Goal: Task Accomplishment & Management: Manage account settings

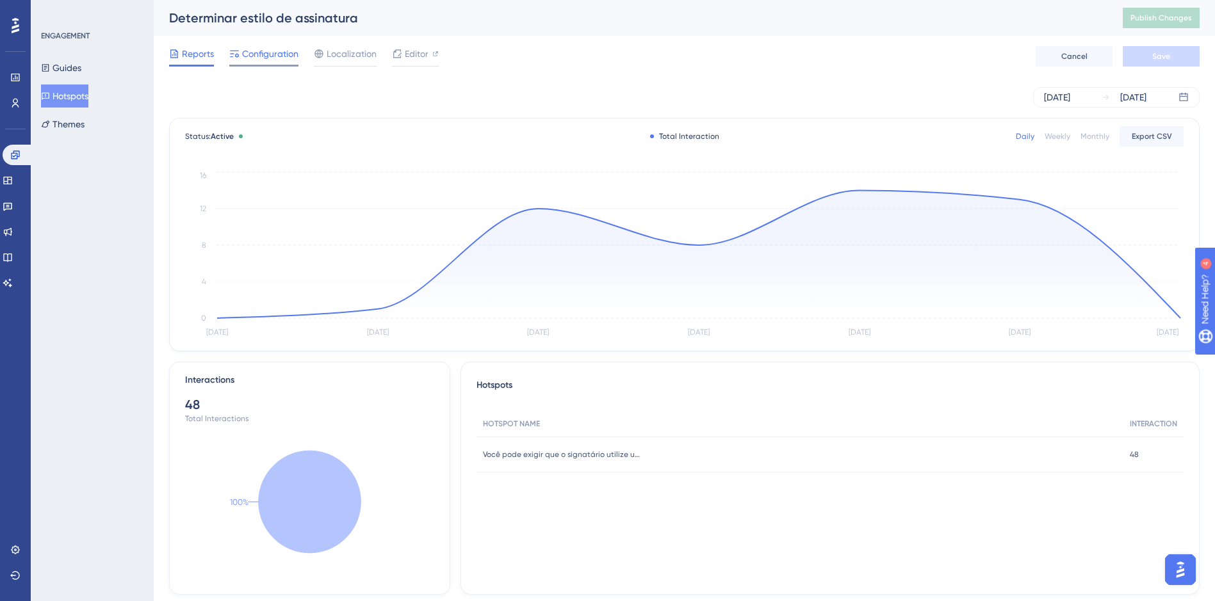
click at [266, 63] on div "Configuration" at bounding box center [263, 56] width 69 height 20
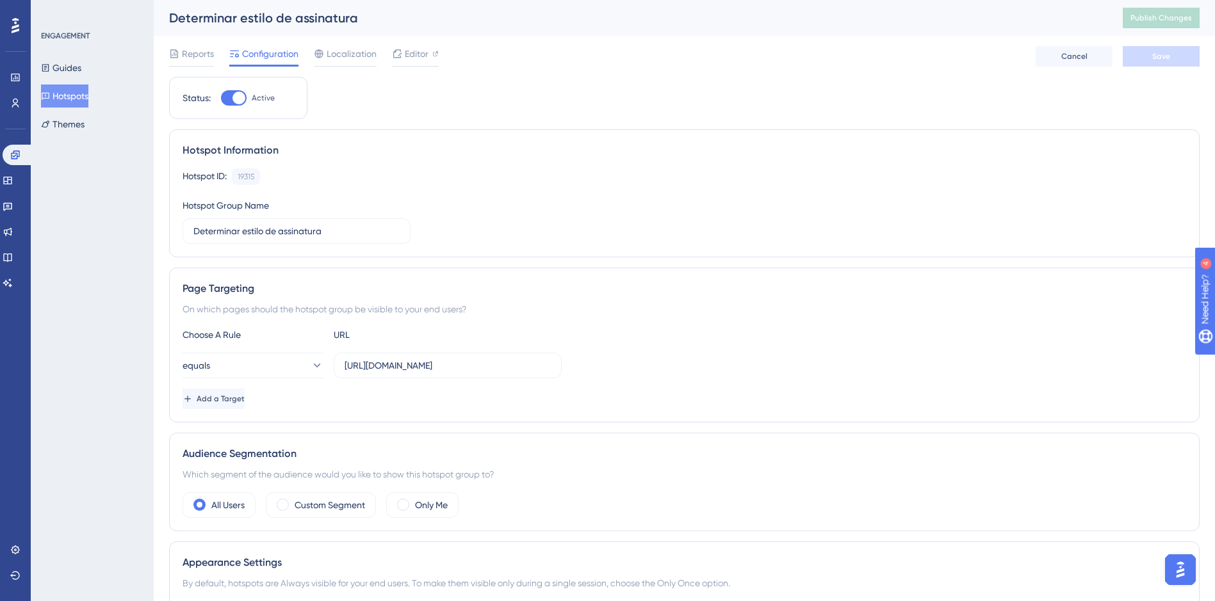
drag, startPoint x: 253, startPoint y: 104, endPoint x: 242, endPoint y: 101, distance: 11.4
click at [250, 103] on label "Active" at bounding box center [248, 97] width 54 height 15
click at [221, 99] on input "Active" at bounding box center [220, 98] width 1 height 1
checkbox input "false"
click at [1159, 57] on span "Save" at bounding box center [1161, 56] width 18 height 10
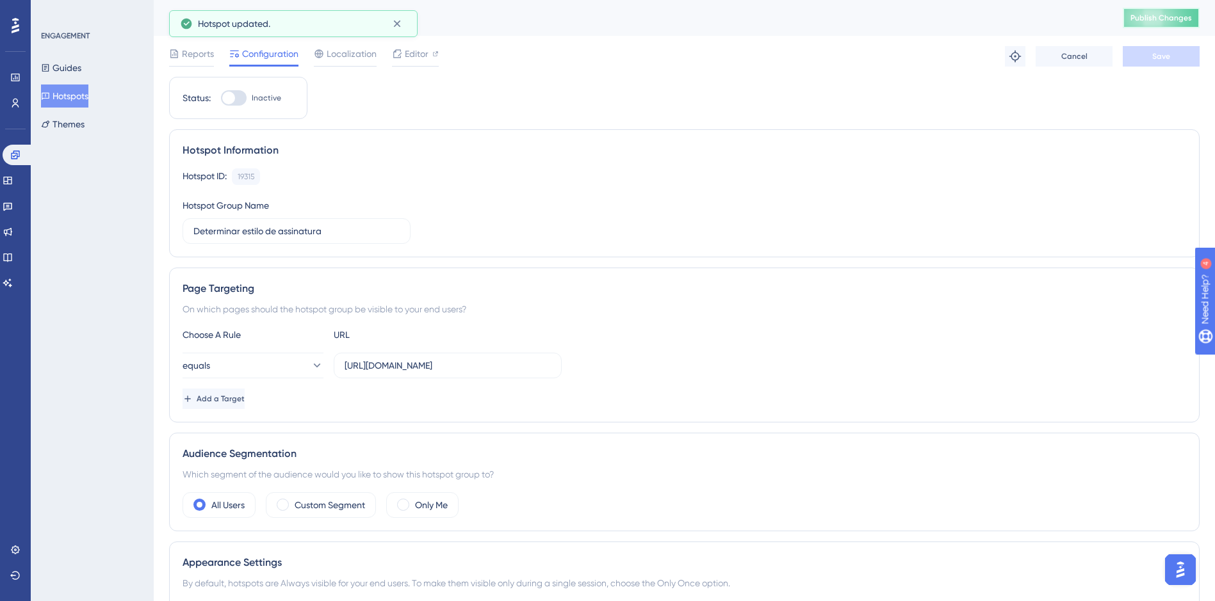
click at [1168, 22] on span "Publish Changes" at bounding box center [1161, 18] width 61 height 10
click at [88, 94] on button "Hotspots" at bounding box center [64, 96] width 47 height 23
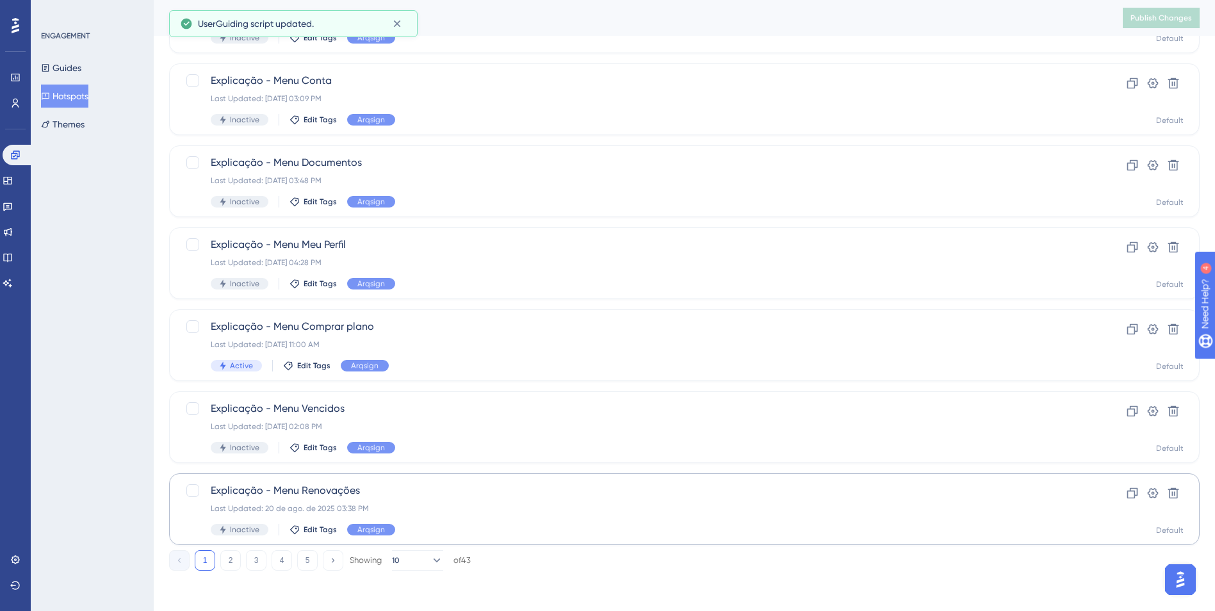
scroll to position [383, 0]
click at [234, 560] on button "2" at bounding box center [230, 560] width 20 height 20
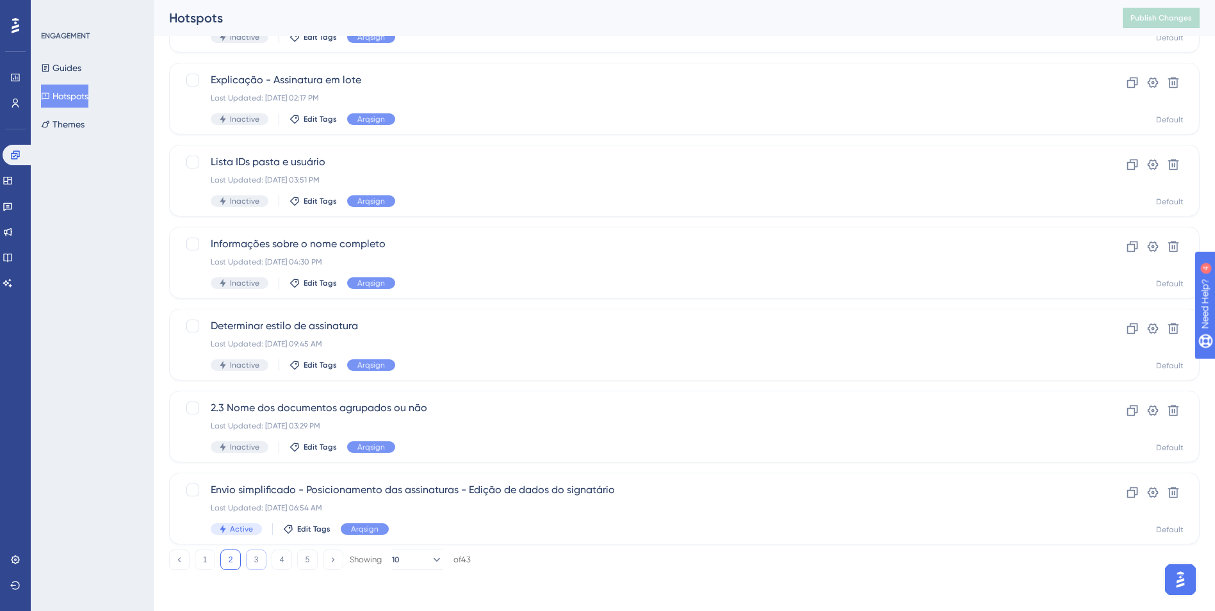
click at [250, 558] on button "3" at bounding box center [256, 560] width 20 height 20
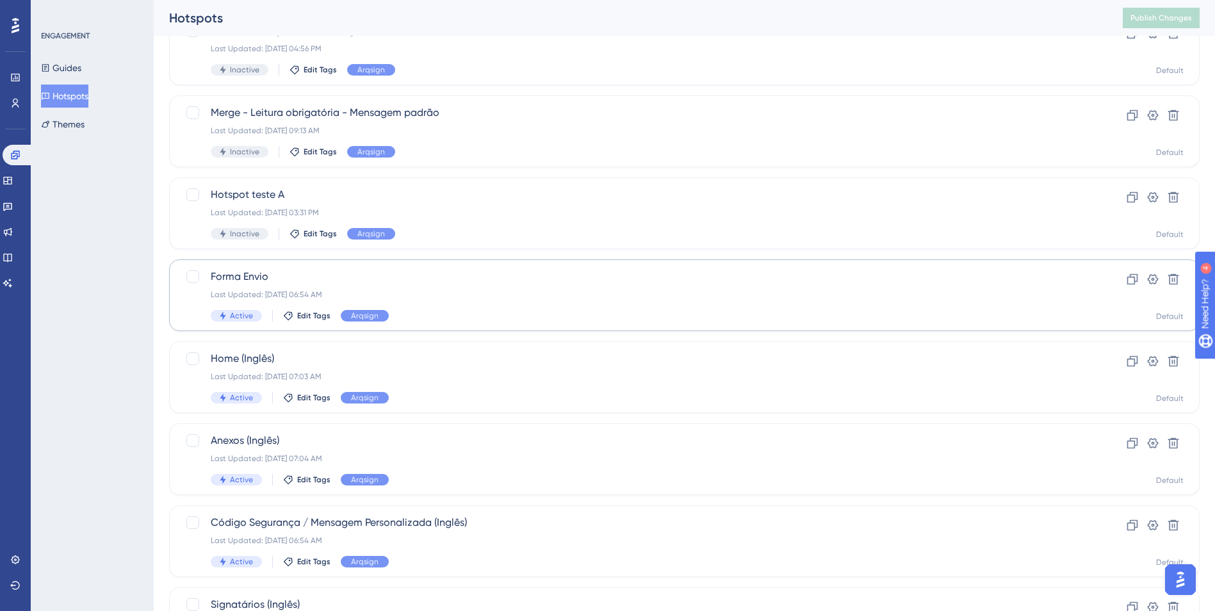
scroll to position [128, 0]
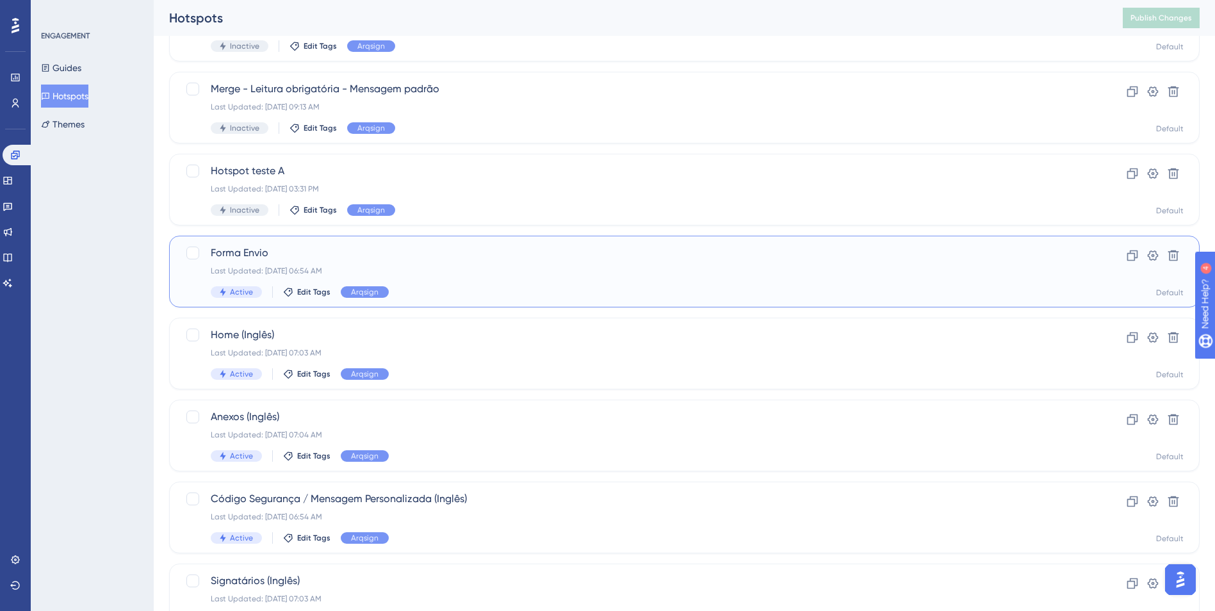
click at [343, 257] on span "Forma Envio" at bounding box center [633, 252] width 845 height 15
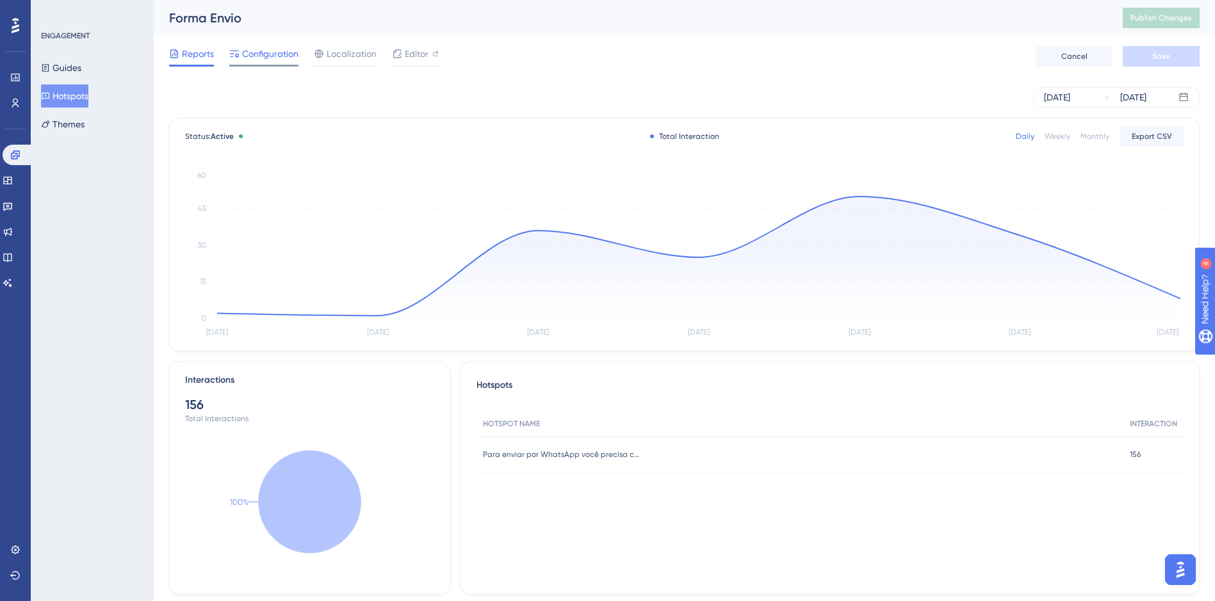
click at [286, 60] on span "Configuration" at bounding box center [270, 53] width 56 height 15
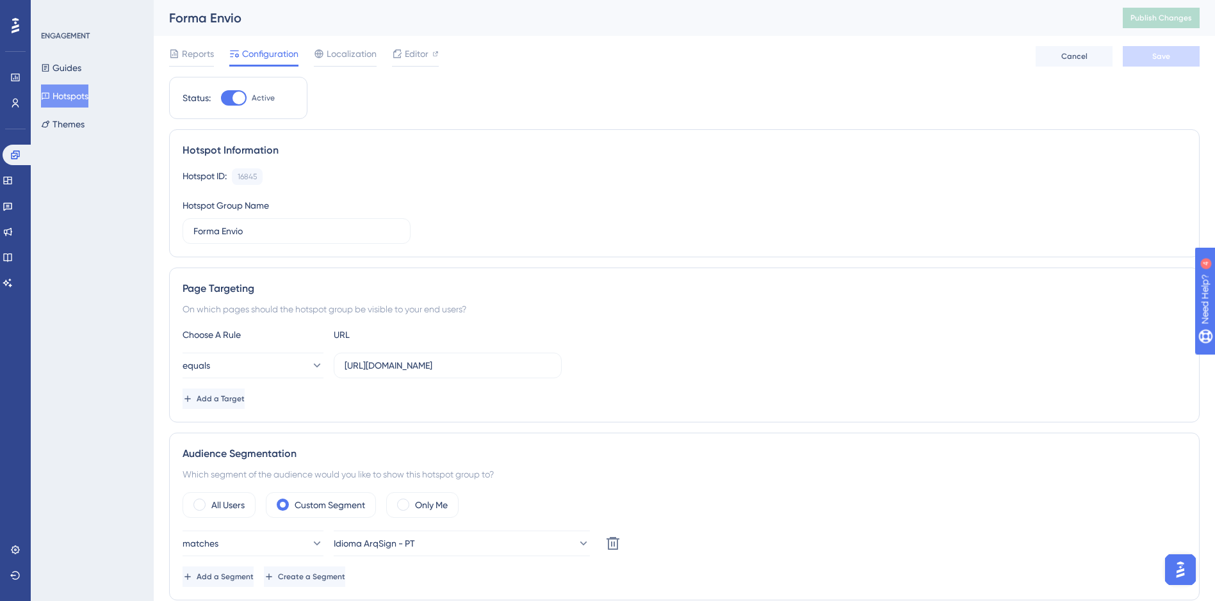
click at [239, 97] on div at bounding box center [239, 98] width 13 height 13
click at [221, 98] on input "Active" at bounding box center [220, 98] width 1 height 1
checkbox input "false"
click at [1139, 61] on button "Save" at bounding box center [1161, 56] width 77 height 20
click at [1158, 26] on button "Publish Changes" at bounding box center [1161, 18] width 77 height 20
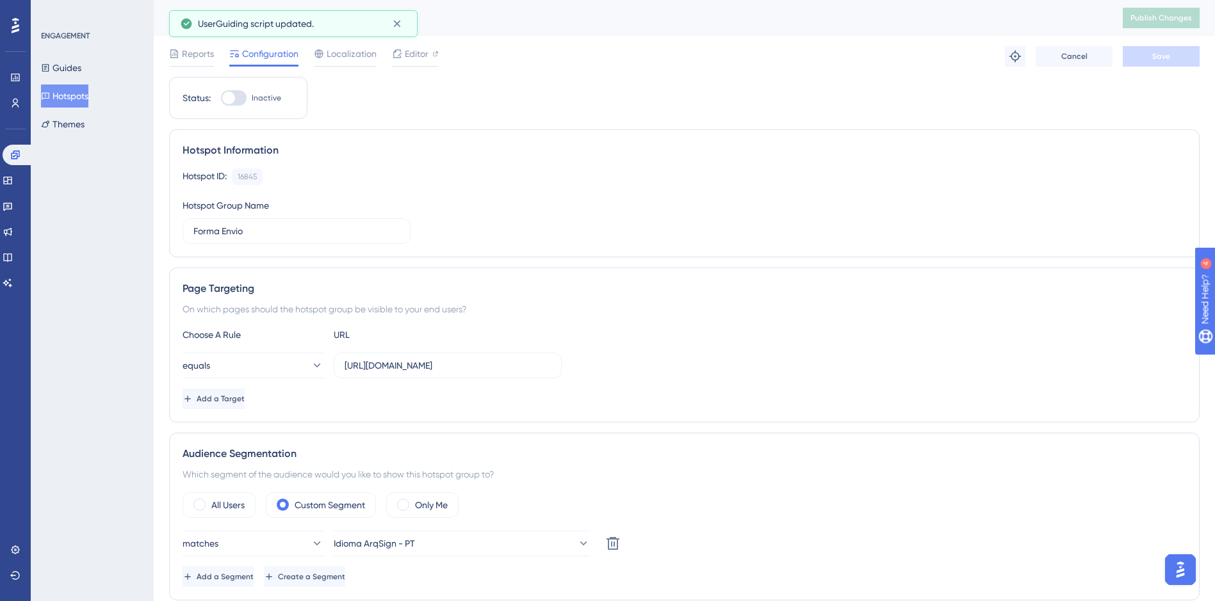
click at [74, 97] on button "Hotspots" at bounding box center [64, 96] width 47 height 23
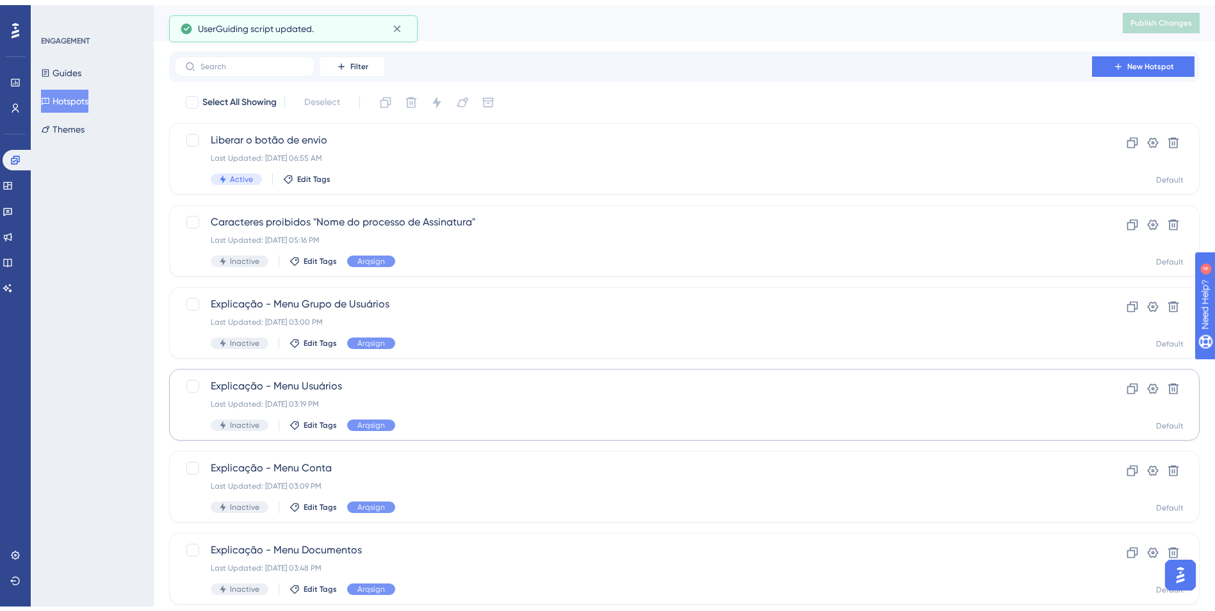
scroll to position [383, 0]
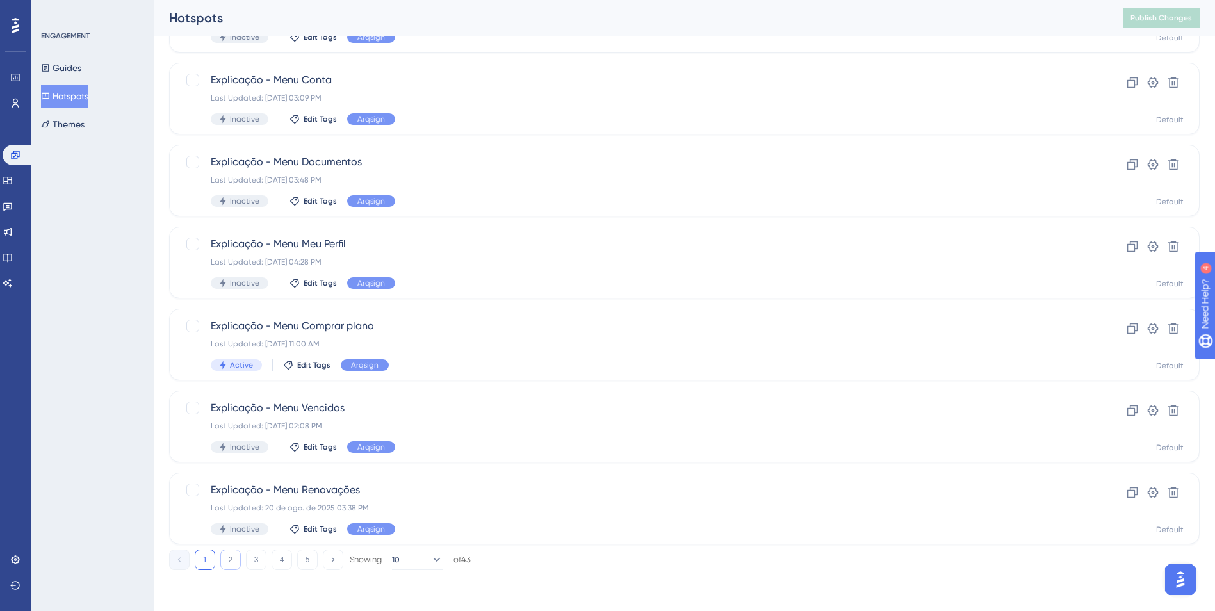
click at [228, 559] on button "2" at bounding box center [230, 560] width 20 height 20
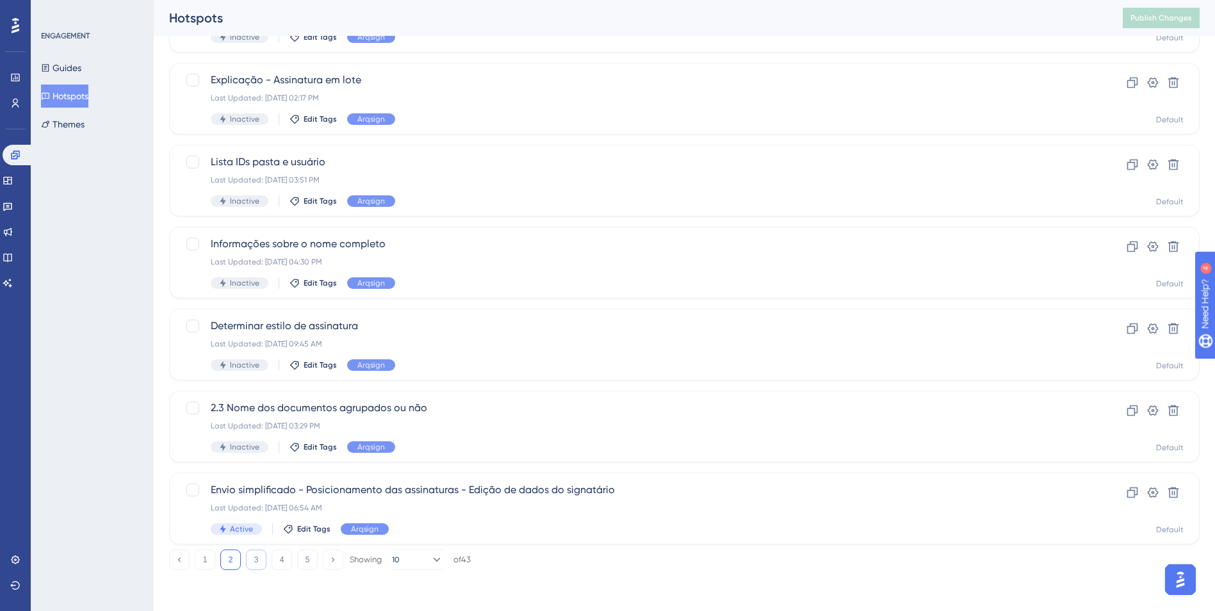
click at [257, 564] on button "3" at bounding box center [256, 560] width 20 height 20
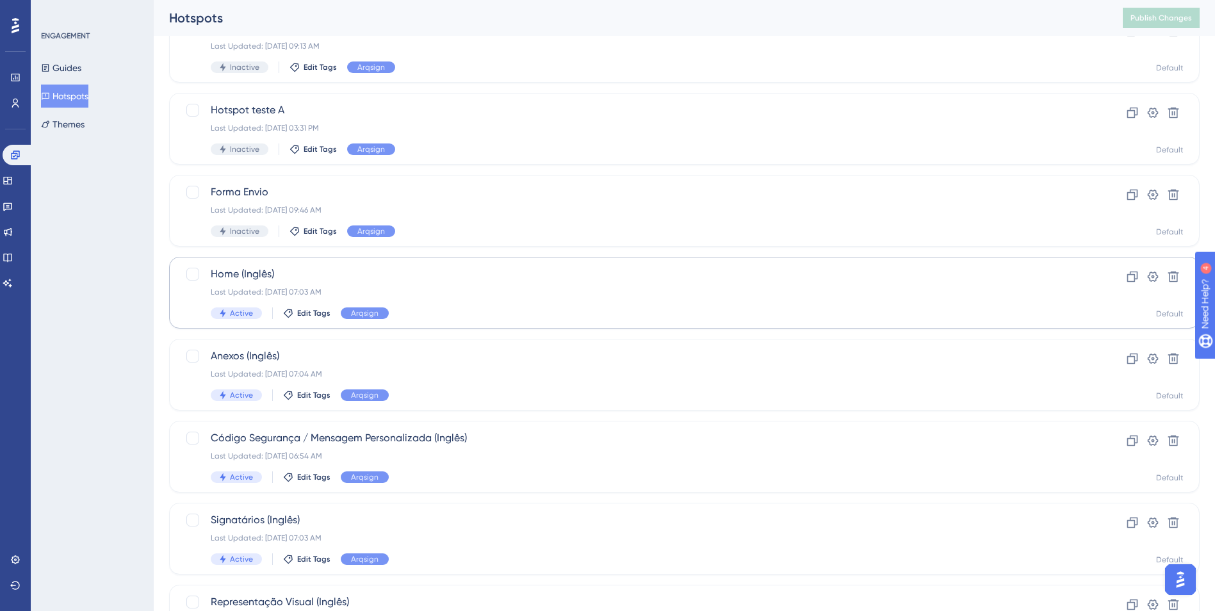
scroll to position [191, 0]
click at [401, 292] on div "Last Updated: [DATE] 07:03 AM" at bounding box center [633, 290] width 845 height 10
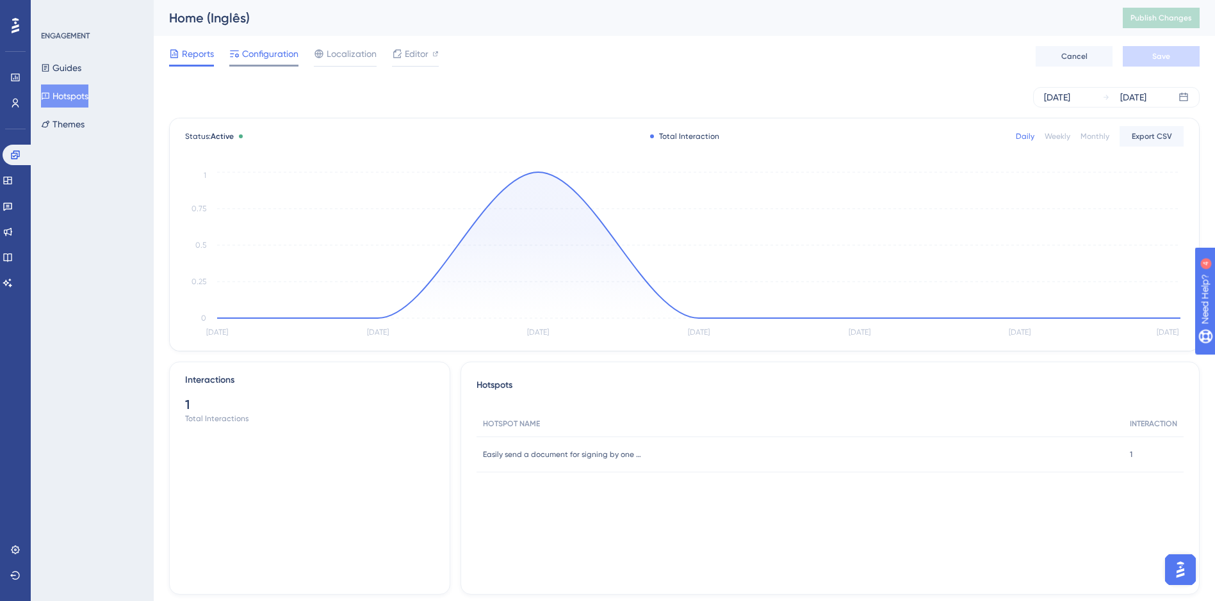
click at [273, 54] on span "Configuration" at bounding box center [270, 53] width 56 height 15
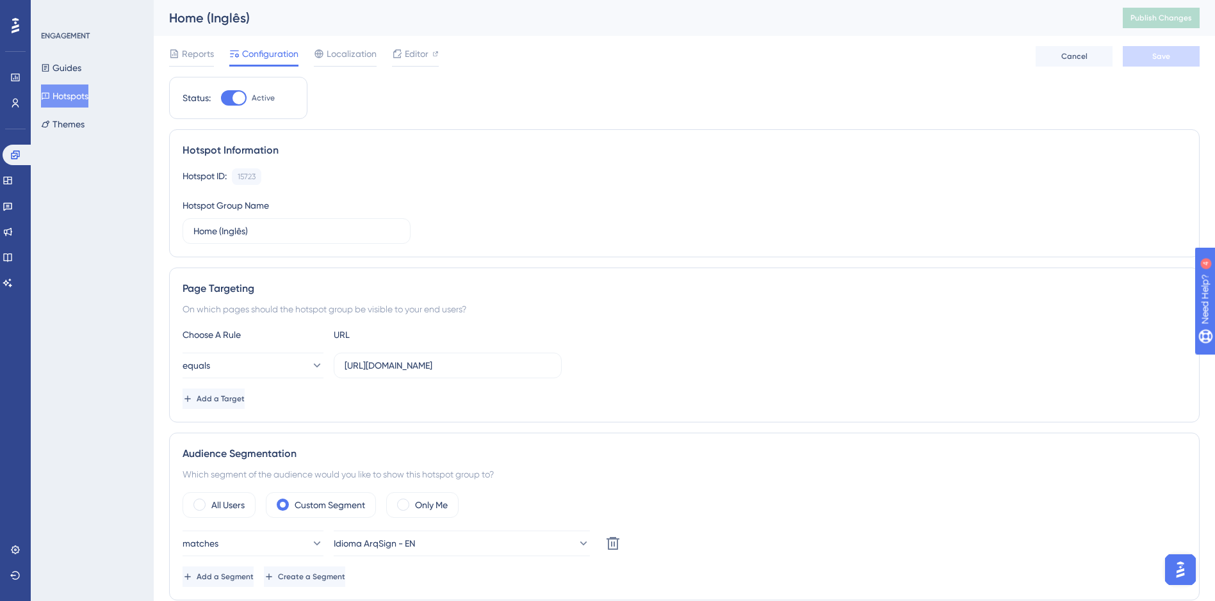
click at [233, 99] on div at bounding box center [239, 98] width 13 height 13
click at [221, 99] on input "Active" at bounding box center [220, 98] width 1 height 1
checkbox input "false"
click at [72, 88] on button "Hotspots" at bounding box center [64, 96] width 47 height 23
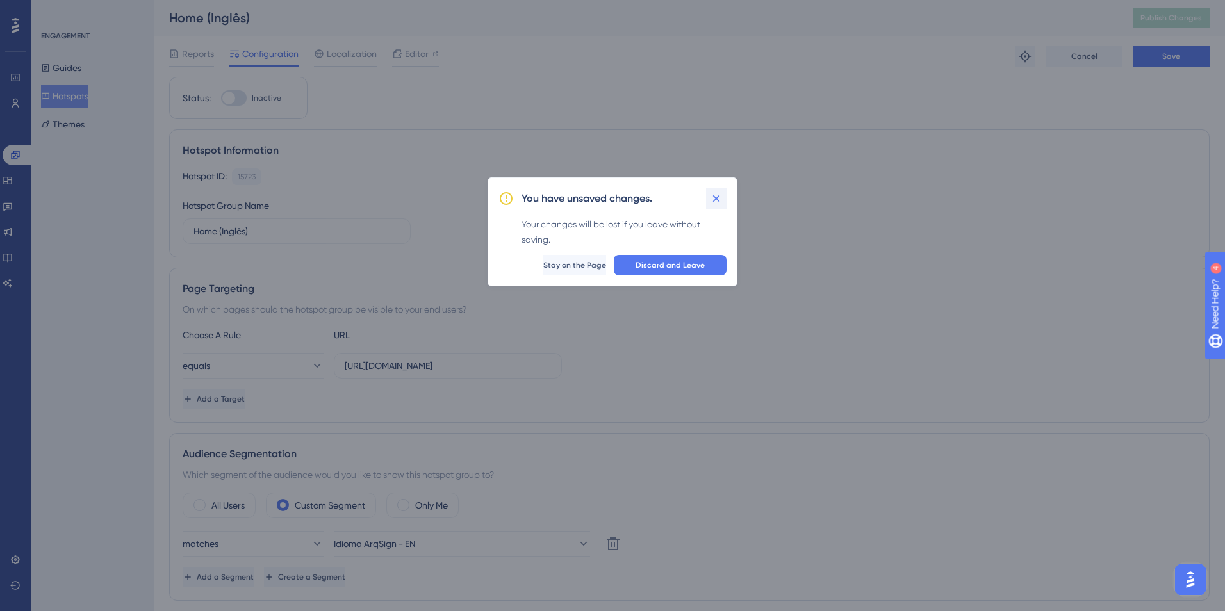
click at [711, 197] on icon at bounding box center [716, 198] width 13 height 13
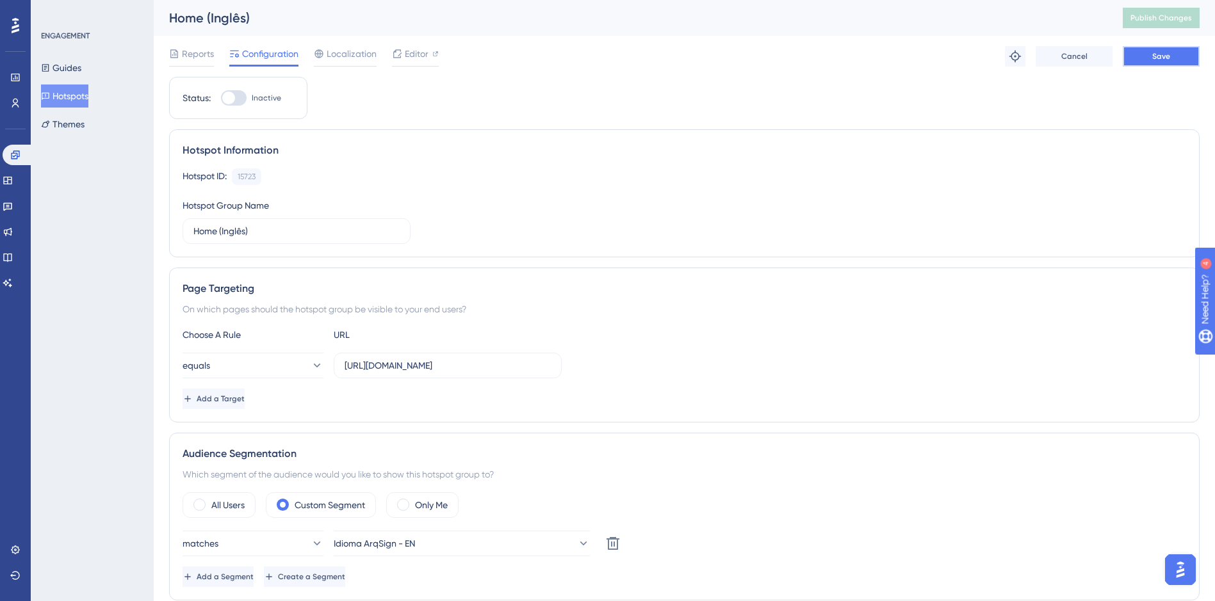
click at [1139, 57] on button "Save" at bounding box center [1161, 56] width 77 height 20
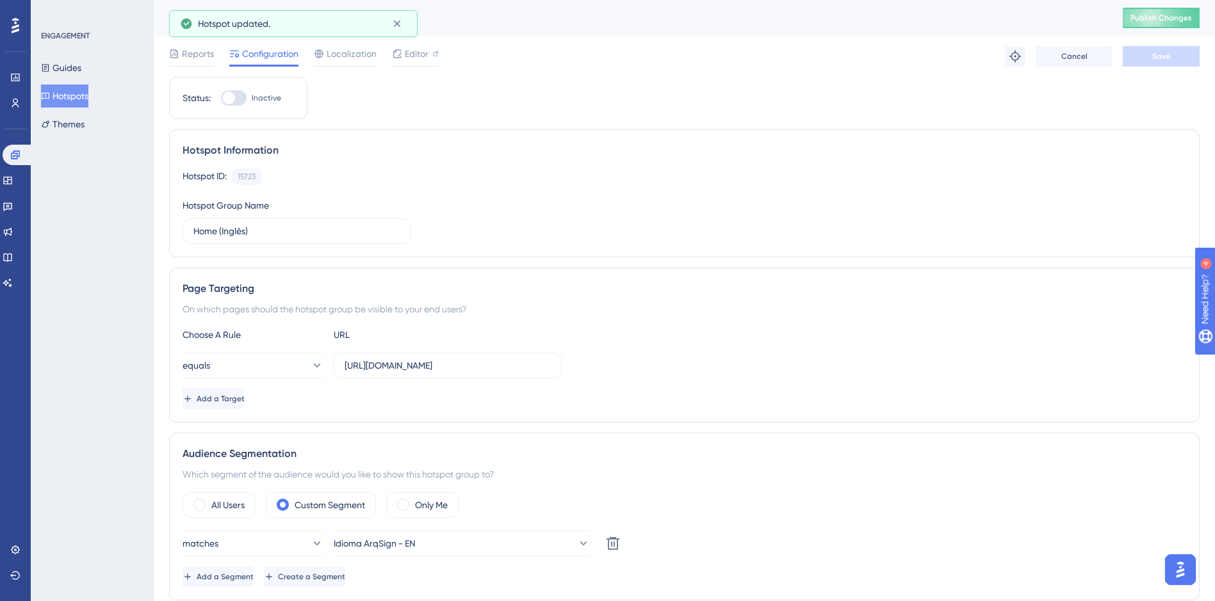
click at [73, 95] on button "Hotspots" at bounding box center [64, 96] width 47 height 23
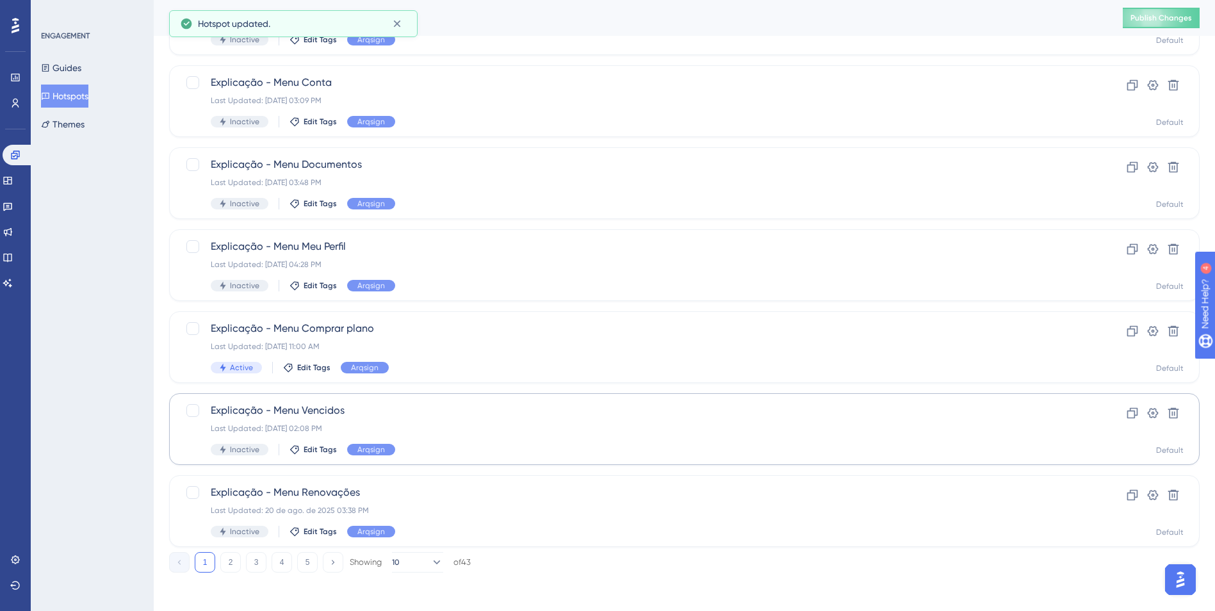
scroll to position [383, 0]
click at [260, 557] on button "3" at bounding box center [256, 560] width 20 height 20
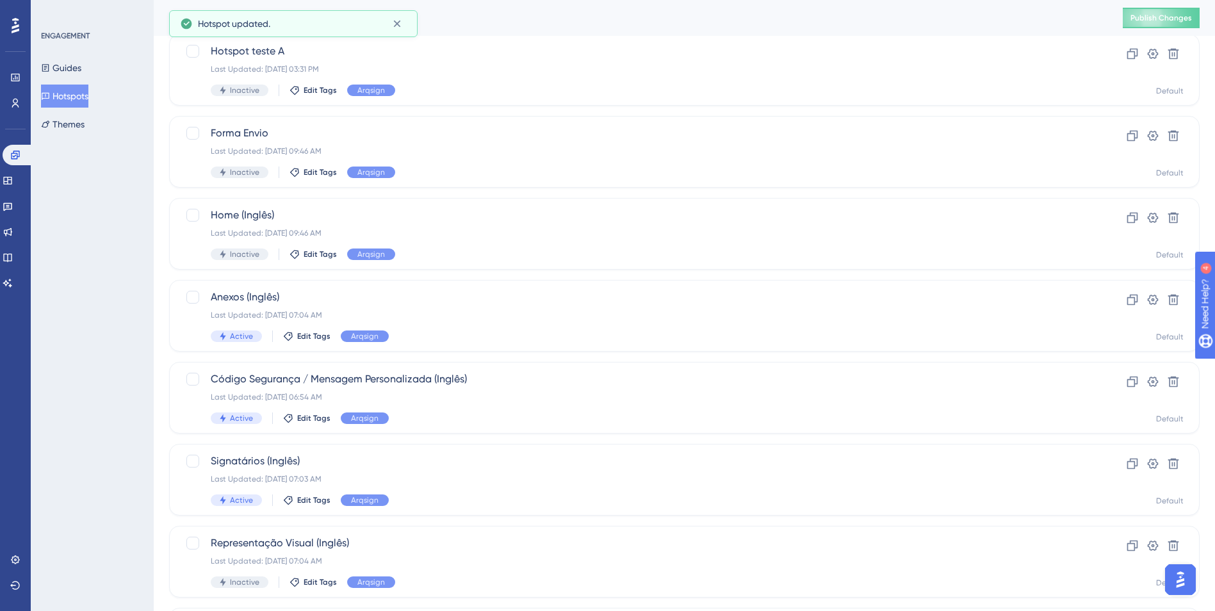
scroll to position [256, 0]
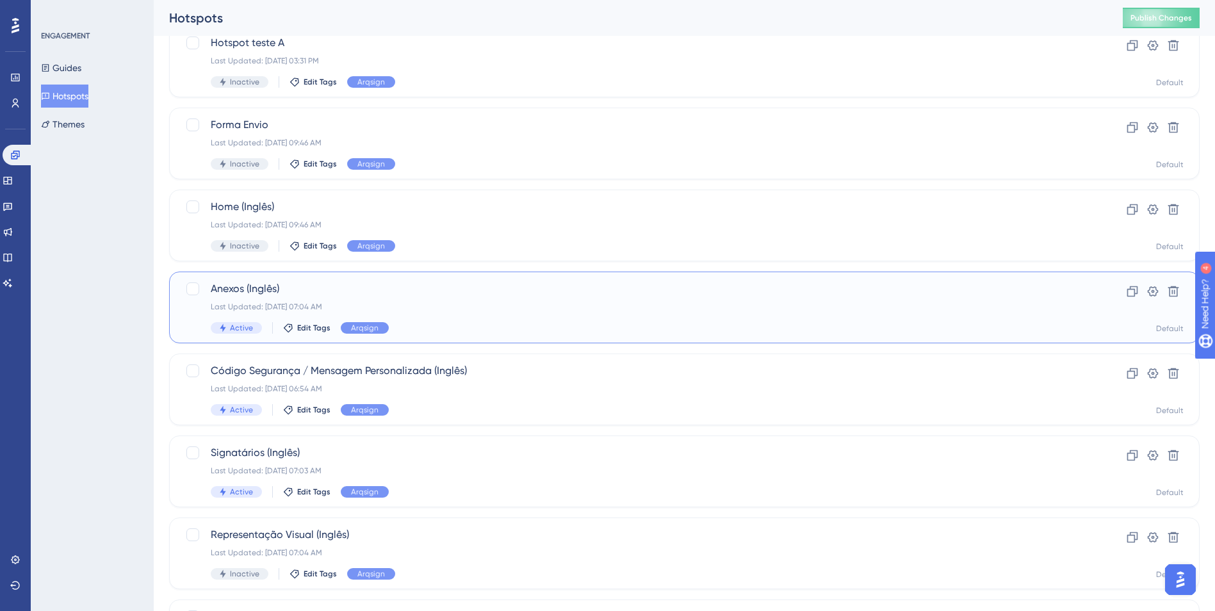
click at [313, 287] on span "Anexos (Inglês)" at bounding box center [633, 288] width 845 height 15
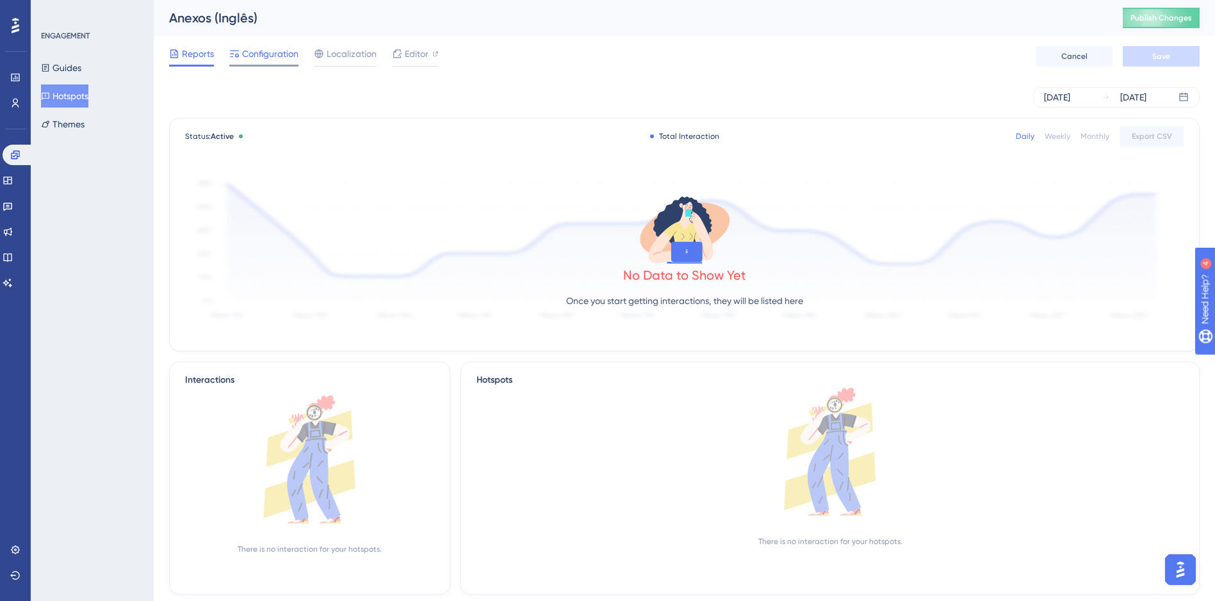
click at [256, 58] on span "Configuration" at bounding box center [270, 53] width 56 height 15
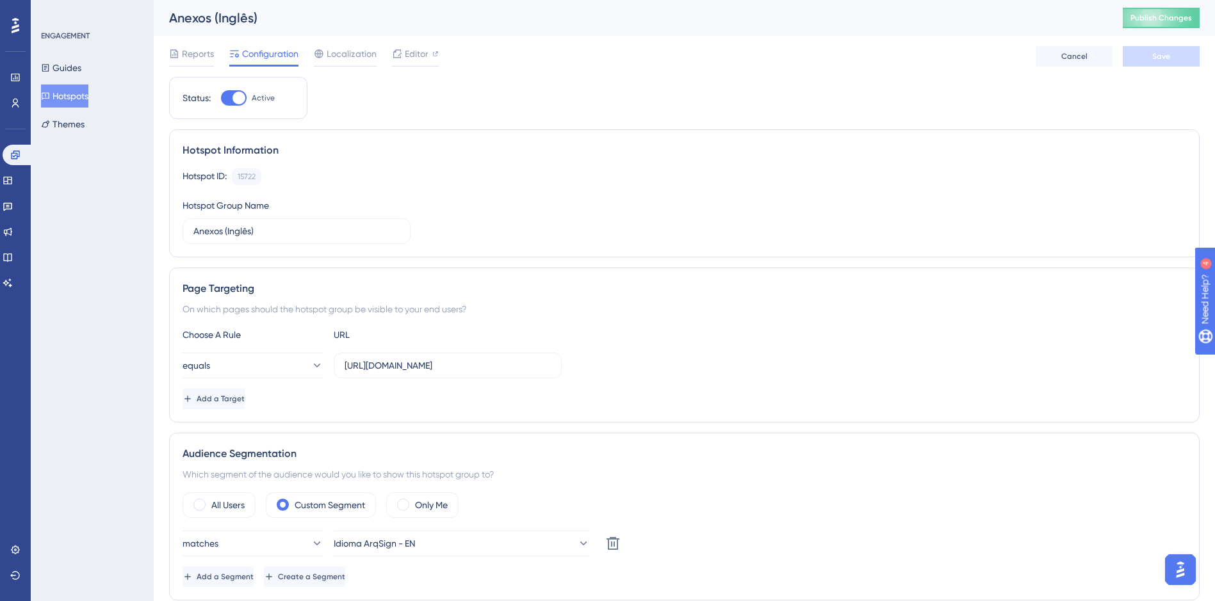
click at [240, 95] on div at bounding box center [239, 98] width 13 height 13
click at [221, 98] on input "Active" at bounding box center [220, 98] width 1 height 1
checkbox input "false"
click at [1145, 60] on button "Save" at bounding box center [1161, 56] width 77 height 20
click at [49, 88] on button "Hotspots" at bounding box center [64, 96] width 47 height 23
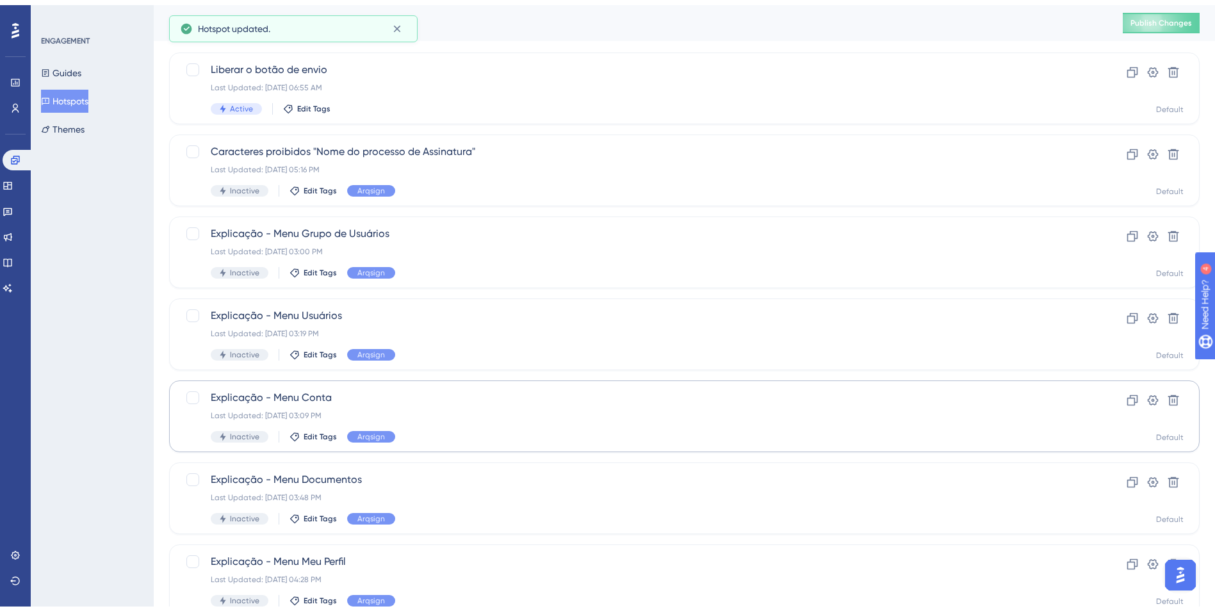
scroll to position [383, 0]
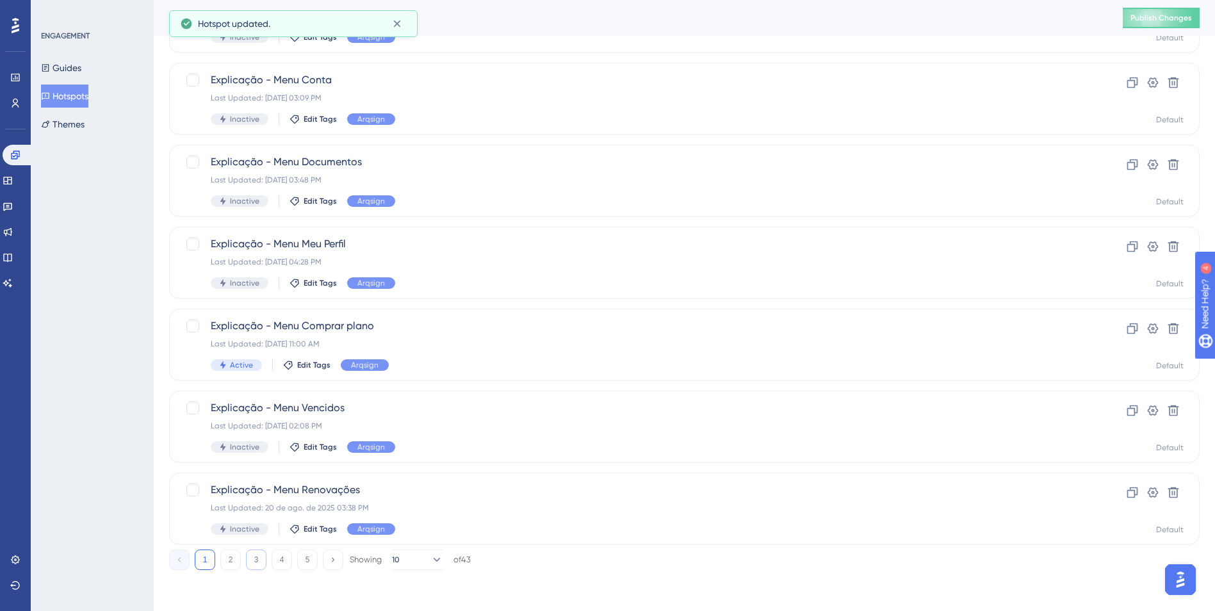
click at [256, 557] on button "3" at bounding box center [256, 560] width 20 height 20
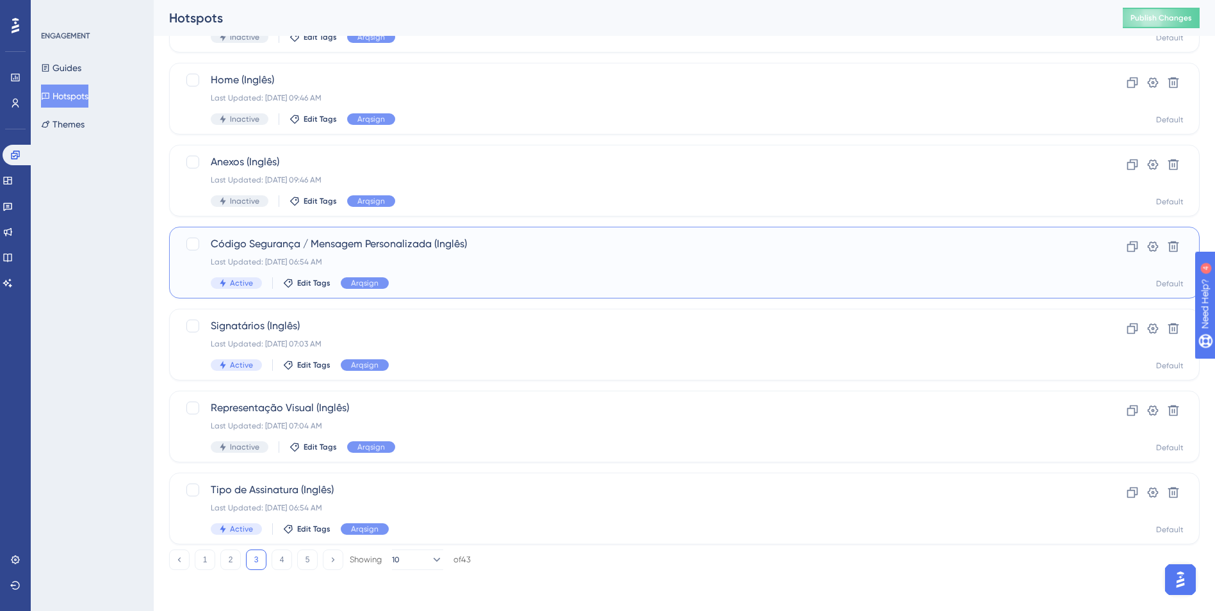
click at [436, 260] on div "Last Updated: [DATE] 06:54 AM" at bounding box center [633, 262] width 845 height 10
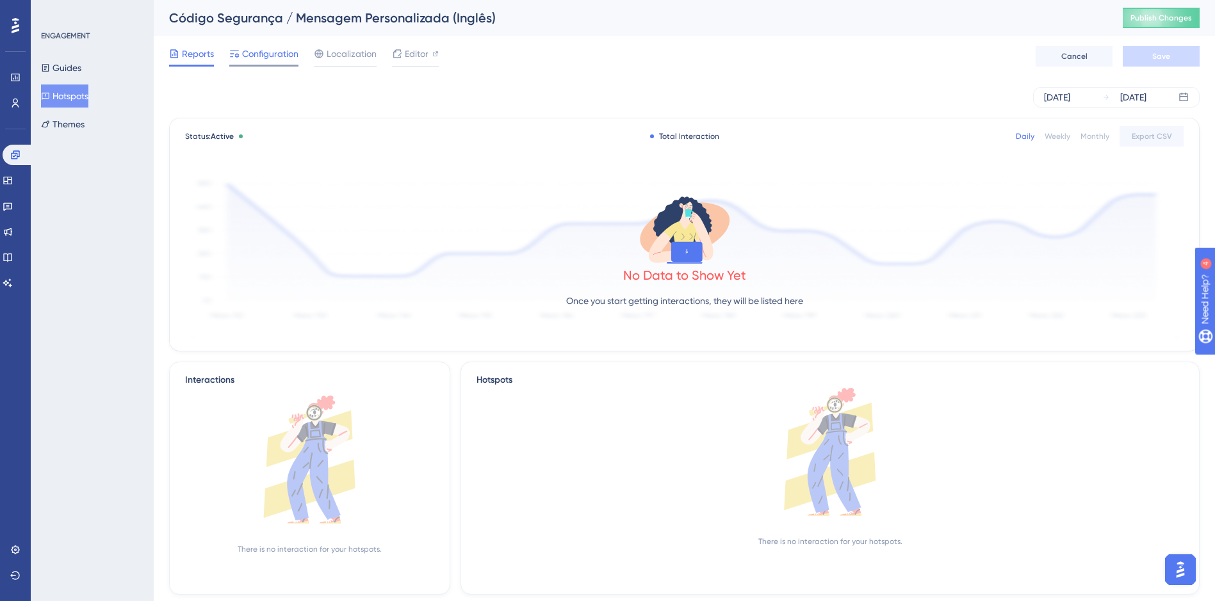
click at [275, 61] on span "Configuration" at bounding box center [270, 53] width 56 height 15
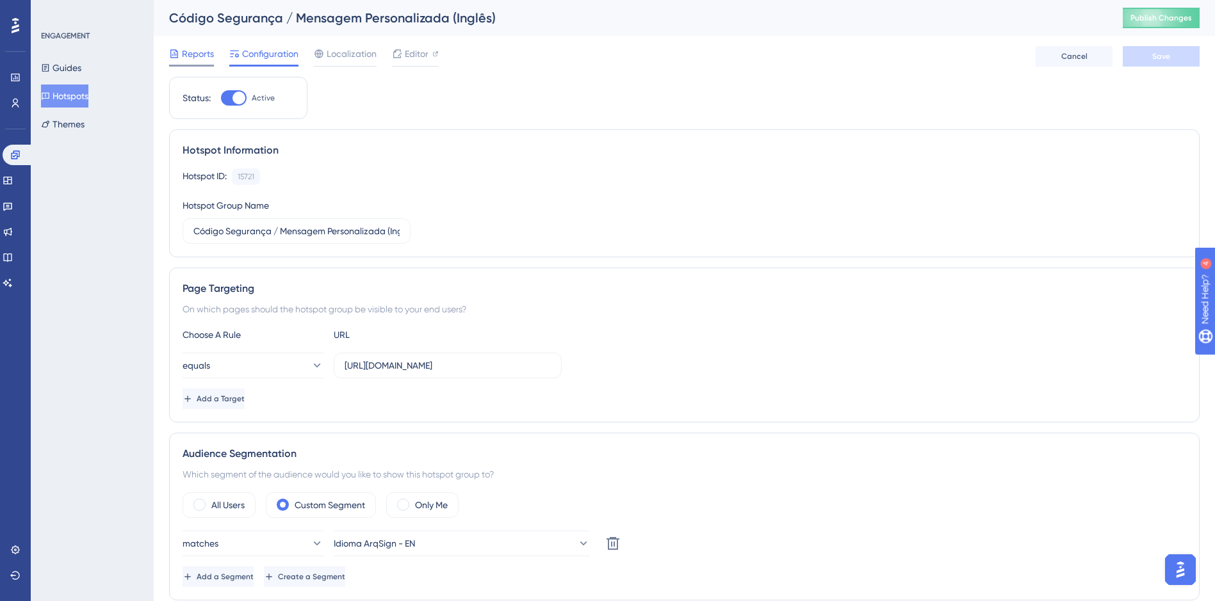
click at [209, 62] on div "Reports" at bounding box center [191, 56] width 45 height 20
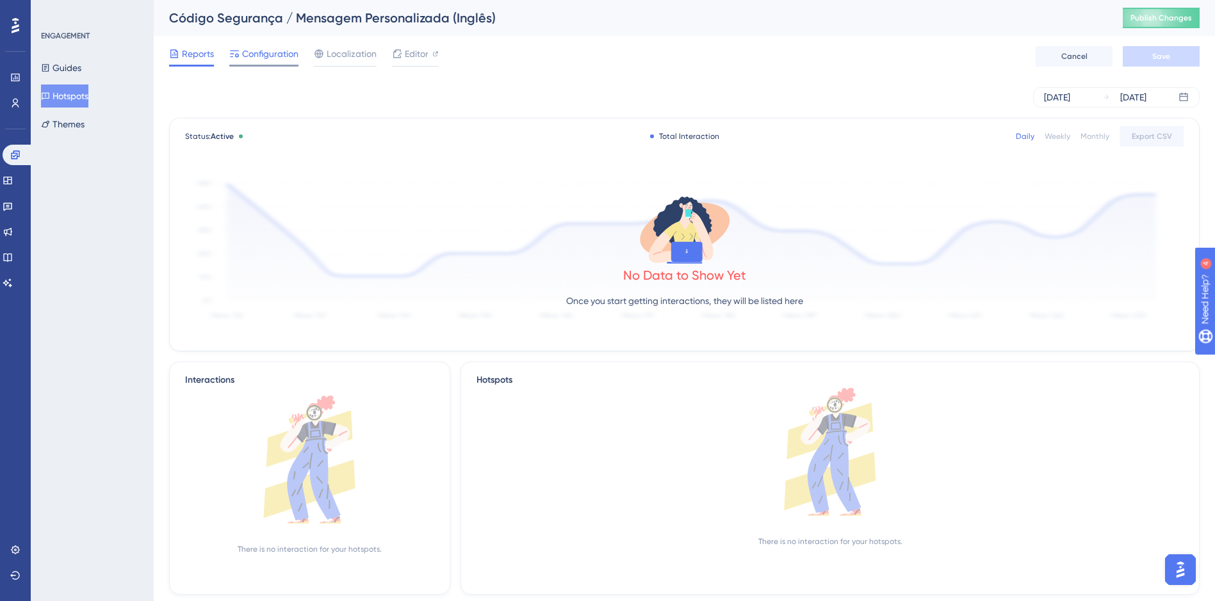
click at [249, 47] on span "Configuration" at bounding box center [270, 53] width 56 height 15
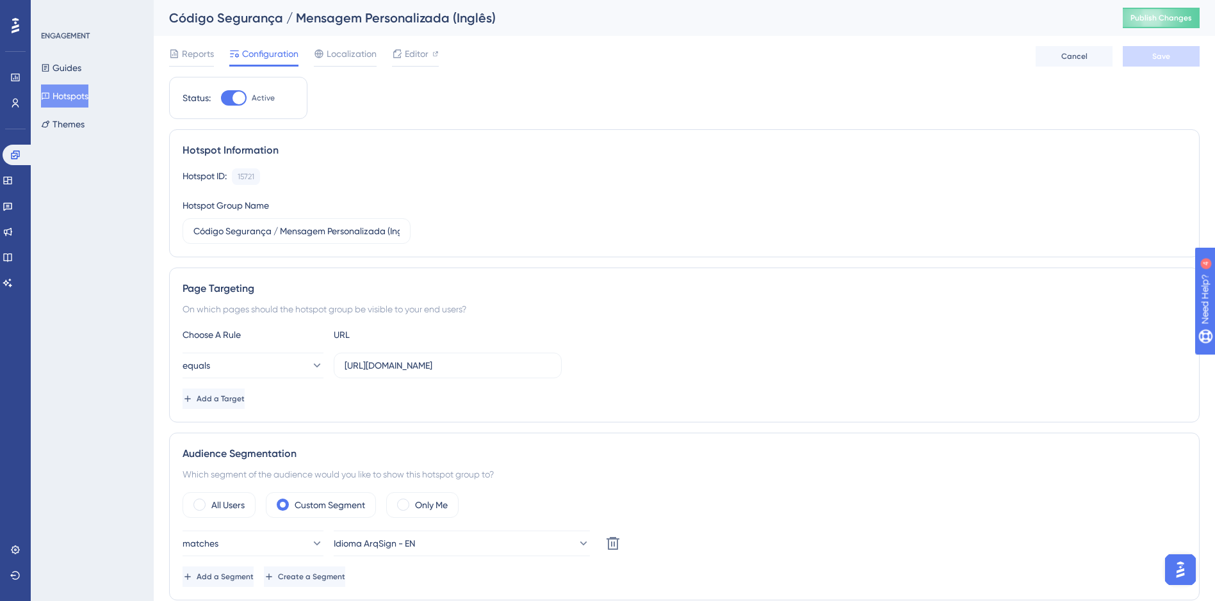
click at [241, 98] on div at bounding box center [239, 98] width 13 height 13
click at [221, 98] on input "Active" at bounding box center [220, 98] width 1 height 1
checkbox input "false"
click at [1163, 67] on div "Reports Configuration Localization Editor Troubleshoot Cancel Save" at bounding box center [684, 56] width 1031 height 41
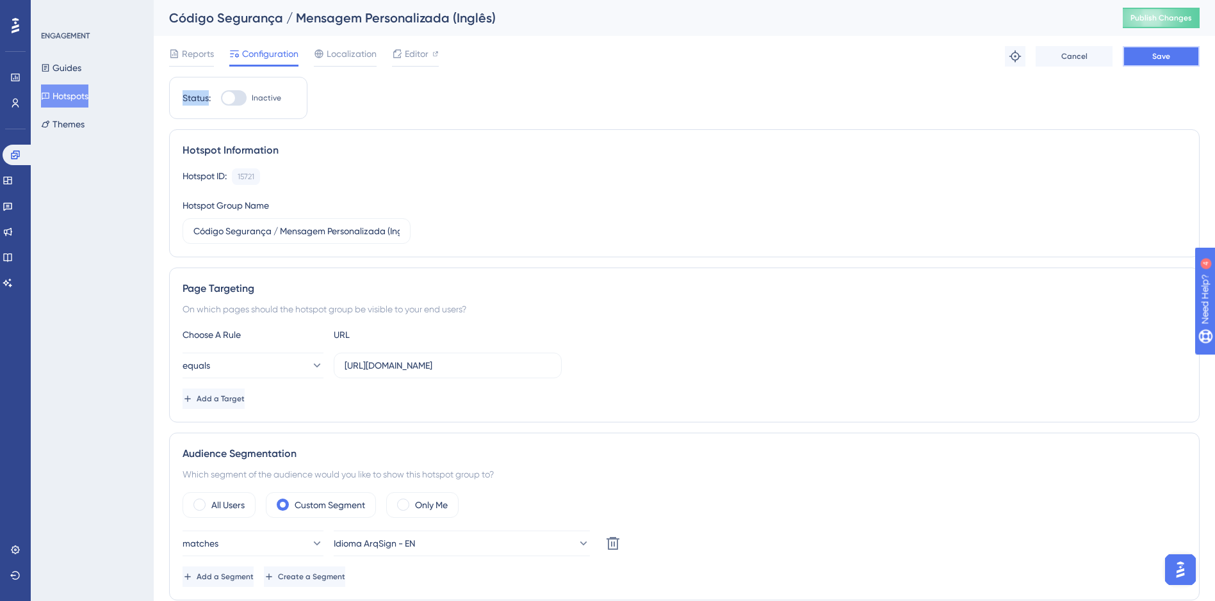
click at [1161, 63] on button "Save" at bounding box center [1161, 56] width 77 height 20
click at [88, 95] on button "Hotspots" at bounding box center [64, 96] width 47 height 23
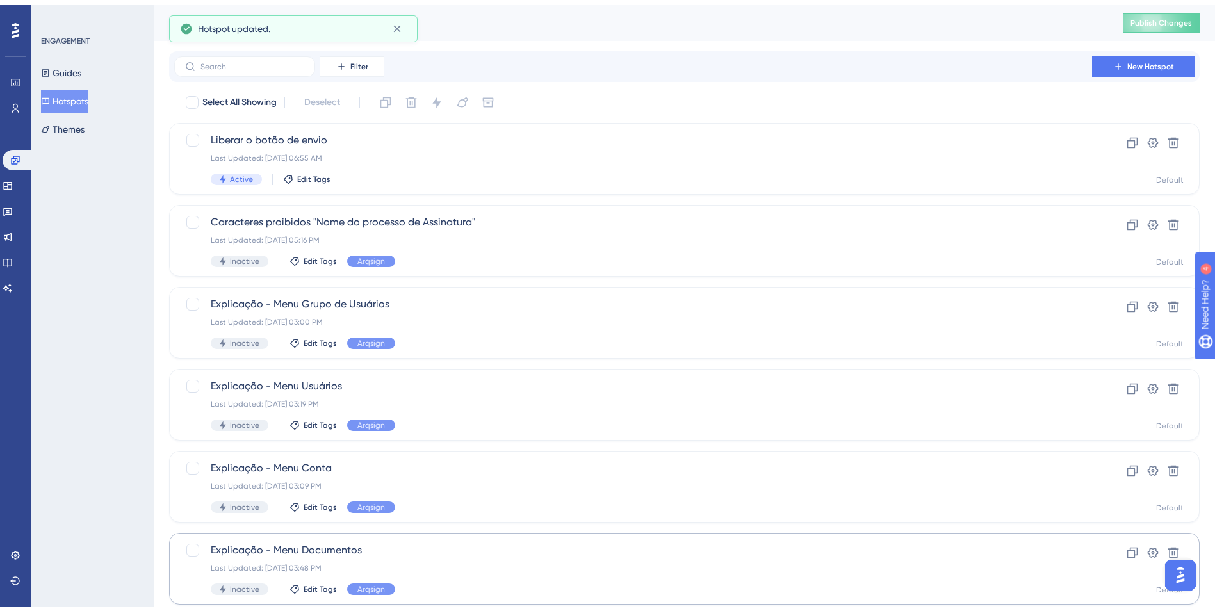
scroll to position [383, 0]
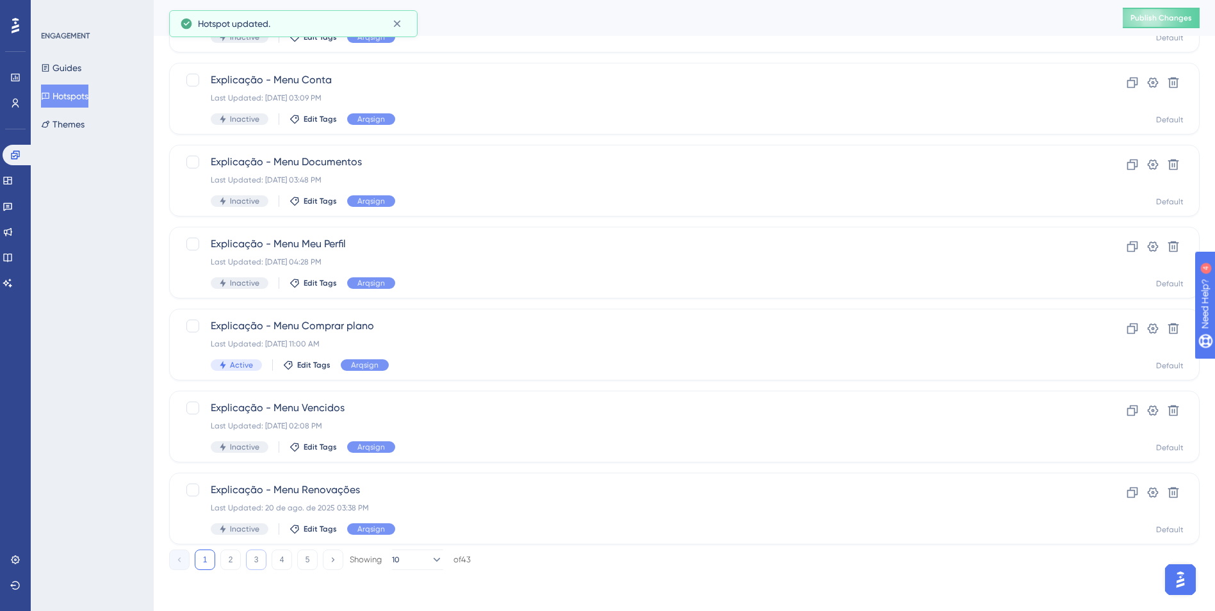
click at [263, 567] on button "3" at bounding box center [256, 560] width 20 height 20
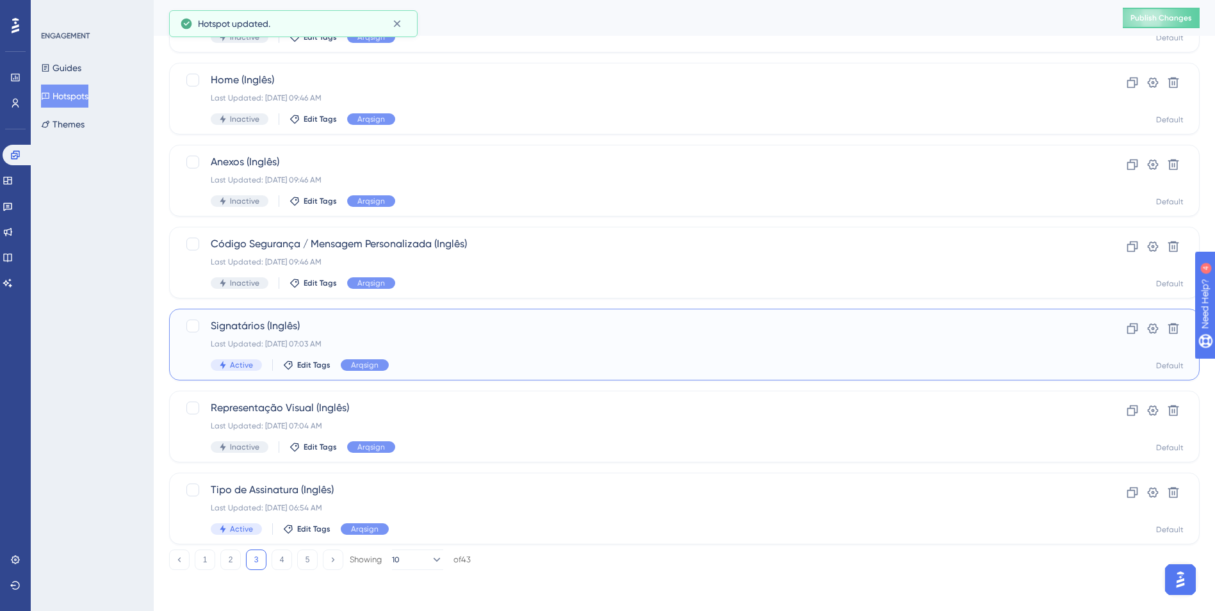
click at [402, 334] on div "Signatários (Inglês) Last Updated: [DATE] 07:03 AM Active Edit Tags Arqsign" at bounding box center [633, 344] width 845 height 53
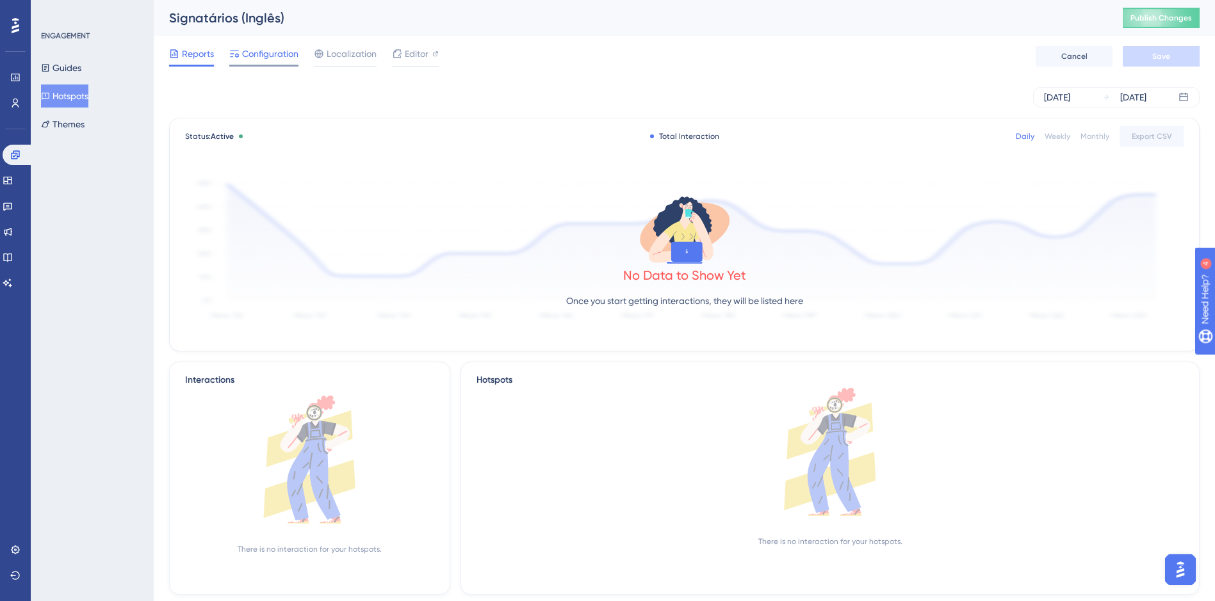
click at [266, 60] on span "Configuration" at bounding box center [270, 53] width 56 height 15
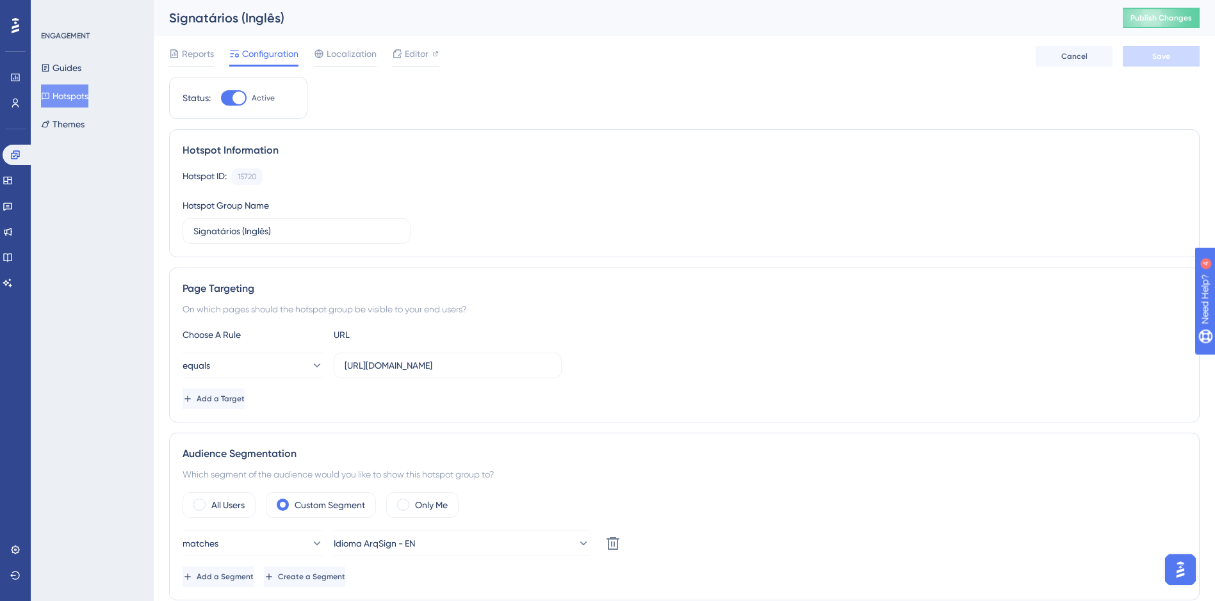
drag, startPoint x: 240, startPoint y: 89, endPoint x: 238, endPoint y: 96, distance: 7.2
click at [240, 90] on div "Status: Active" at bounding box center [238, 98] width 138 height 42
click at [238, 98] on div at bounding box center [239, 98] width 13 height 13
click at [221, 98] on input "Active" at bounding box center [220, 98] width 1 height 1
checkbox input "false"
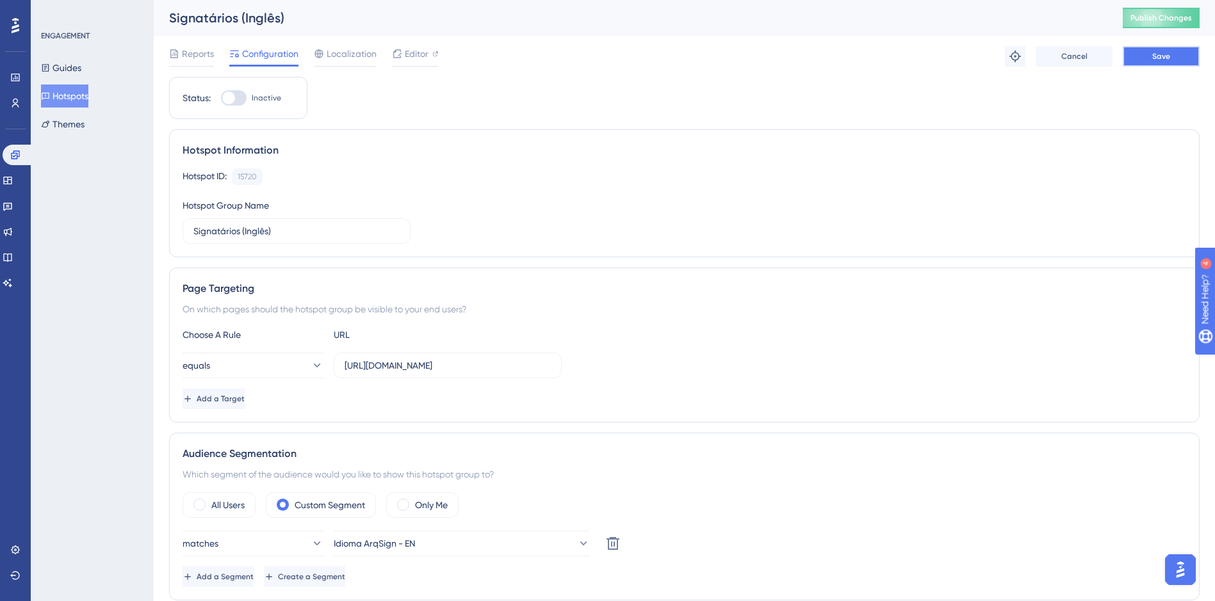
click at [1147, 62] on button "Save" at bounding box center [1161, 56] width 77 height 20
click at [83, 102] on button "Hotspots" at bounding box center [64, 96] width 47 height 23
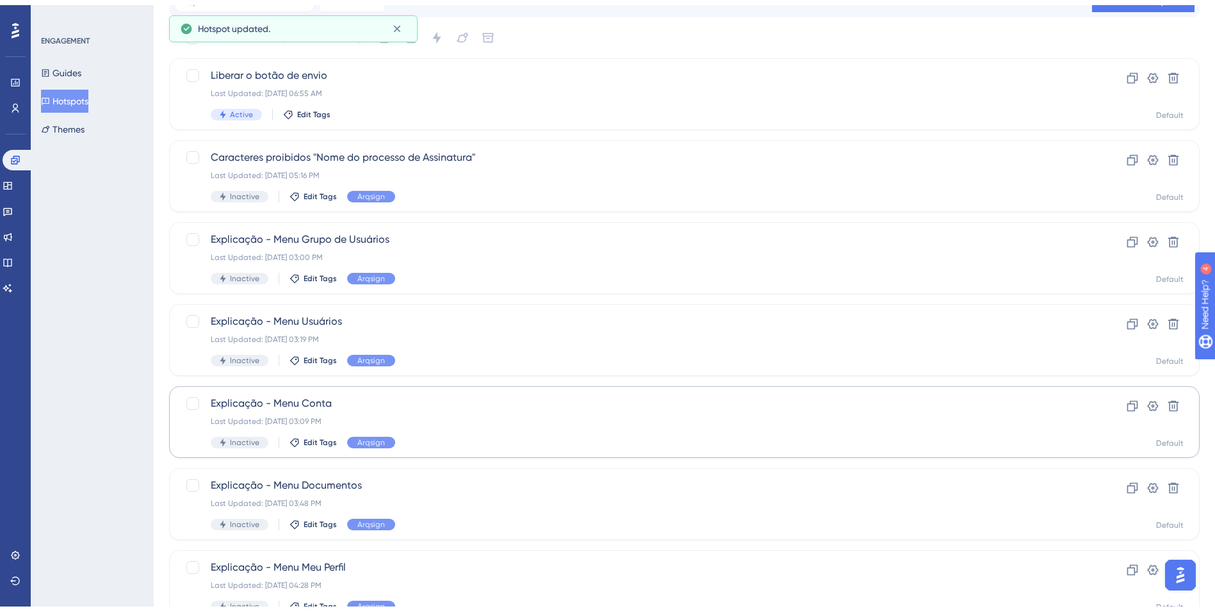
scroll to position [383, 0]
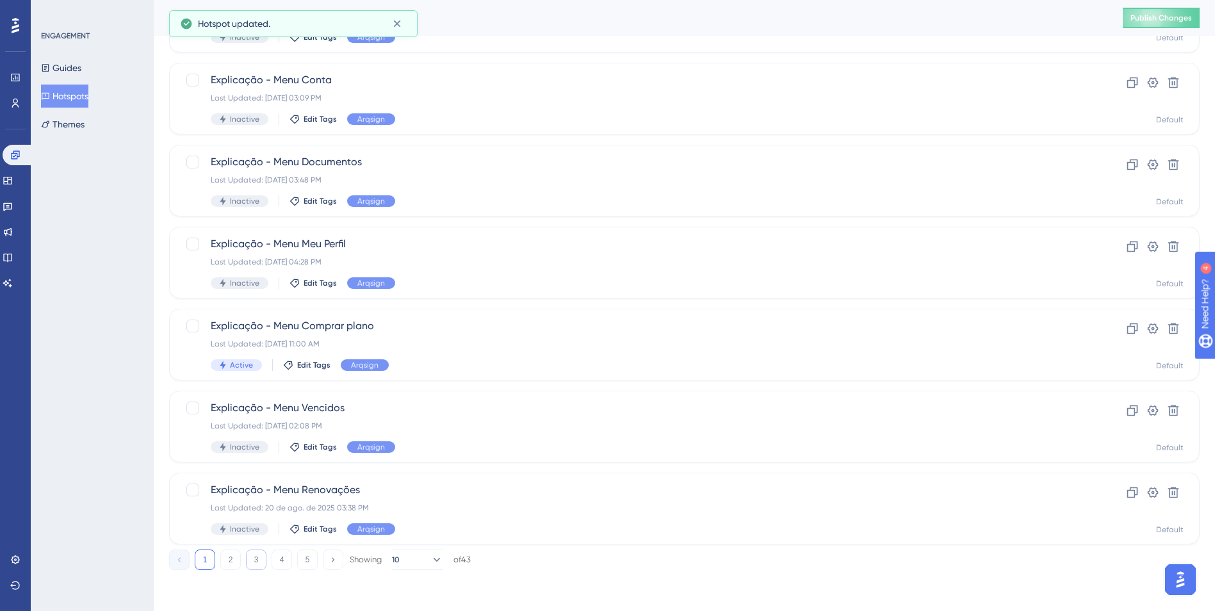
click at [257, 564] on button "3" at bounding box center [256, 560] width 20 height 20
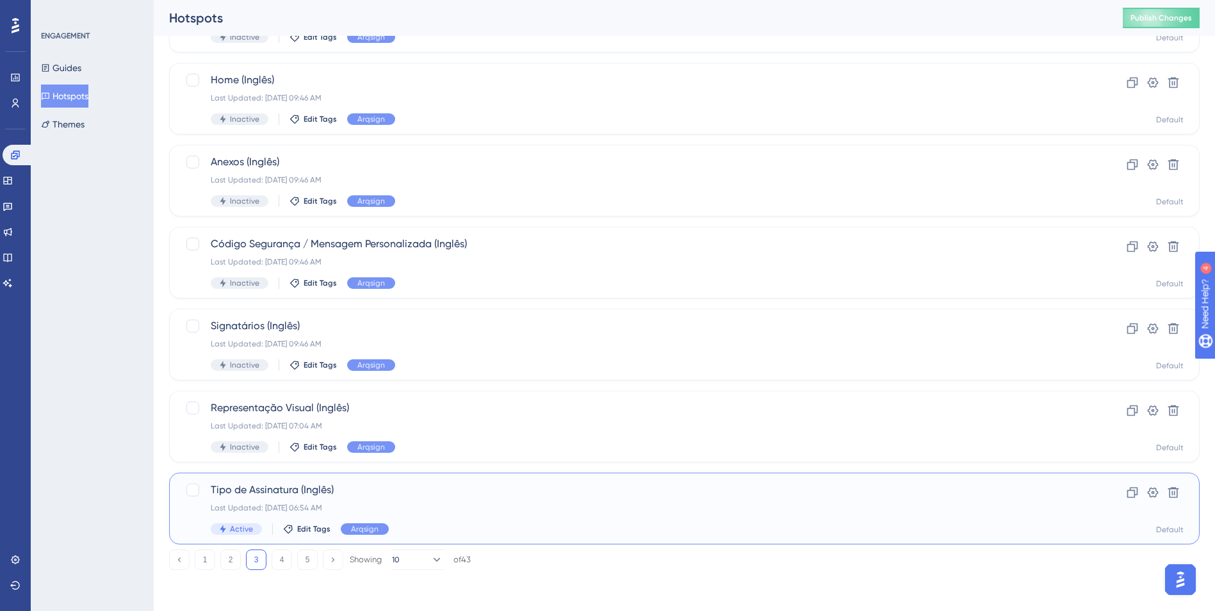
click at [391, 517] on div "Tipo de Assinatura (Inglês) Last Updated: [DATE] 06:54 AM Active Edit Tags Arqs…" at bounding box center [633, 508] width 845 height 53
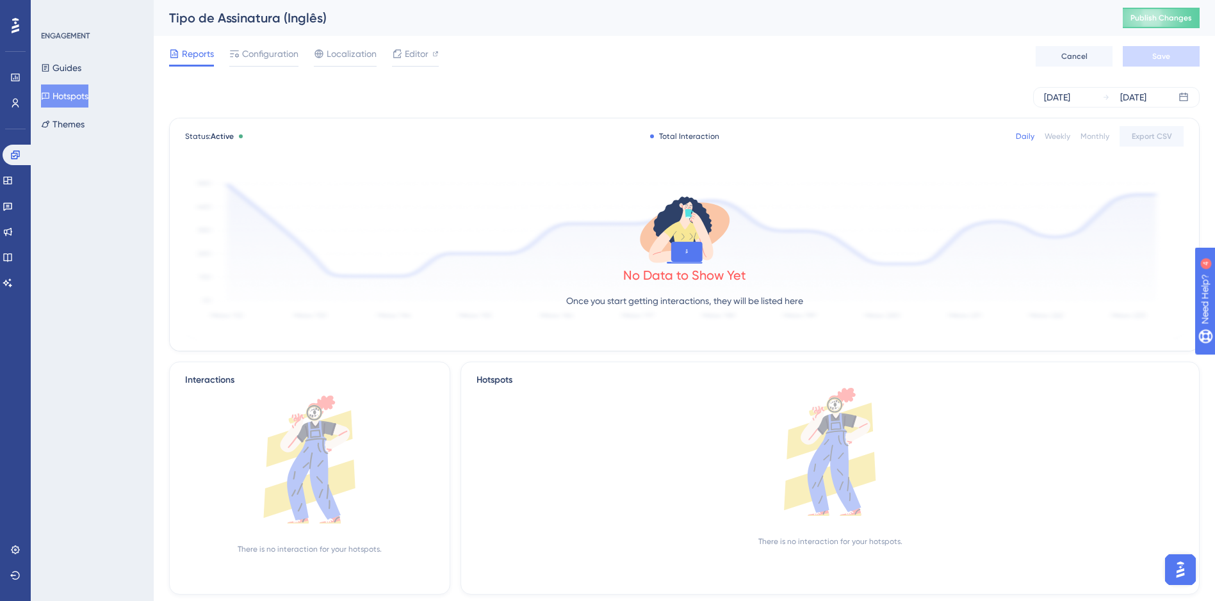
drag, startPoint x: 257, startPoint y: 49, endPoint x: 275, endPoint y: 72, distance: 29.6
click at [257, 50] on span "Configuration" at bounding box center [270, 53] width 56 height 15
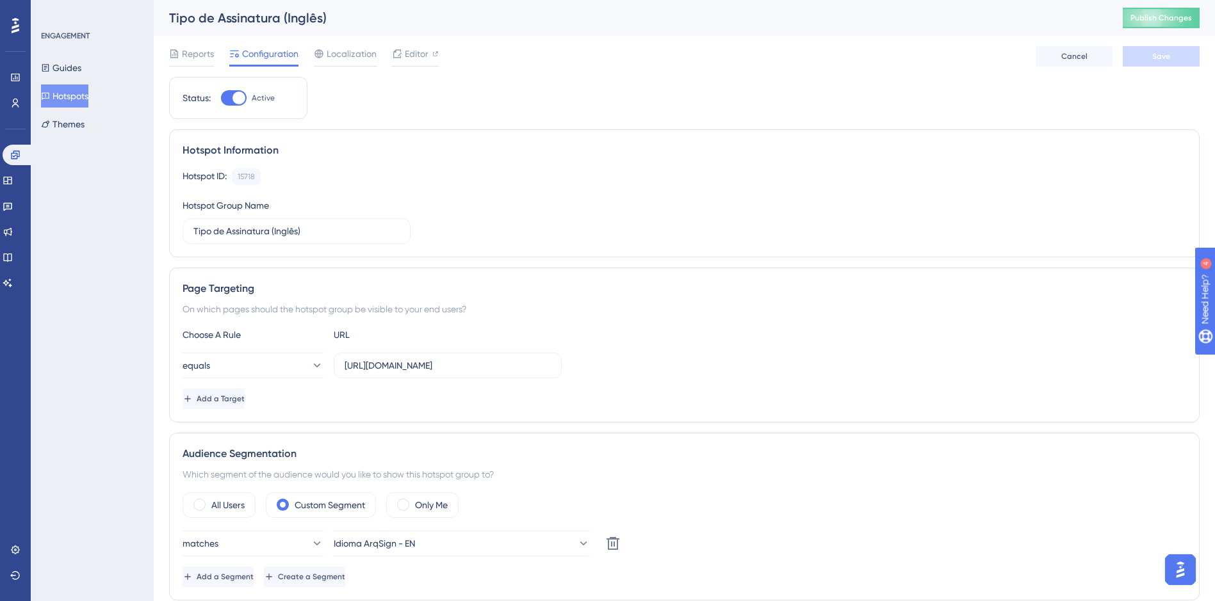
click at [227, 93] on div at bounding box center [234, 97] width 26 height 15
click at [221, 98] on input "Active" at bounding box center [220, 98] width 1 height 1
checkbox input "false"
click at [1154, 60] on span "Save" at bounding box center [1161, 56] width 18 height 10
click at [88, 100] on button "Hotspots" at bounding box center [64, 96] width 47 height 23
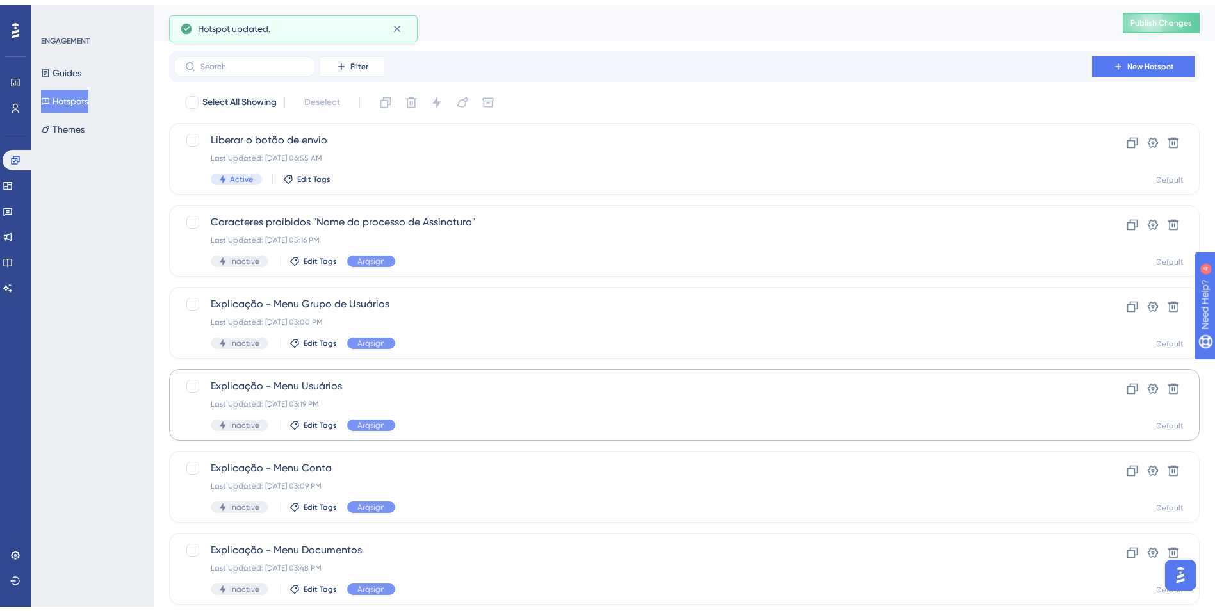
scroll to position [383, 0]
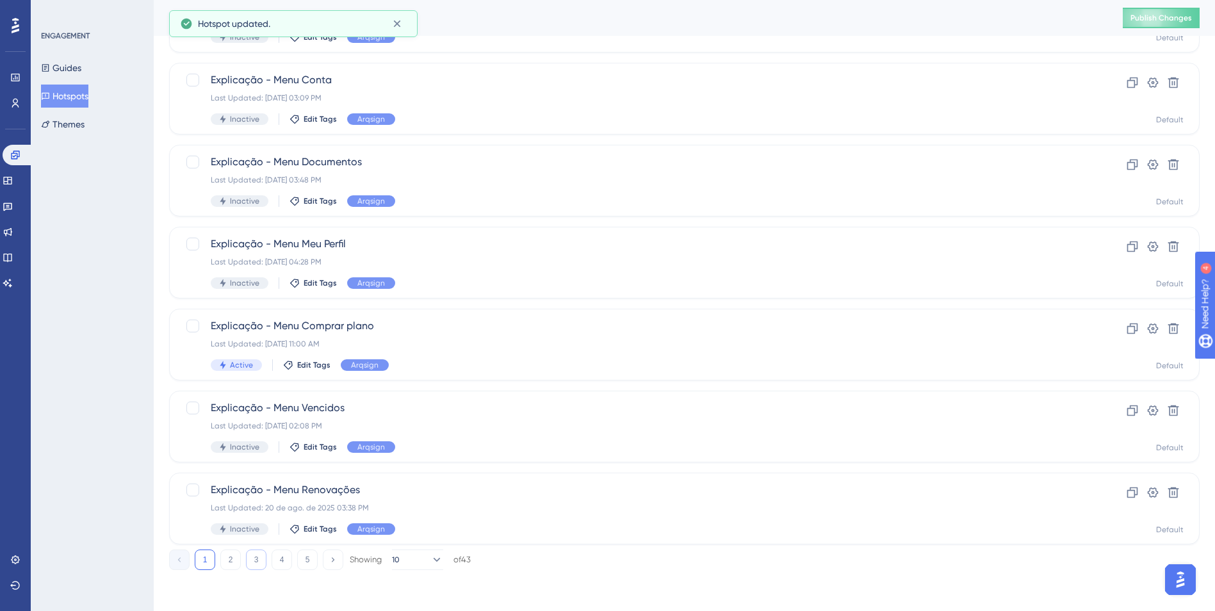
click at [263, 564] on button "3" at bounding box center [256, 560] width 20 height 20
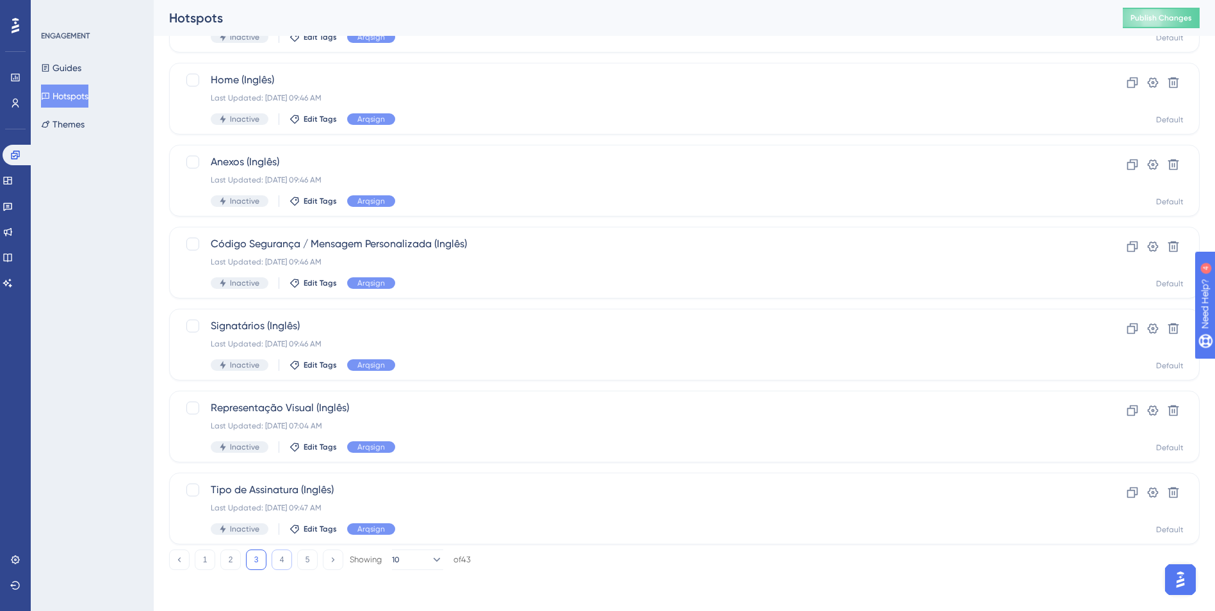
click at [282, 555] on button "4" at bounding box center [282, 560] width 20 height 20
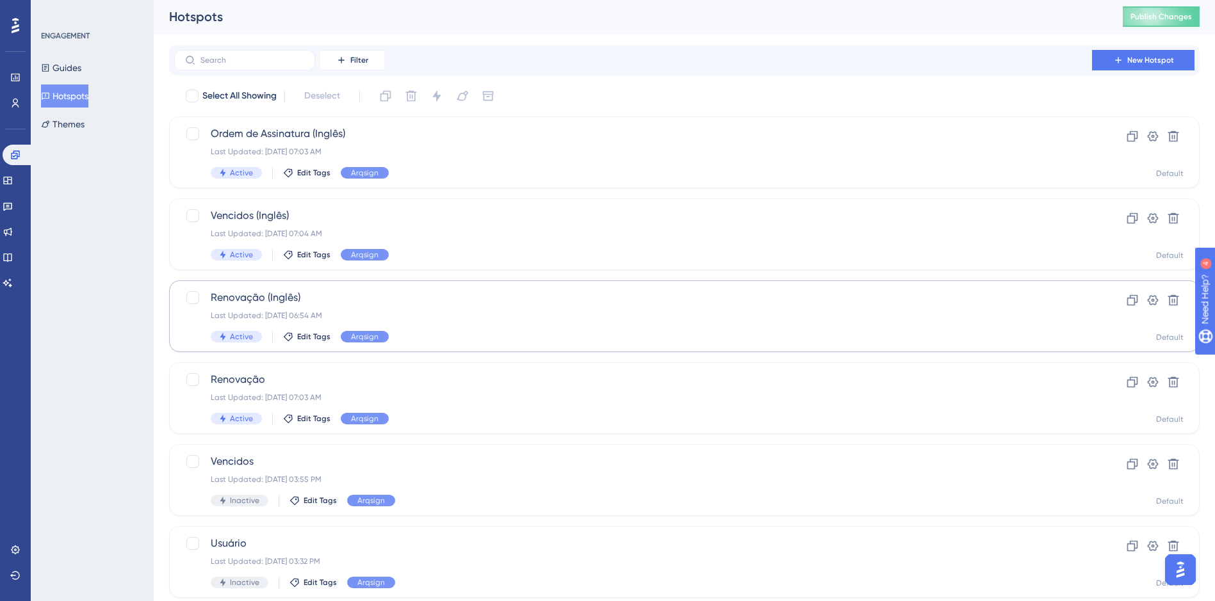
scroll to position [0, 0]
click at [190, 131] on div at bounding box center [192, 135] width 13 height 13
checkbox input "true"
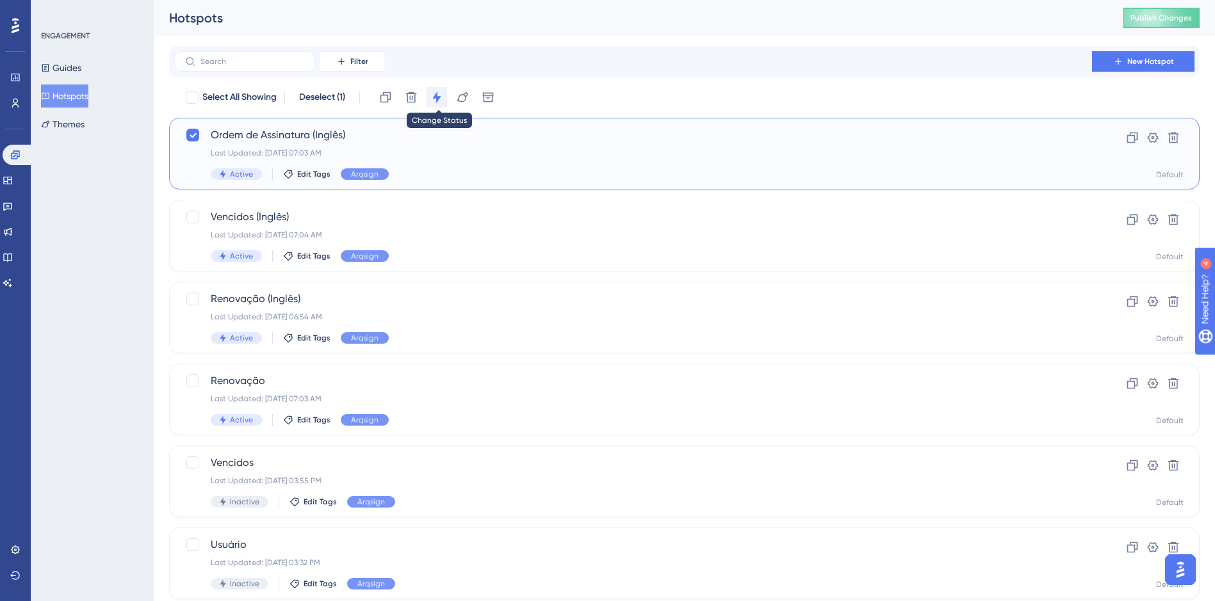
click at [446, 95] on button at bounding box center [437, 97] width 20 height 20
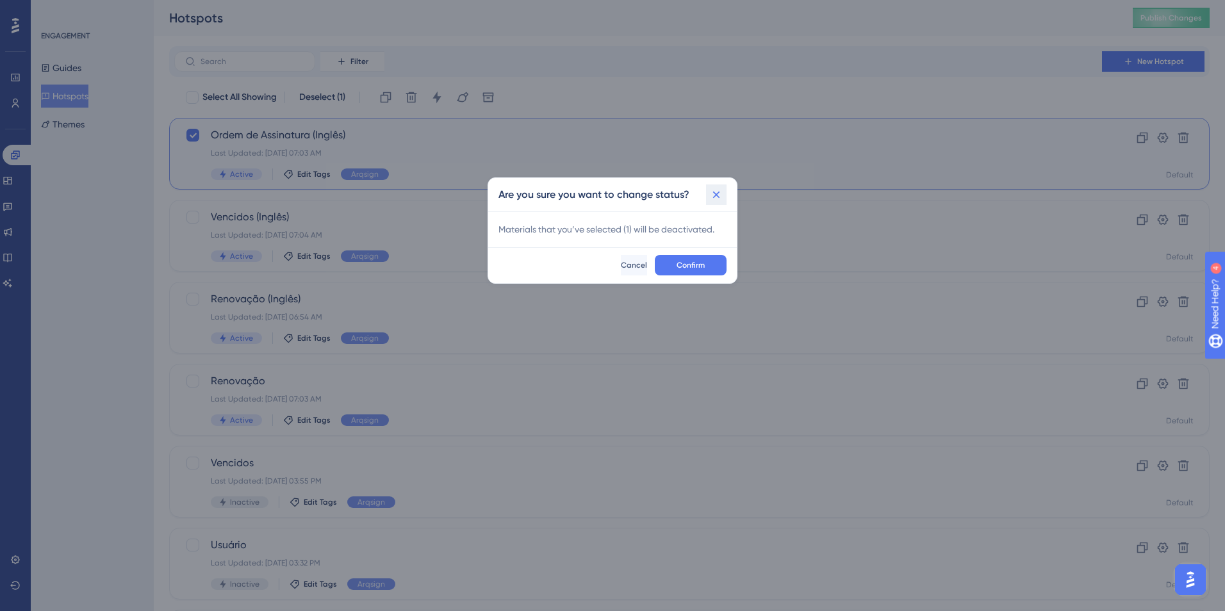
click at [715, 195] on icon at bounding box center [716, 195] width 7 height 7
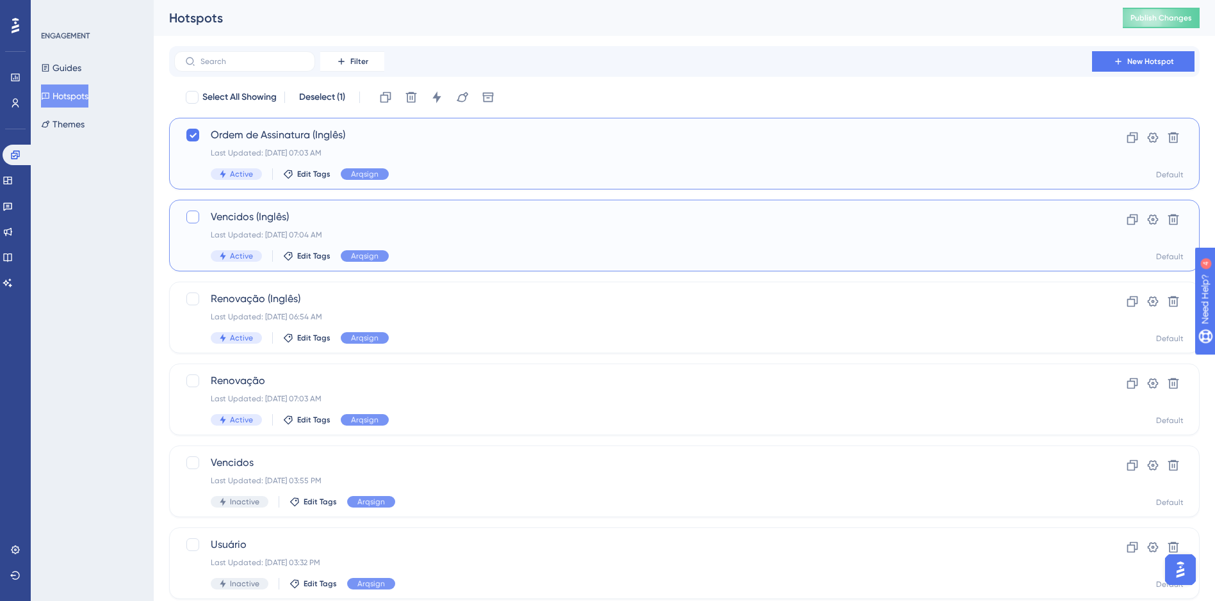
click at [196, 213] on div at bounding box center [192, 217] width 13 height 13
checkbox input "true"
click at [196, 300] on div at bounding box center [192, 299] width 13 height 13
checkbox input "true"
click at [434, 94] on icon at bounding box center [436, 97] width 13 height 13
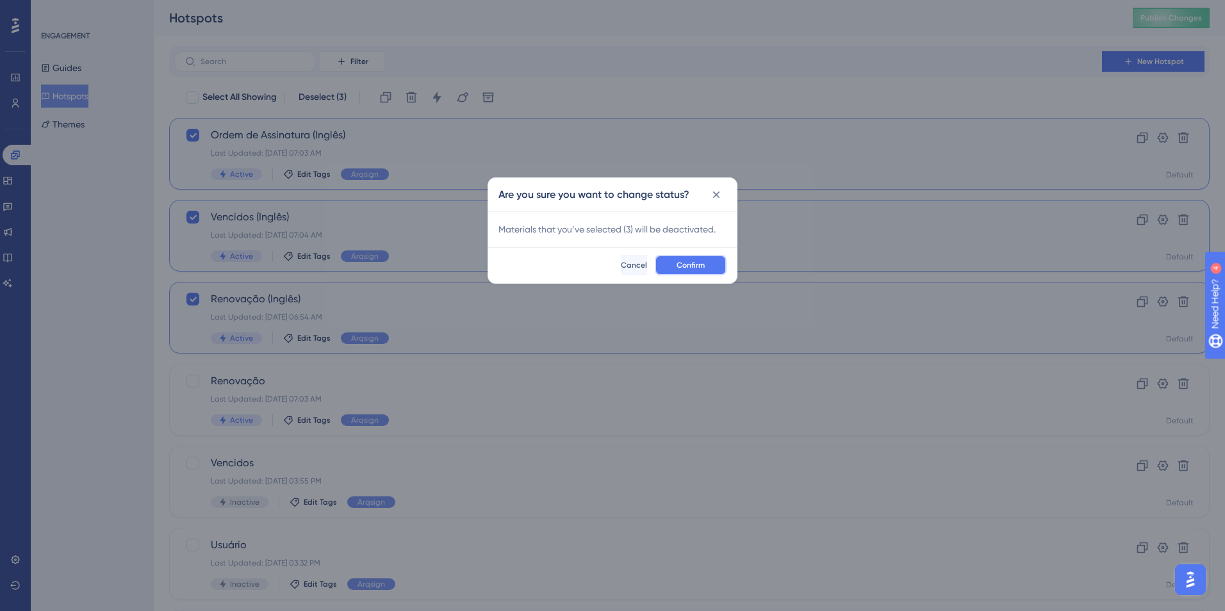
click at [688, 272] on button "Confirm" at bounding box center [691, 265] width 72 height 20
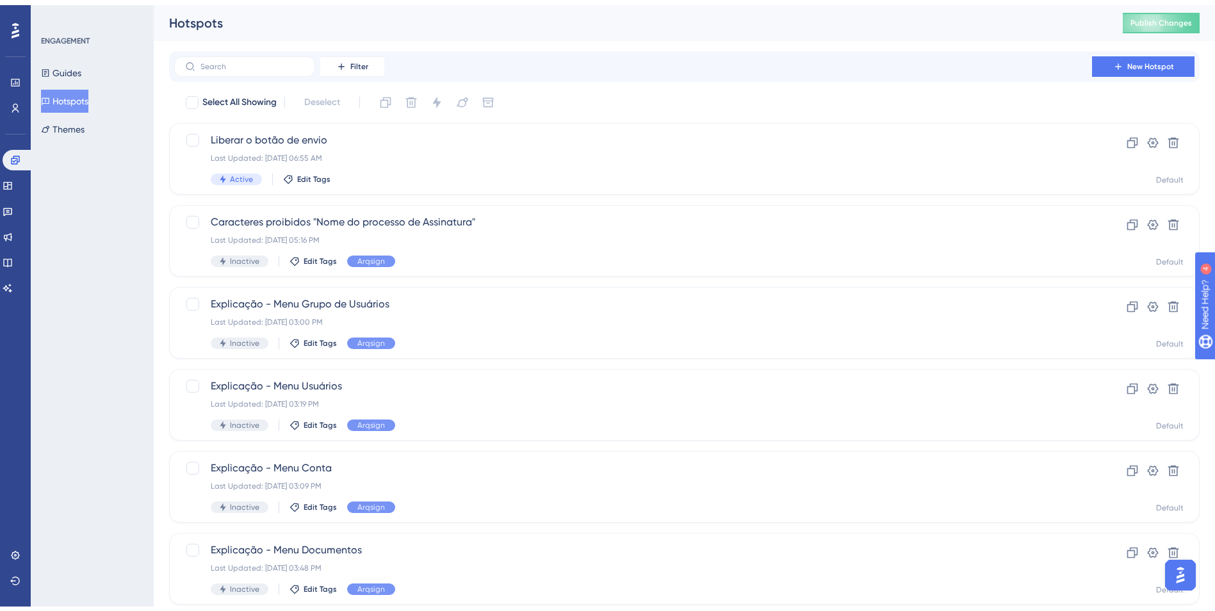
scroll to position [383, 0]
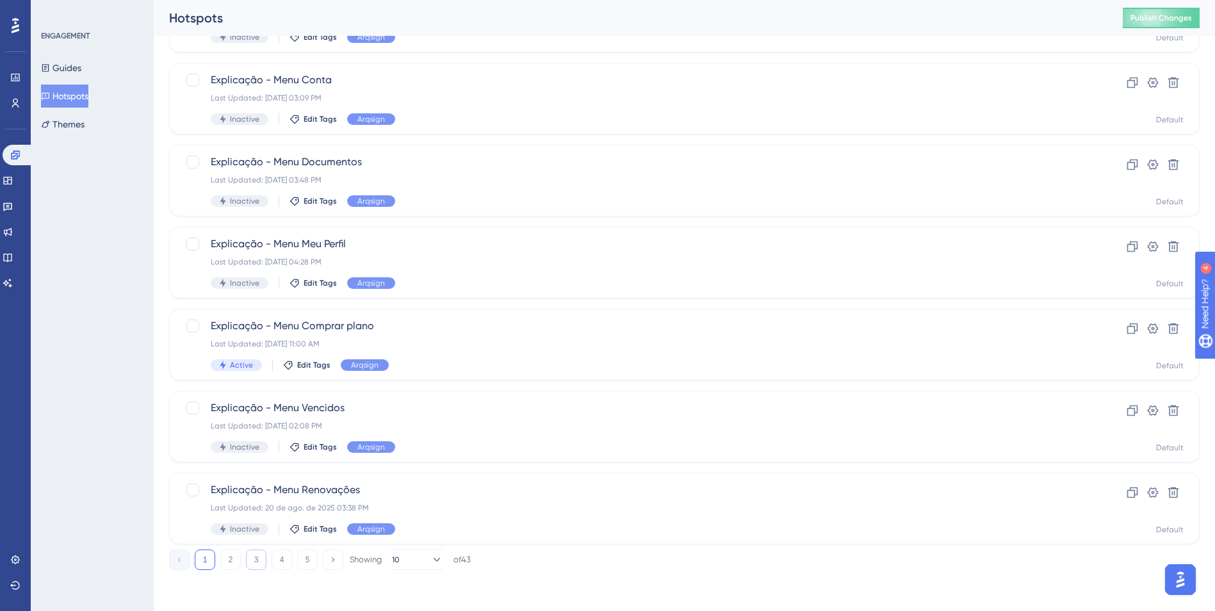
click at [261, 559] on button "3" at bounding box center [256, 560] width 20 height 20
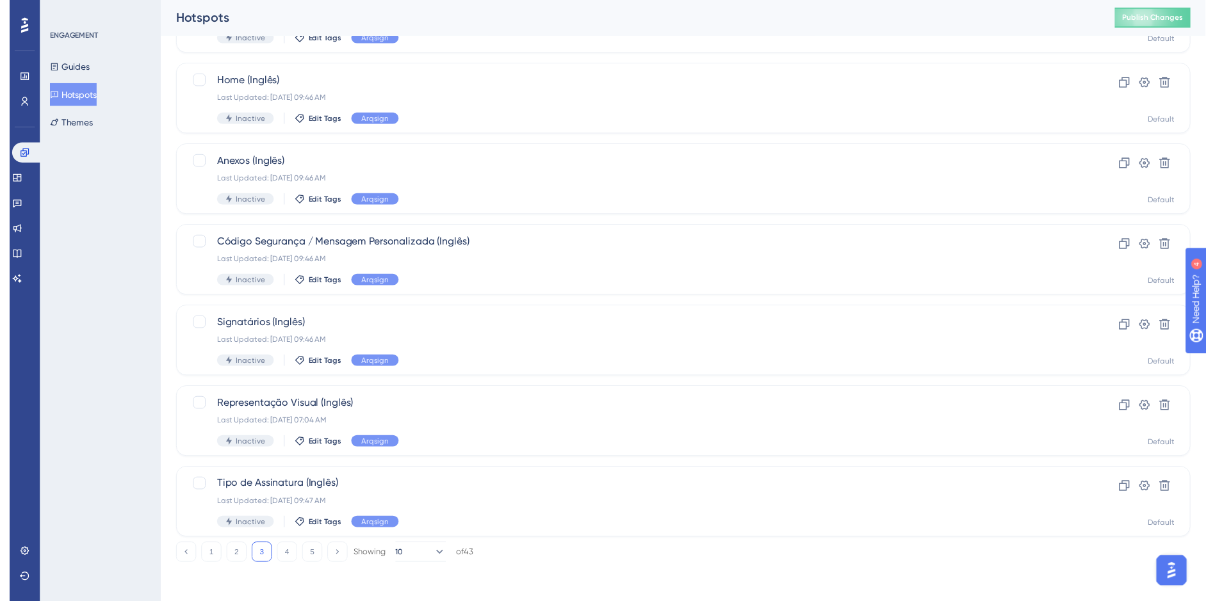
scroll to position [0, 0]
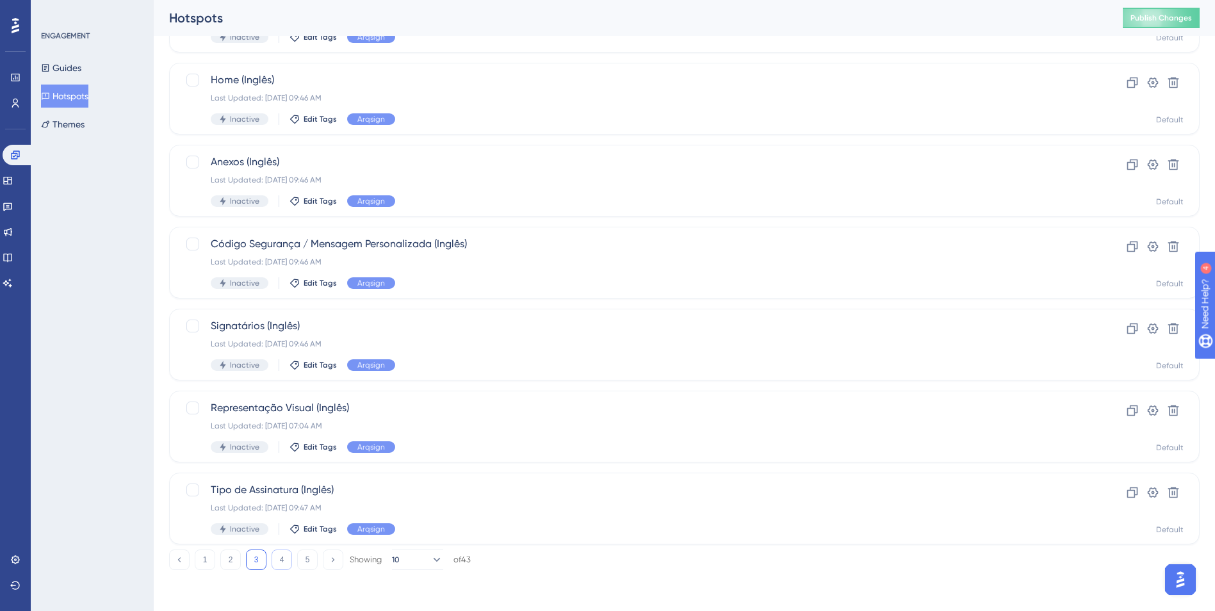
click at [281, 555] on button "4" at bounding box center [282, 560] width 20 height 20
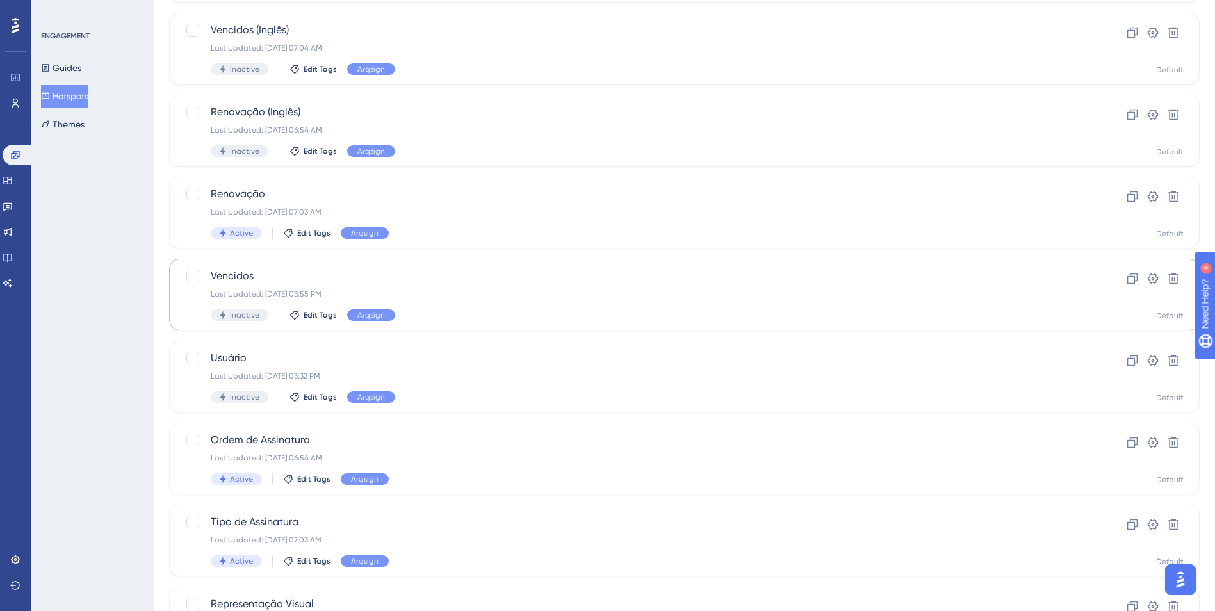
scroll to position [192, 0]
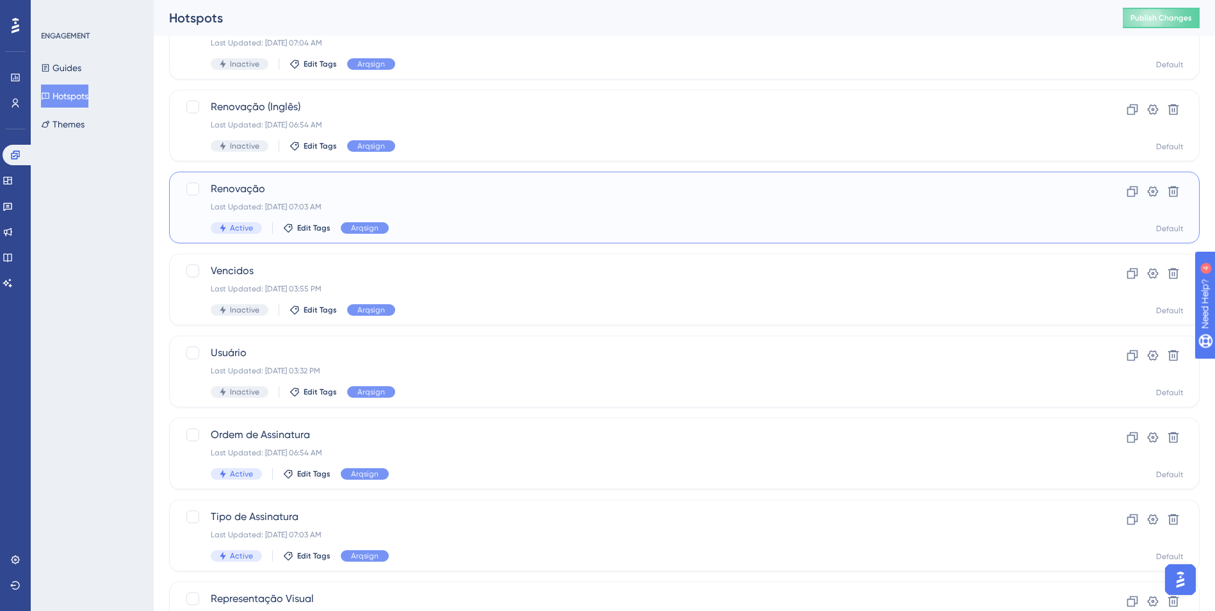
click at [302, 193] on span "Renovação" at bounding box center [633, 188] width 845 height 15
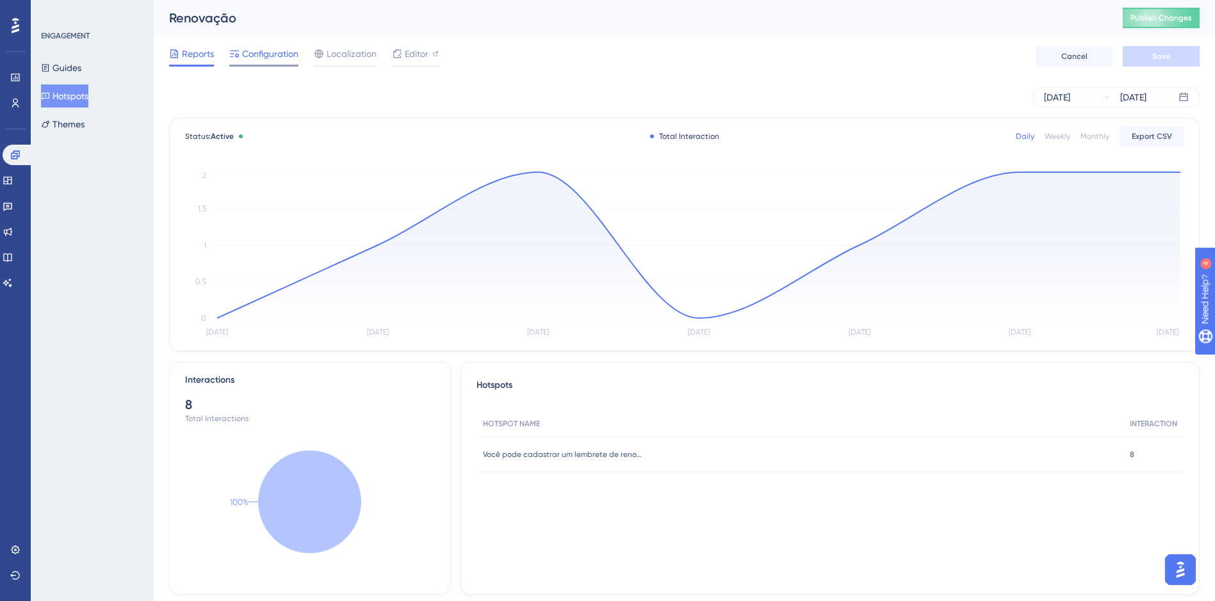
click at [270, 58] on span "Configuration" at bounding box center [270, 53] width 56 height 15
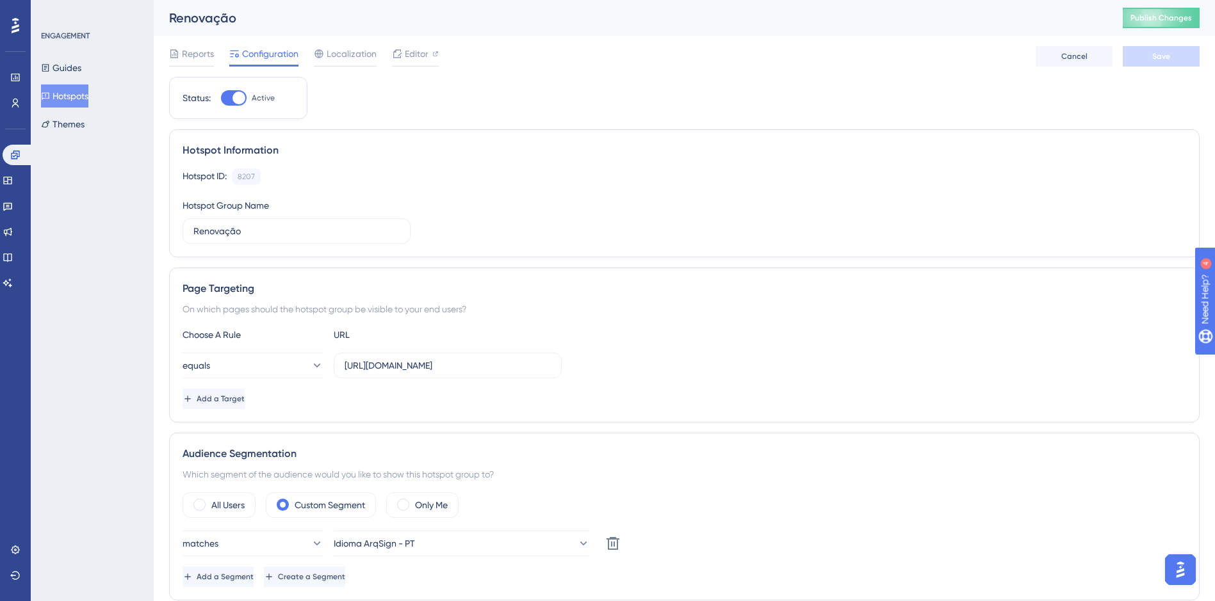
click at [227, 99] on div at bounding box center [234, 97] width 26 height 15
click at [221, 99] on input "Active" at bounding box center [220, 98] width 1 height 1
checkbox input "false"
click at [1133, 47] on button "Save" at bounding box center [1161, 56] width 77 height 20
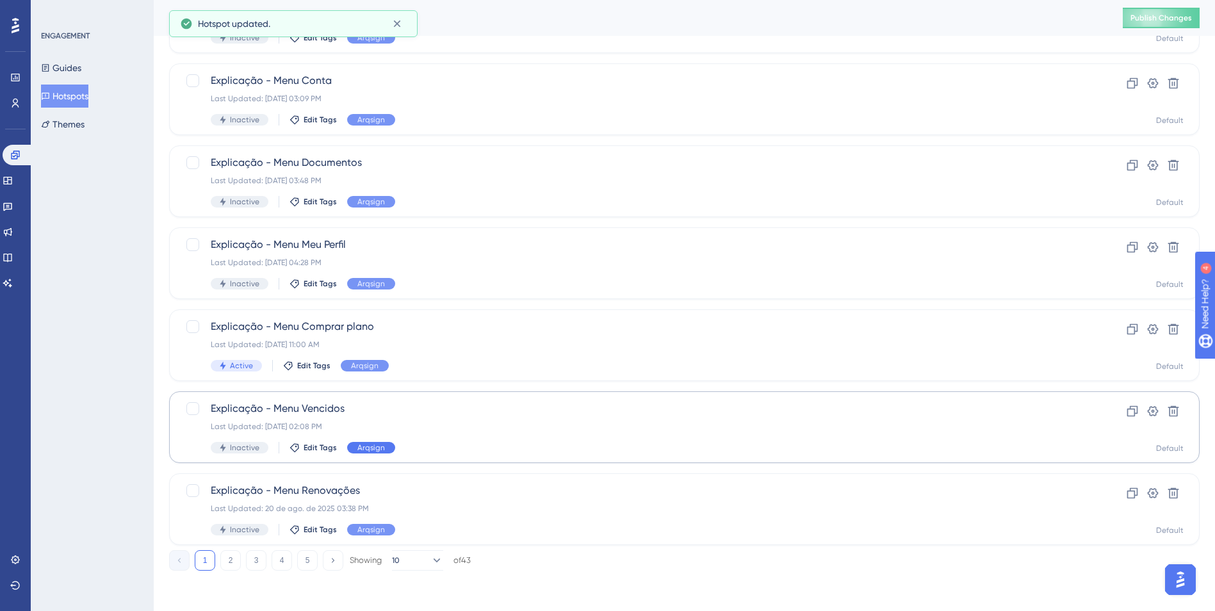
scroll to position [383, 0]
click at [277, 558] on button "4" at bounding box center [282, 560] width 20 height 20
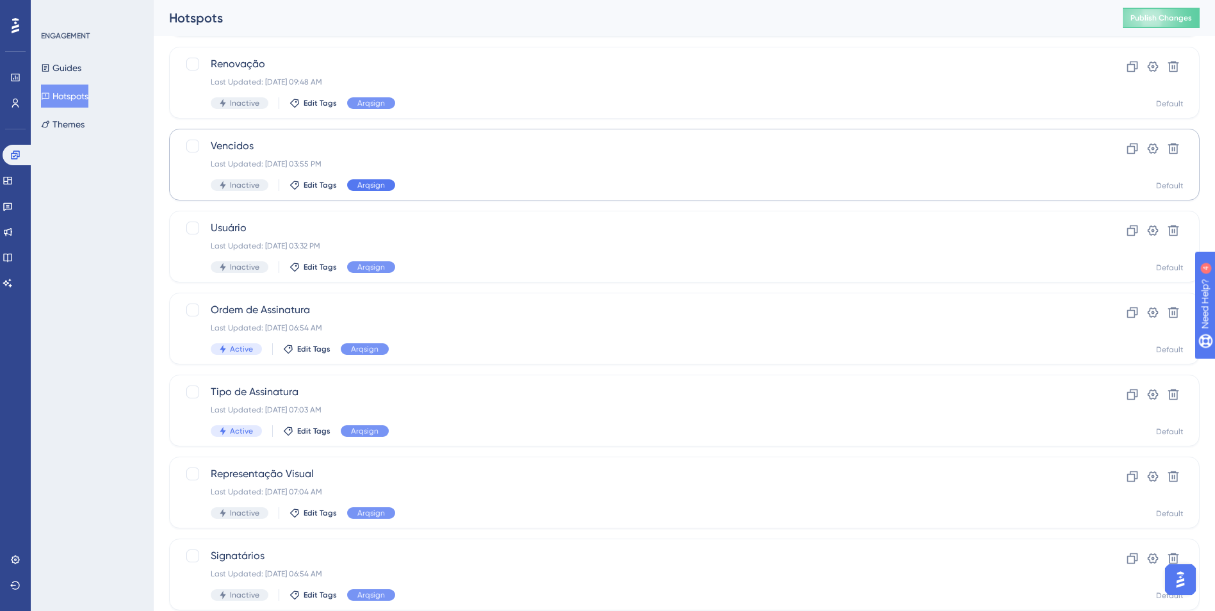
scroll to position [319, 0]
click at [384, 316] on div "Ordem de Assinatura Last Updated: [DATE] 06:54 AM Active Edit Tags Arqsign" at bounding box center [633, 326] width 845 height 53
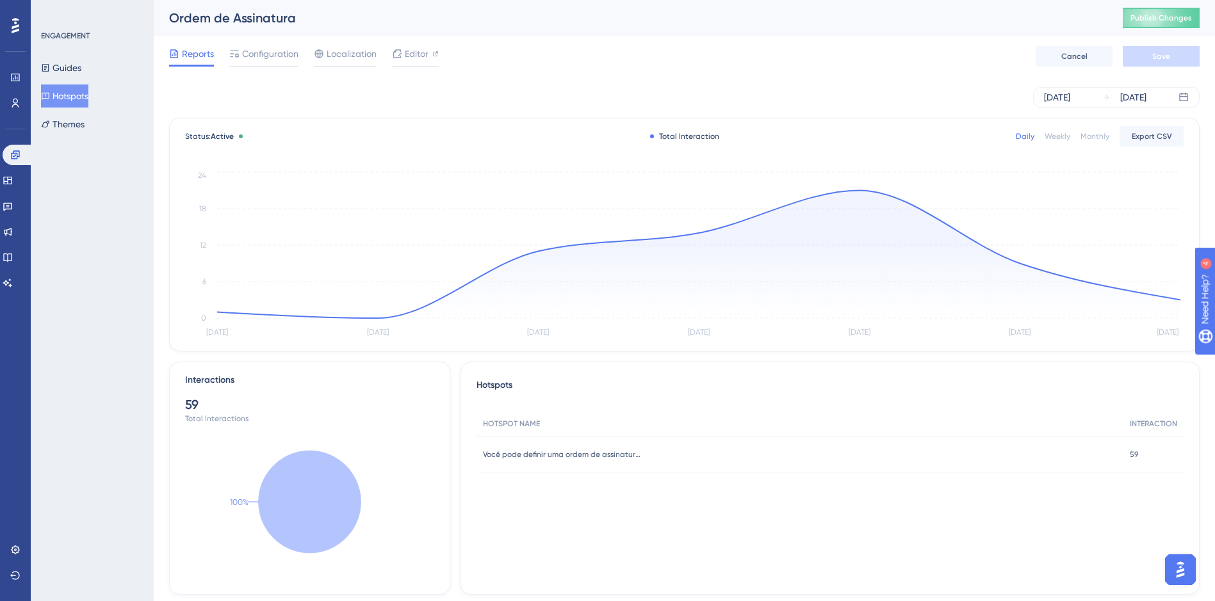
click at [259, 42] on div "Reports Configuration Localization Editor Cancel Save" at bounding box center [684, 56] width 1031 height 41
click at [256, 48] on span "Configuration" at bounding box center [270, 53] width 56 height 15
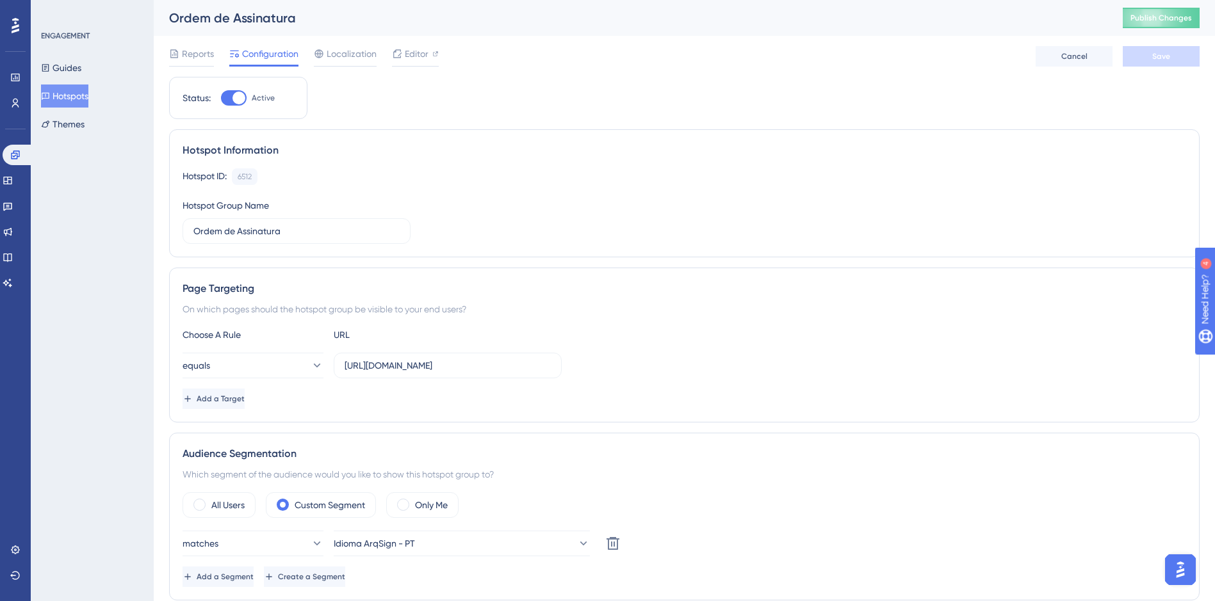
click at [230, 102] on div at bounding box center [234, 97] width 26 height 15
click at [221, 99] on input "Active" at bounding box center [220, 98] width 1 height 1
checkbox input "false"
click at [1169, 61] on span "Save" at bounding box center [1161, 56] width 18 height 10
click at [88, 90] on button "Hotspots" at bounding box center [64, 96] width 47 height 23
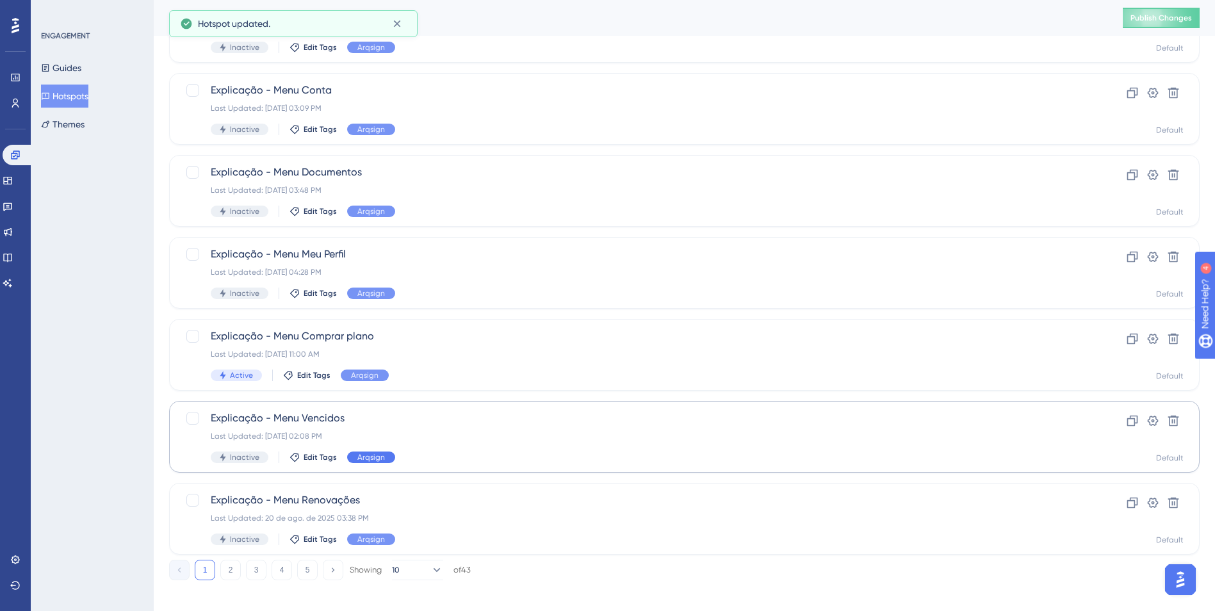
scroll to position [383, 0]
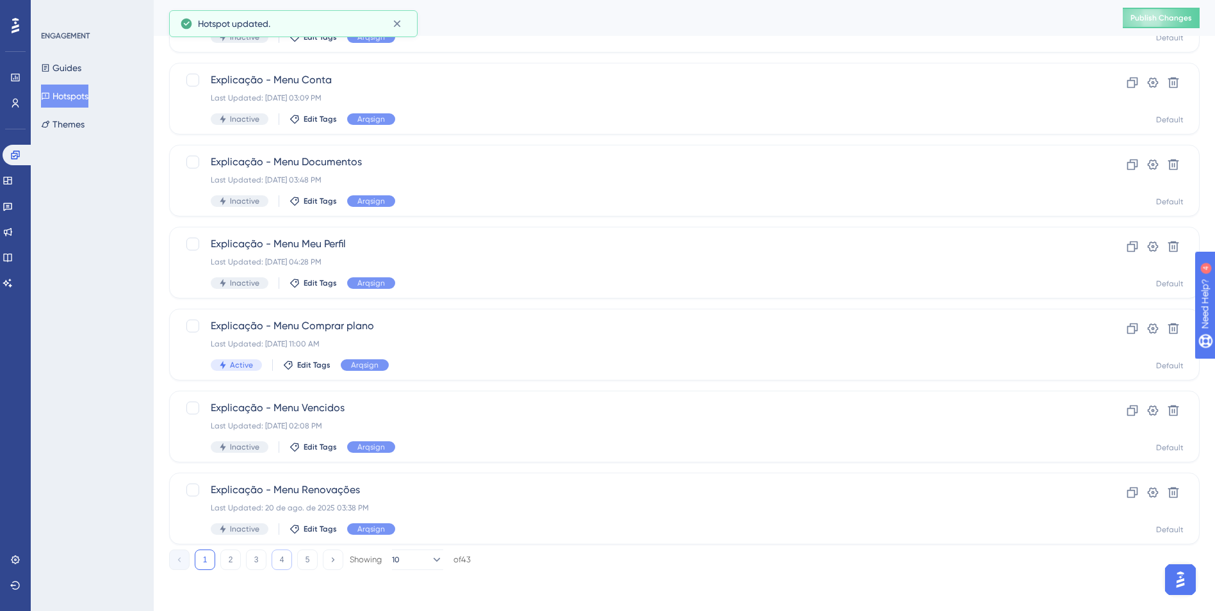
click at [281, 557] on button "4" at bounding box center [282, 560] width 20 height 20
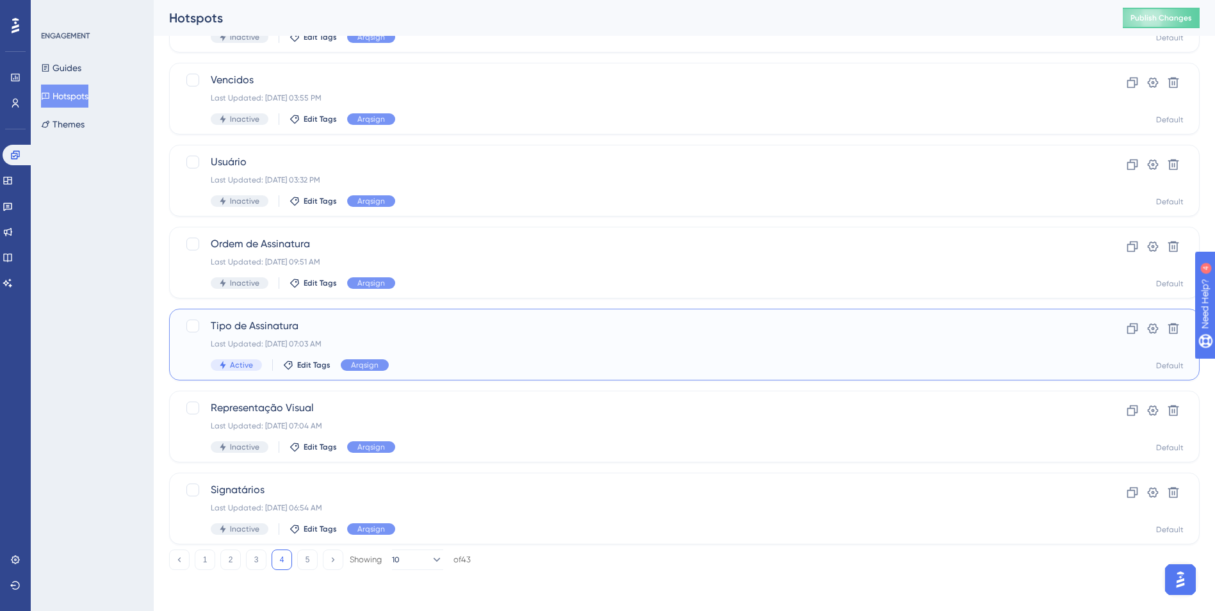
click at [383, 336] on div "Tipo de Assinatura Last Updated: [DATE] 07:03 AM Active Edit Tags Arqsign" at bounding box center [633, 344] width 845 height 53
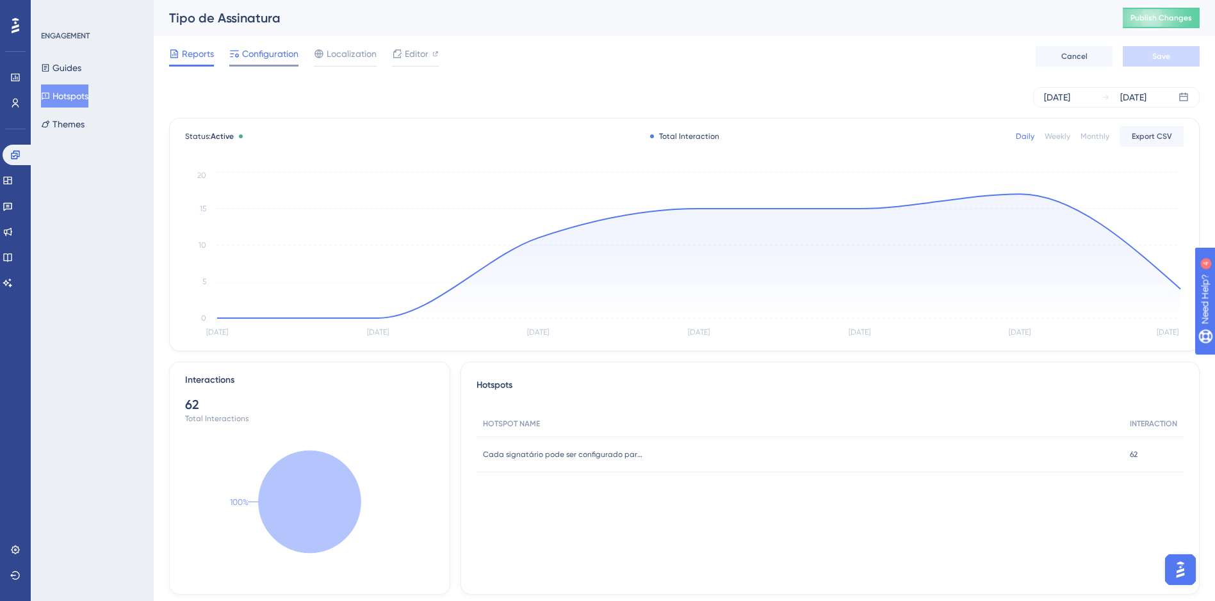
click at [252, 58] on span "Configuration" at bounding box center [270, 53] width 56 height 15
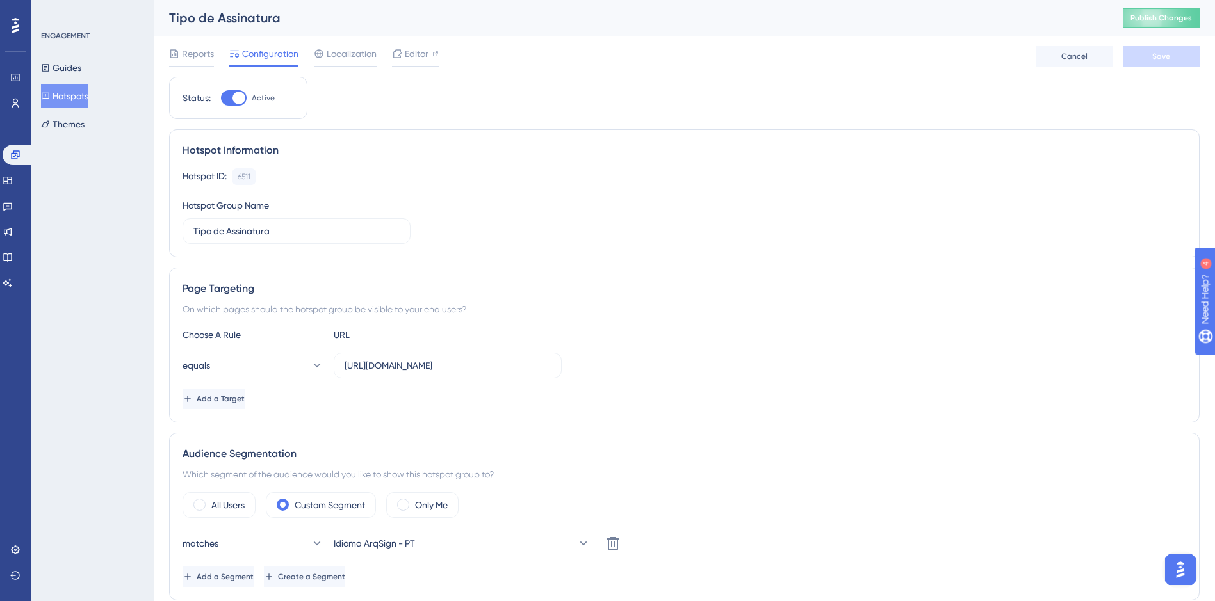
click at [245, 101] on div at bounding box center [234, 97] width 26 height 15
click at [221, 99] on input "Active" at bounding box center [220, 98] width 1 height 1
checkbox input "false"
click at [1160, 58] on span "Save" at bounding box center [1161, 56] width 18 height 10
click at [88, 92] on button "Hotspots" at bounding box center [64, 96] width 47 height 23
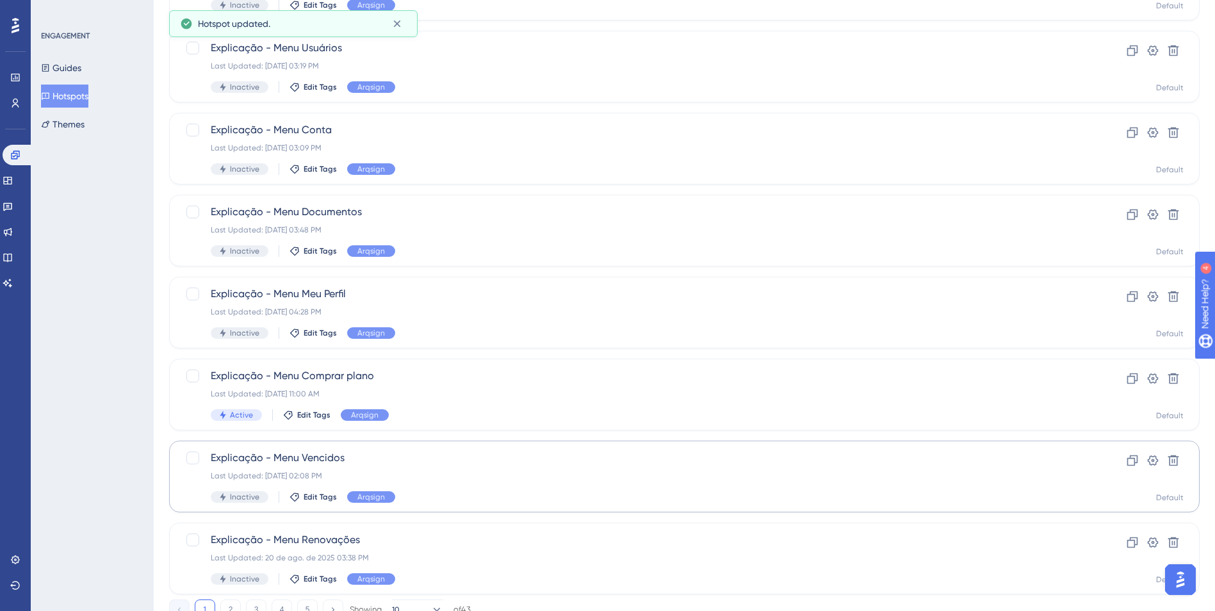
scroll to position [383, 0]
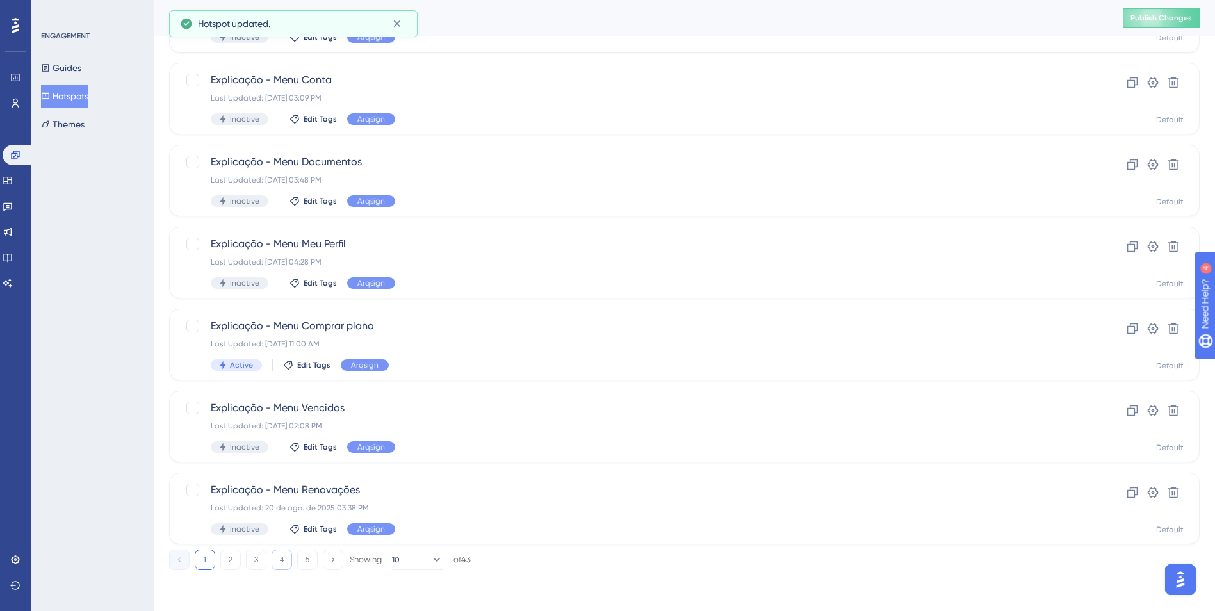
click at [286, 552] on button "4" at bounding box center [282, 560] width 20 height 20
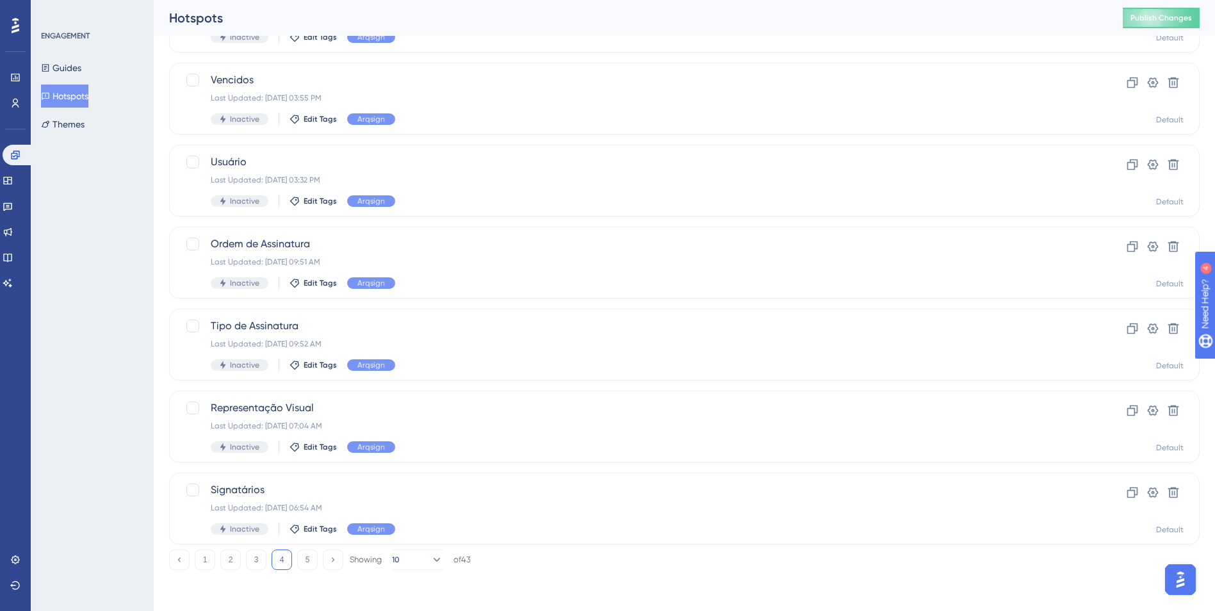
click at [297, 564] on div "1 2 3 4 5 Showing 10 of 43" at bounding box center [320, 560] width 302 height 20
click at [300, 563] on button "5" at bounding box center [307, 560] width 20 height 20
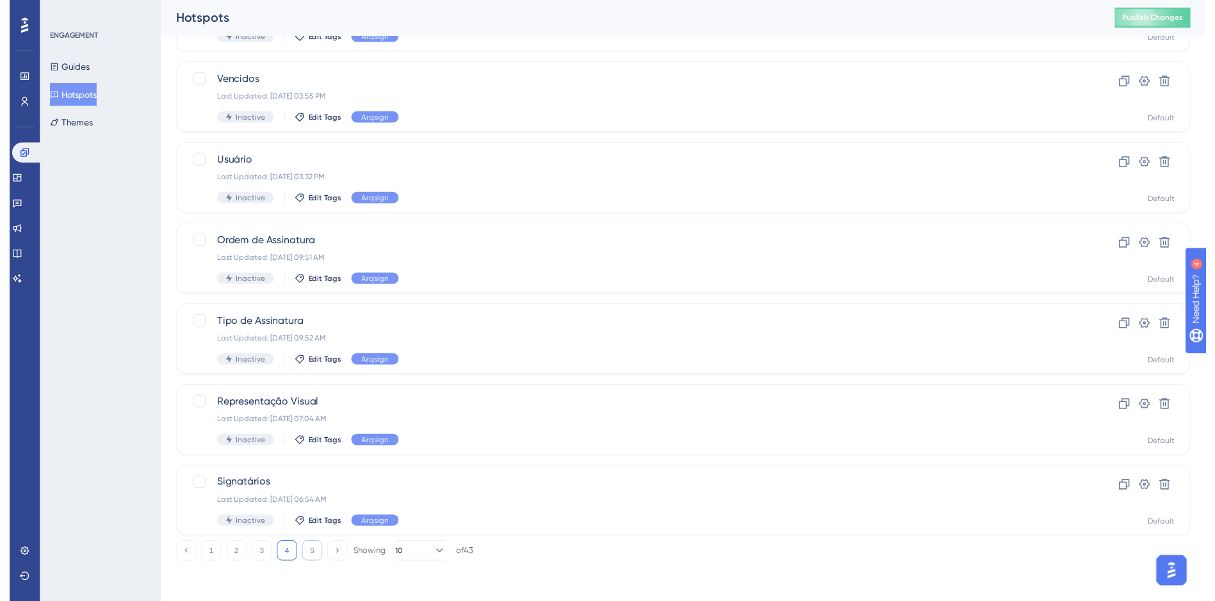
scroll to position [0, 0]
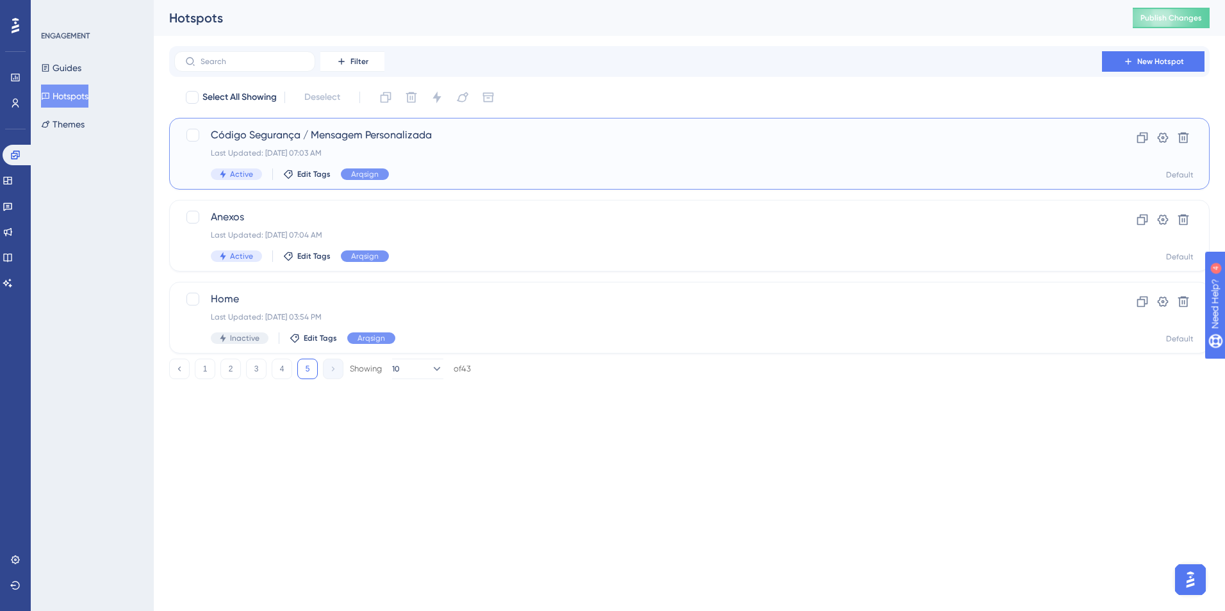
click at [461, 143] on div "Código Segurança / Mensagem Personalizada Last Updated: [DATE] 07:03 AM Active …" at bounding box center [638, 153] width 854 height 53
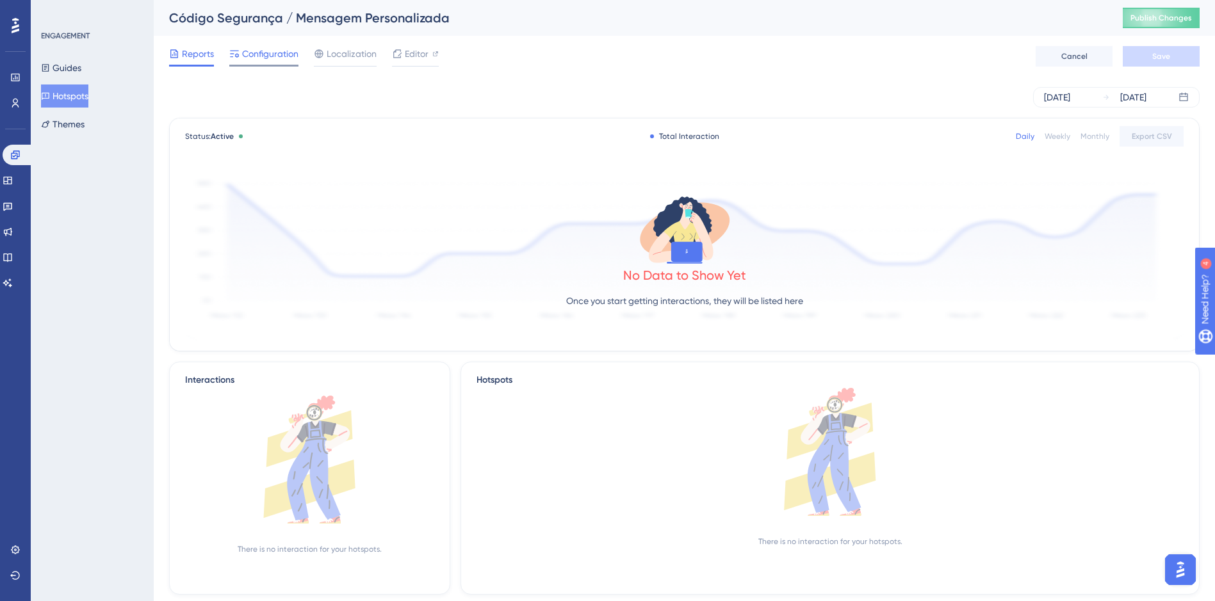
click at [265, 62] on div "Configuration" at bounding box center [263, 56] width 69 height 20
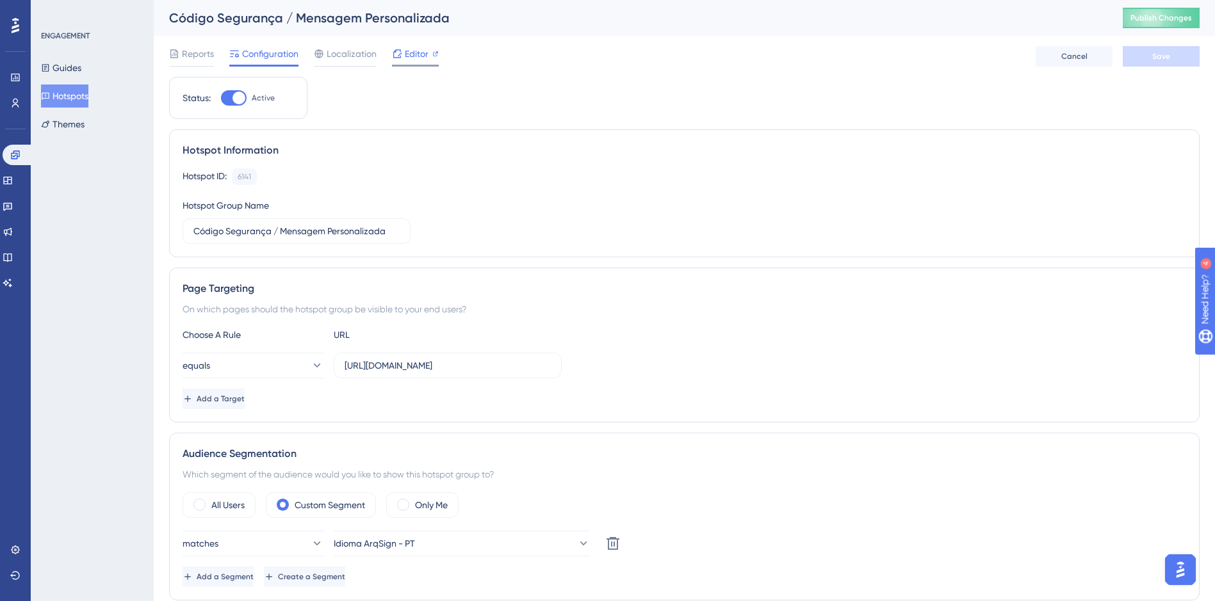
click at [418, 55] on span "Editor" at bounding box center [417, 53] width 24 height 15
click at [233, 94] on div at bounding box center [239, 98] width 13 height 13
click at [221, 98] on input "Active" at bounding box center [220, 98] width 1 height 1
checkbox input "false"
click at [1150, 49] on button "Save" at bounding box center [1161, 56] width 77 height 20
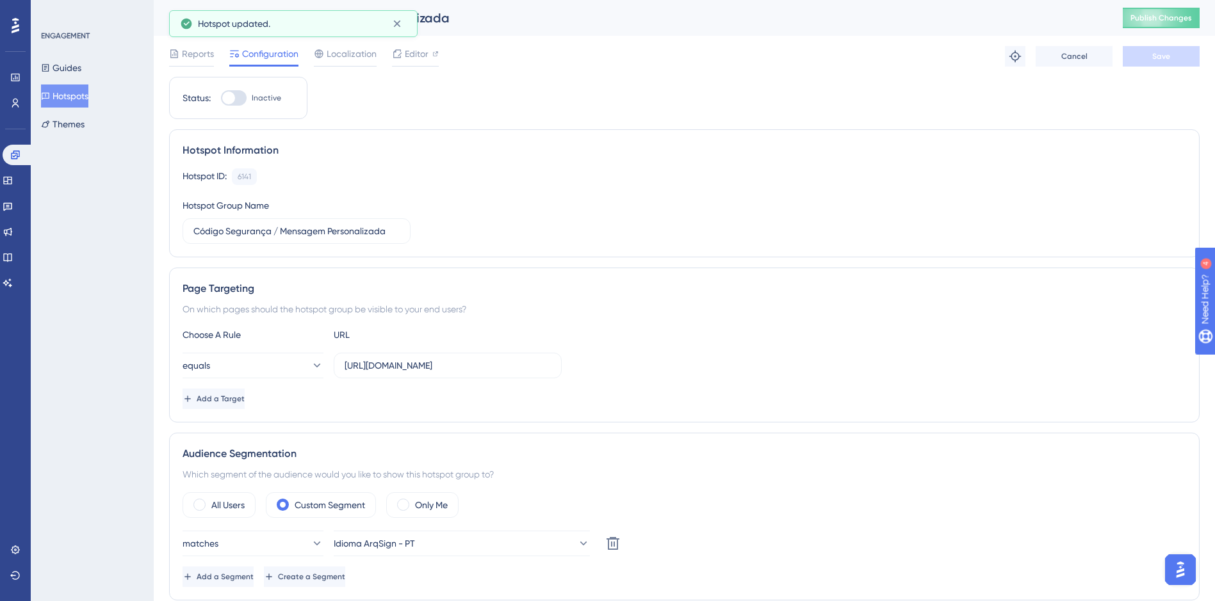
click at [64, 95] on button "Hotspots" at bounding box center [64, 96] width 47 height 23
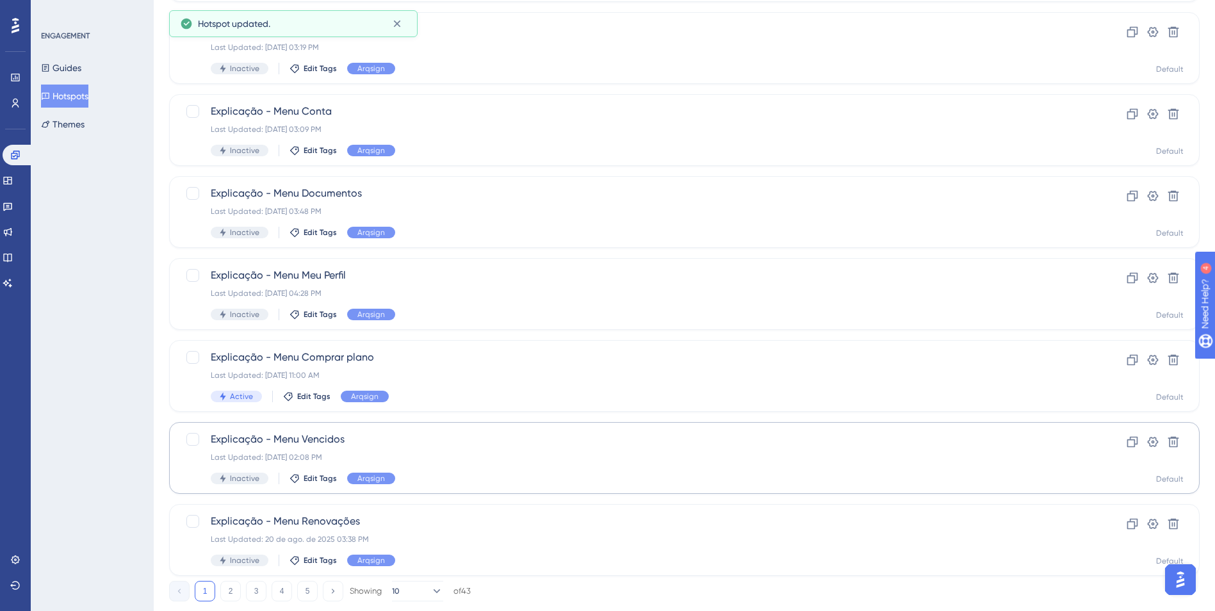
scroll to position [383, 0]
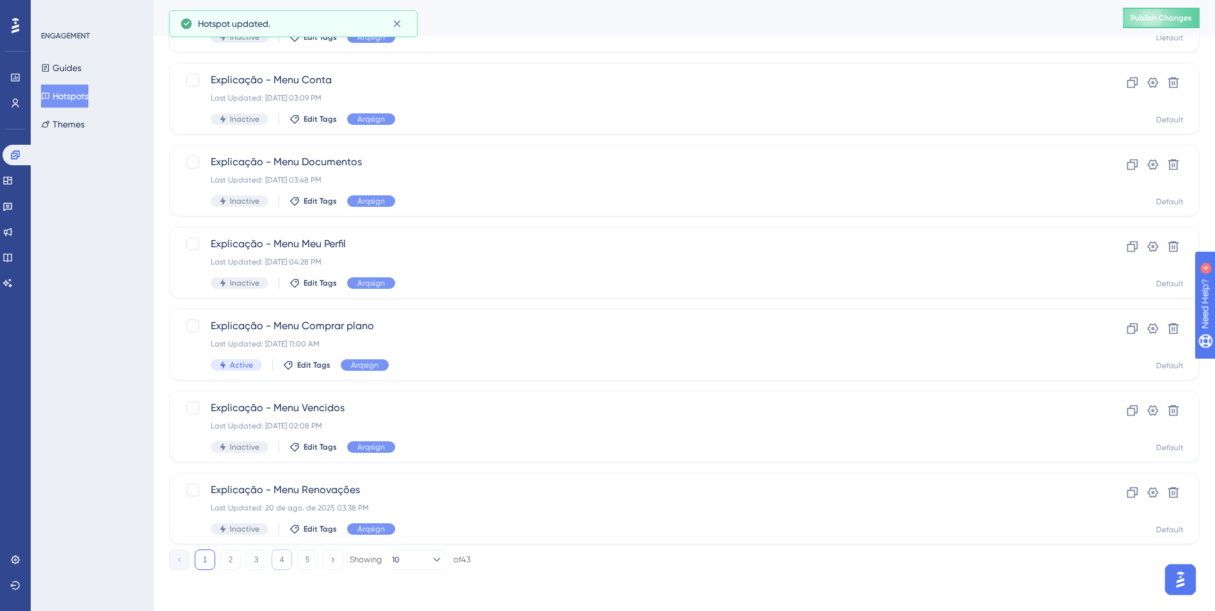
click at [284, 561] on button "4" at bounding box center [282, 560] width 20 height 20
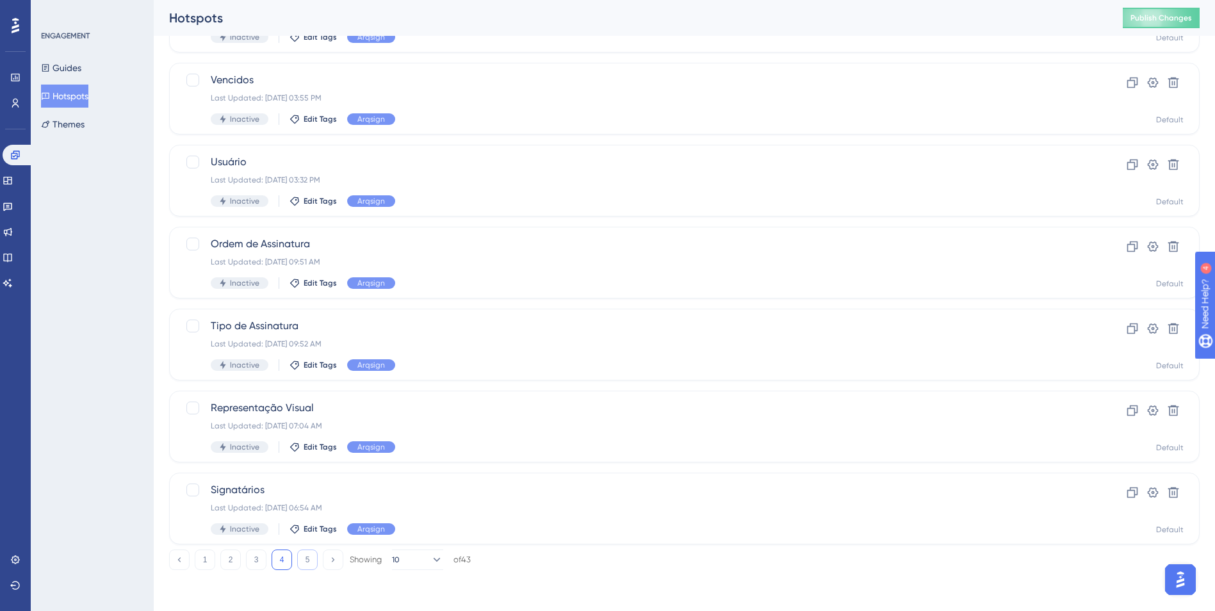
click at [304, 564] on button "5" at bounding box center [307, 560] width 20 height 20
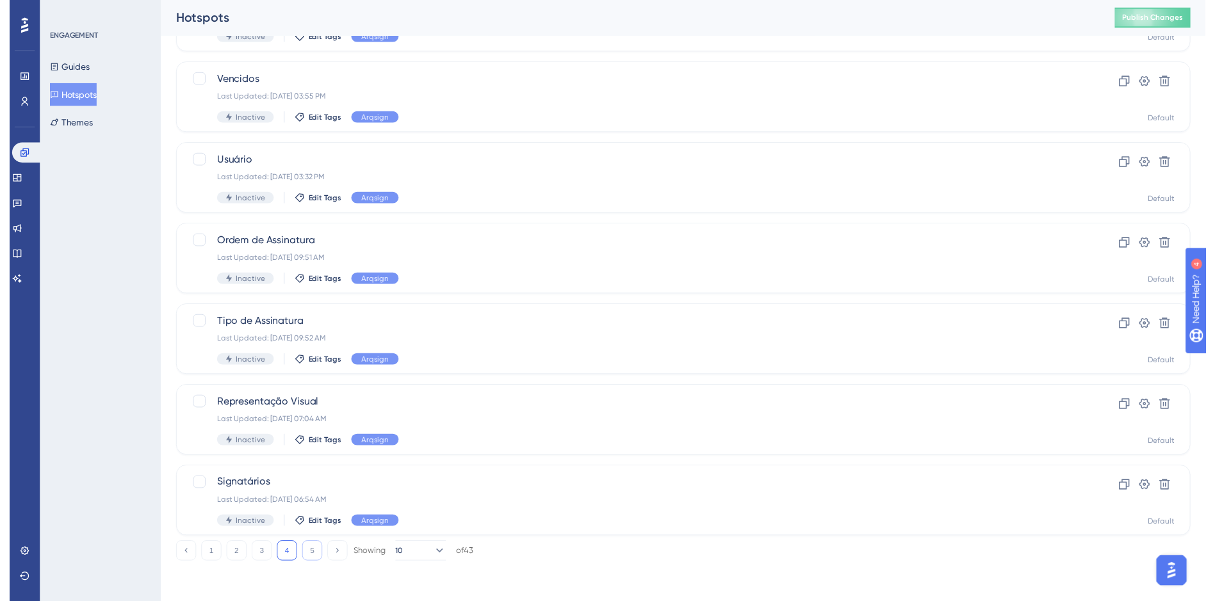
scroll to position [0, 0]
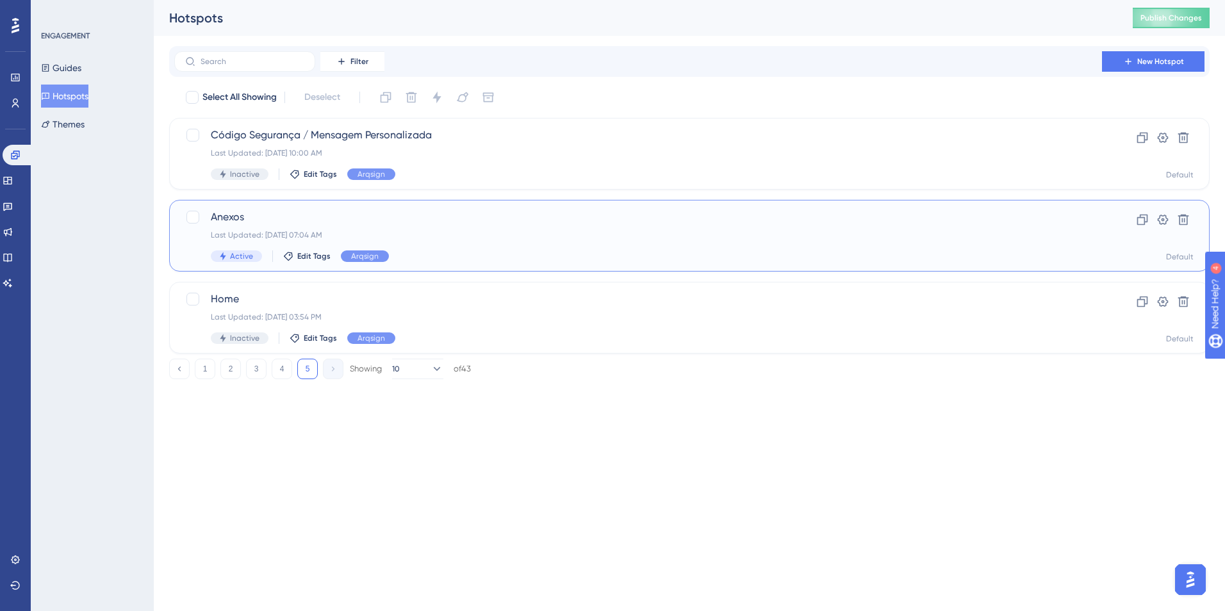
click at [296, 213] on span "Anexos" at bounding box center [638, 216] width 854 height 15
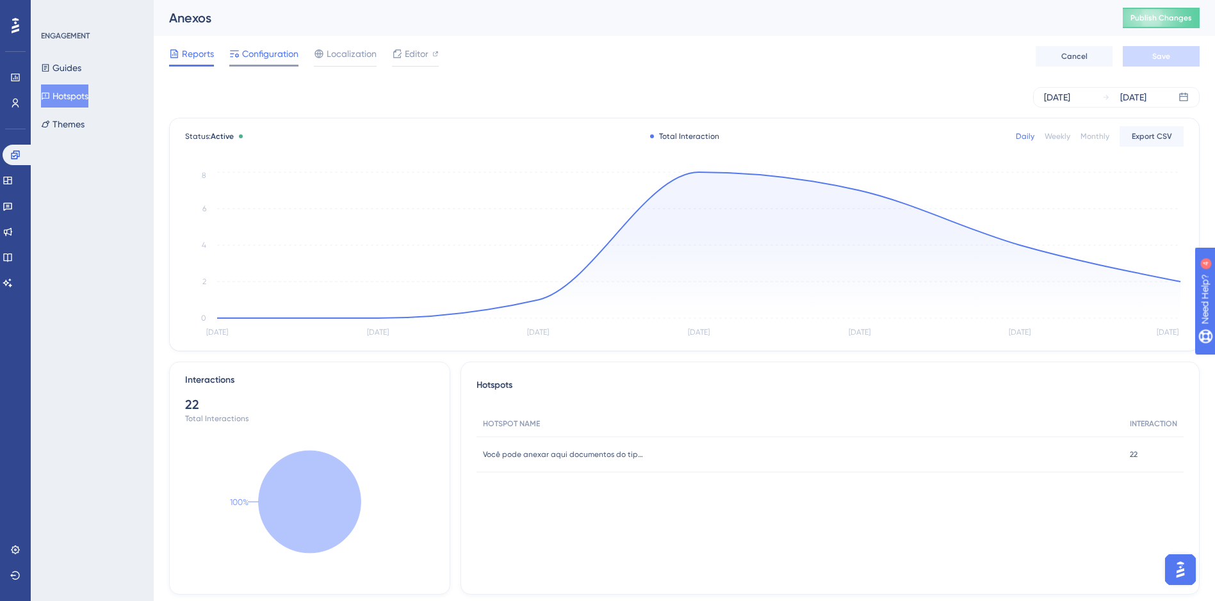
click at [275, 55] on span "Configuration" at bounding box center [270, 53] width 56 height 15
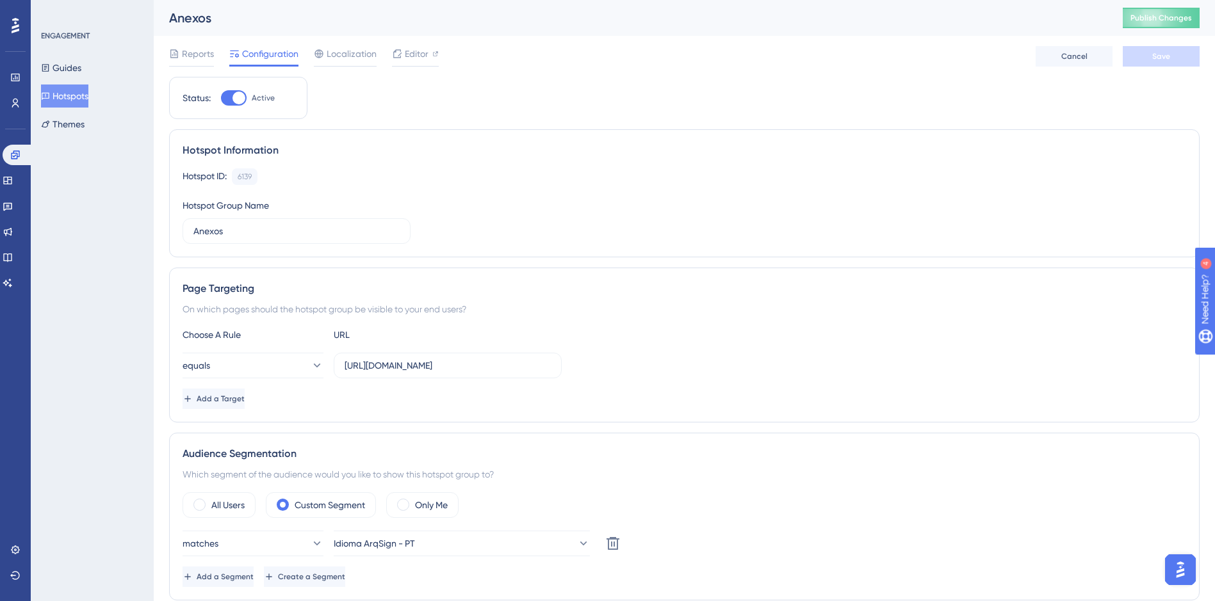
click at [233, 95] on div at bounding box center [239, 98] width 13 height 13
click at [221, 98] on input "Active" at bounding box center [220, 98] width 1 height 1
checkbox input "false"
click at [1154, 53] on span "Save" at bounding box center [1161, 56] width 18 height 10
click at [1176, 17] on span "Publish Changes" at bounding box center [1161, 18] width 61 height 10
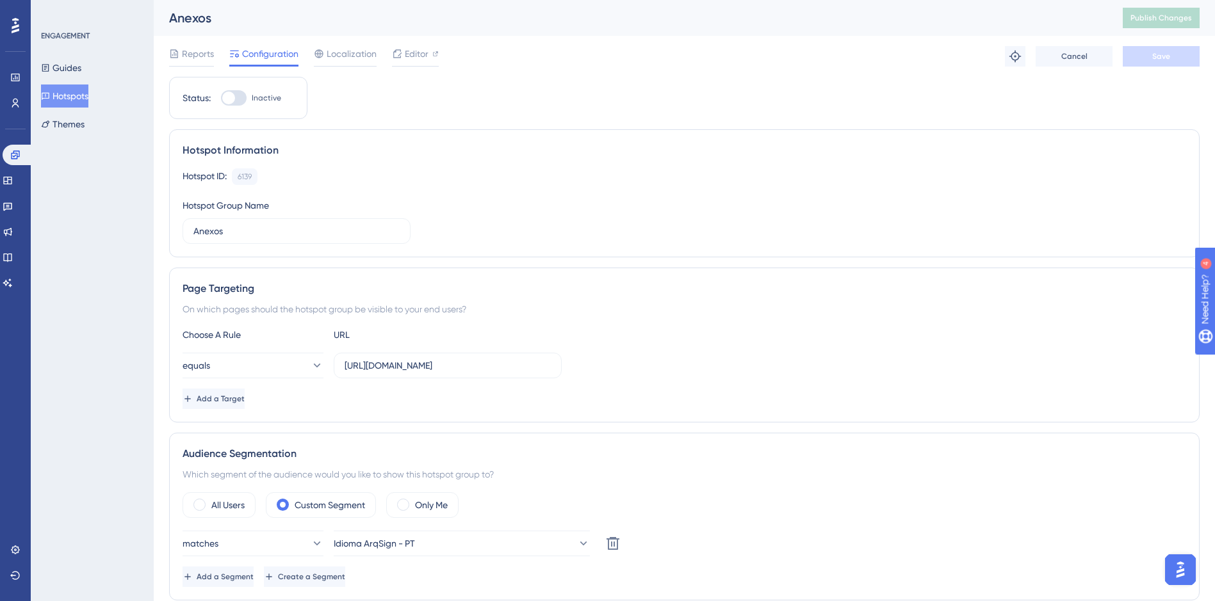
click at [88, 103] on button "Hotspots" at bounding box center [64, 96] width 47 height 23
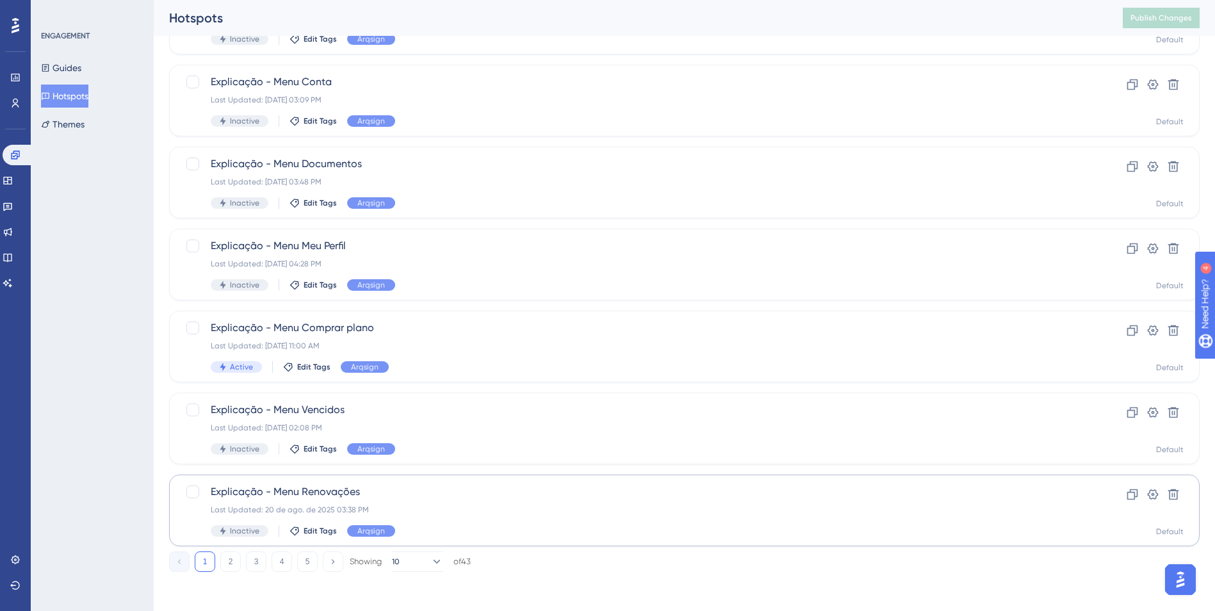
scroll to position [383, 0]
click at [237, 562] on button "2" at bounding box center [230, 560] width 20 height 20
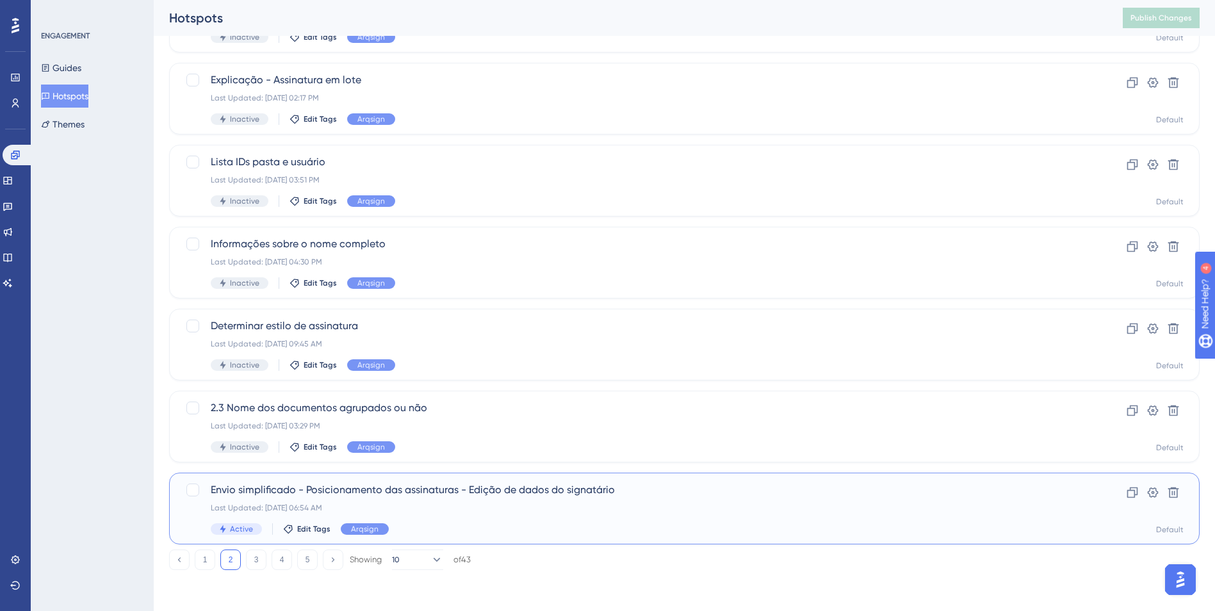
click at [308, 500] on div "Envio simplificado - Posicionamento das assinaturas - Edição de dados do signat…" at bounding box center [633, 508] width 845 height 53
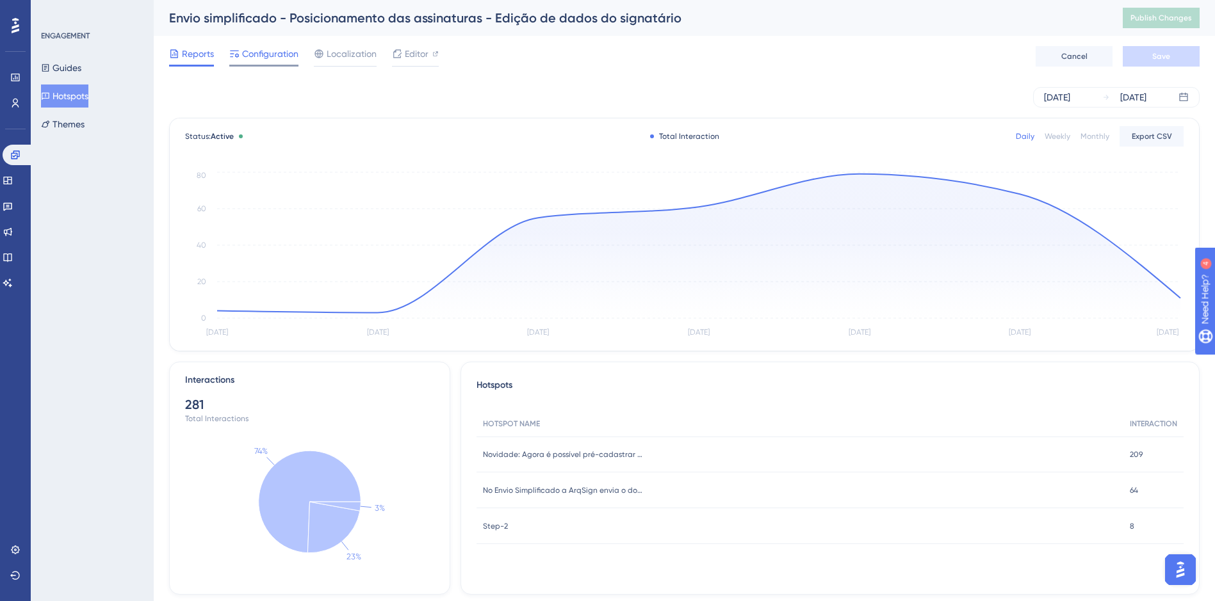
click at [252, 55] on span "Configuration" at bounding box center [270, 53] width 56 height 15
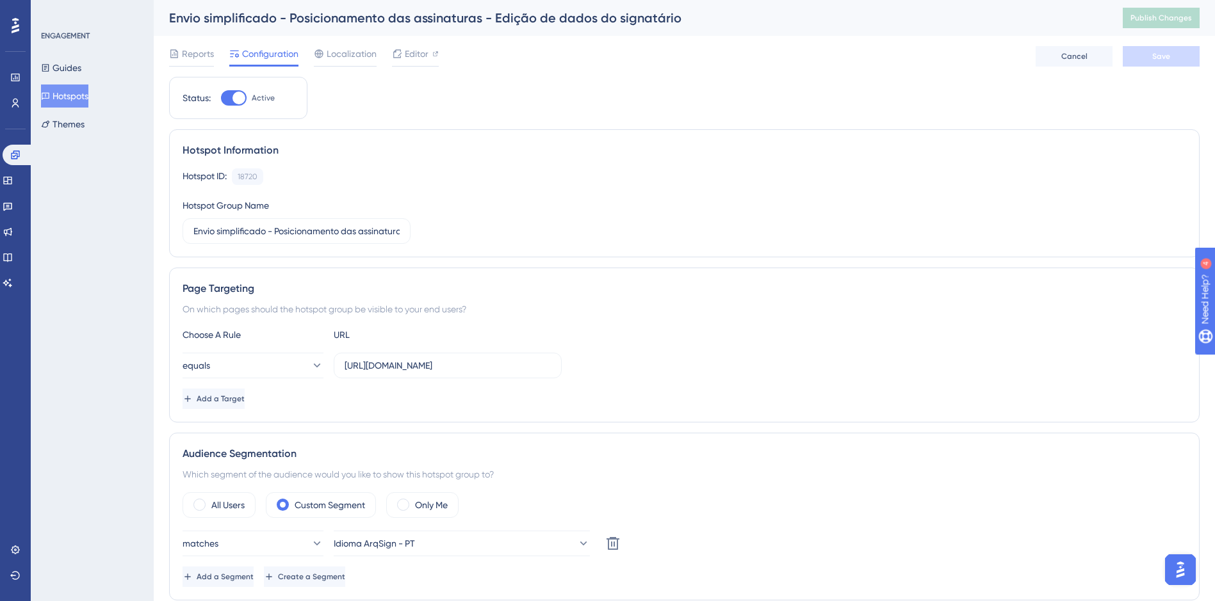
click at [231, 96] on div at bounding box center [234, 97] width 26 height 15
click at [221, 98] on input "Active" at bounding box center [220, 98] width 1 height 1
checkbox input "false"
click at [1174, 47] on button "Save" at bounding box center [1161, 56] width 77 height 20
click at [1154, 20] on span "Publish Changes" at bounding box center [1161, 18] width 61 height 10
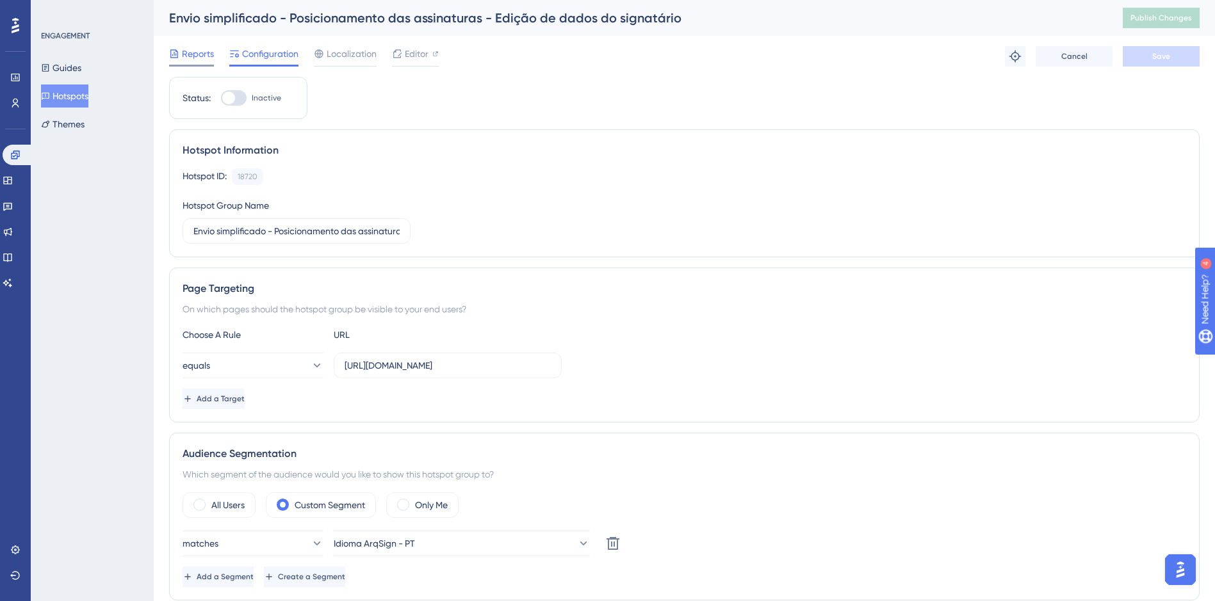
click at [208, 55] on span "Reports" at bounding box center [198, 53] width 32 height 15
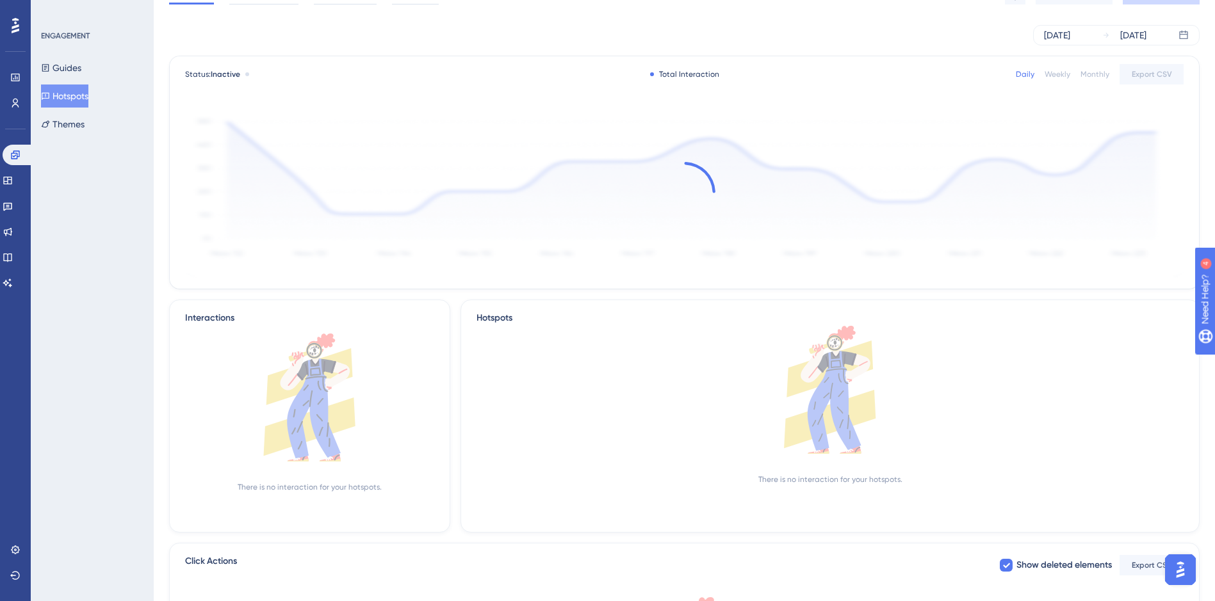
scroll to position [64, 0]
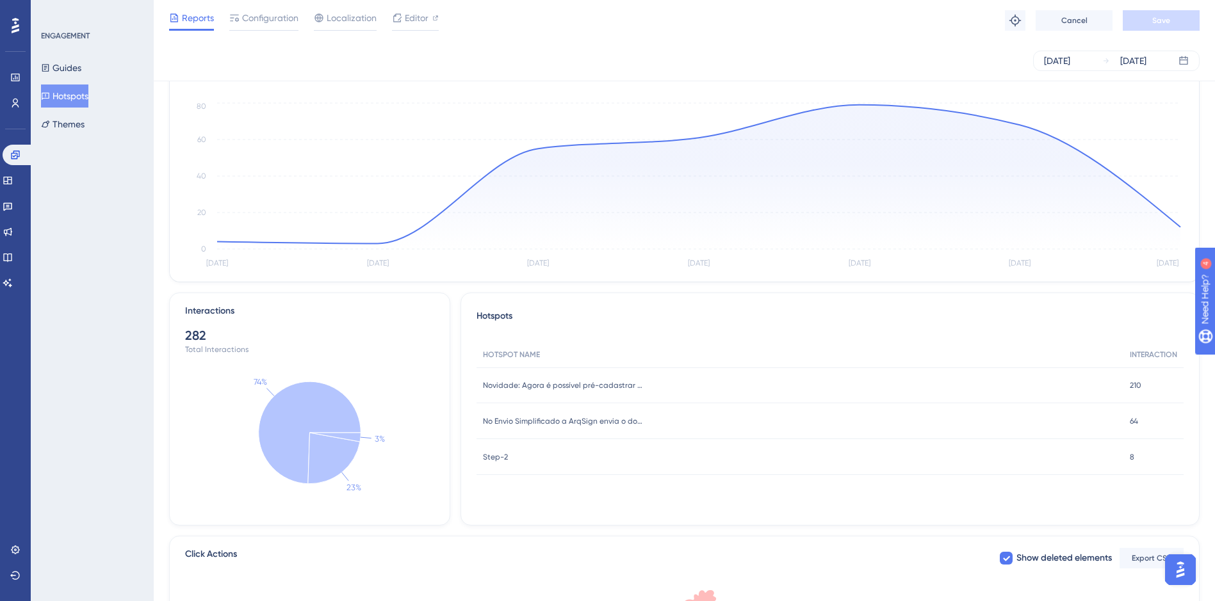
click at [70, 99] on button "Hotspots" at bounding box center [64, 96] width 47 height 23
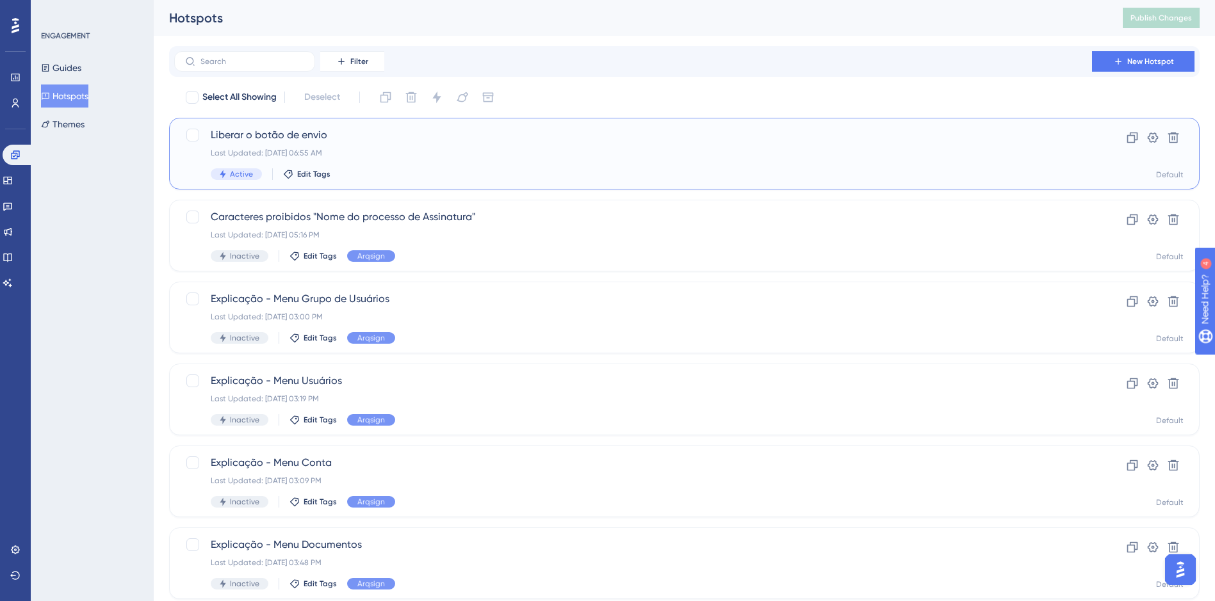
click at [375, 135] on span "Liberar o botão de envio" at bounding box center [633, 134] width 845 height 15
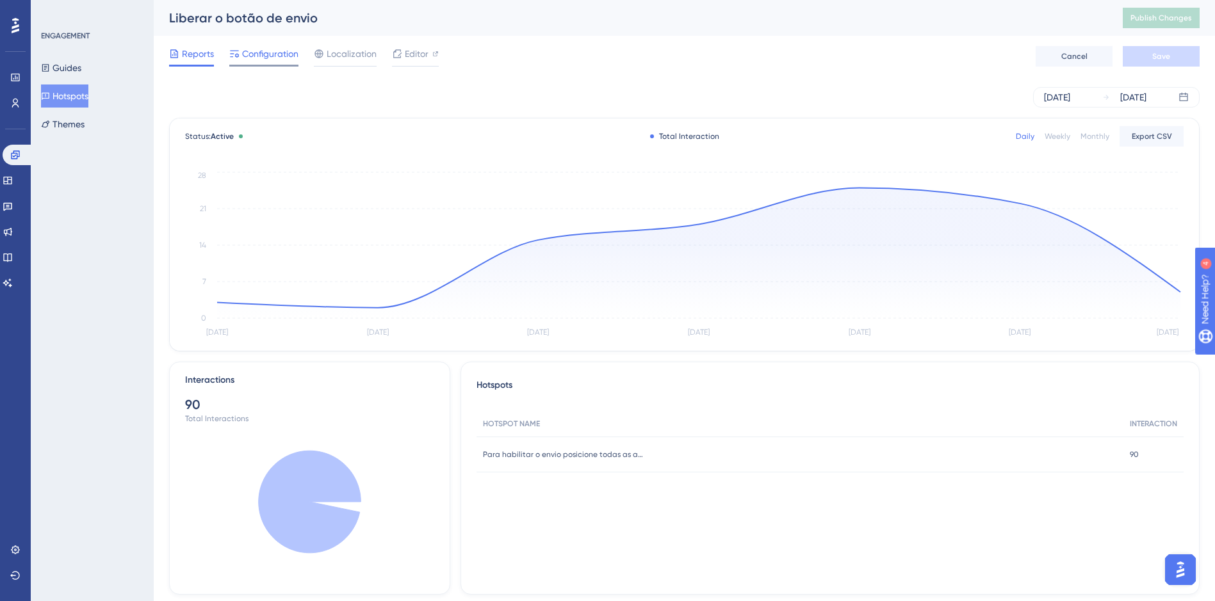
click at [252, 53] on span "Configuration" at bounding box center [270, 53] width 56 height 15
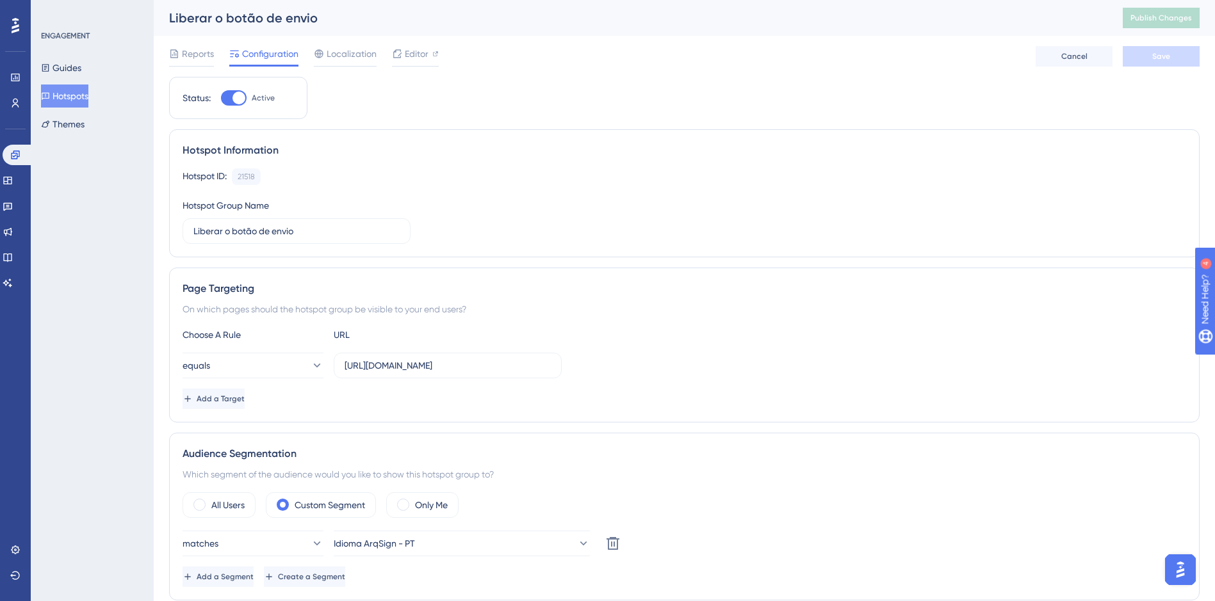
drag, startPoint x: 229, startPoint y: 97, endPoint x: 245, endPoint y: 104, distance: 17.5
click at [229, 98] on div at bounding box center [234, 97] width 26 height 15
click at [221, 98] on input "Active" at bounding box center [220, 98] width 1 height 1
checkbox input "false"
click at [1153, 70] on div "Reports Configuration Localization Editor Troubleshoot Cancel Save" at bounding box center [684, 56] width 1031 height 41
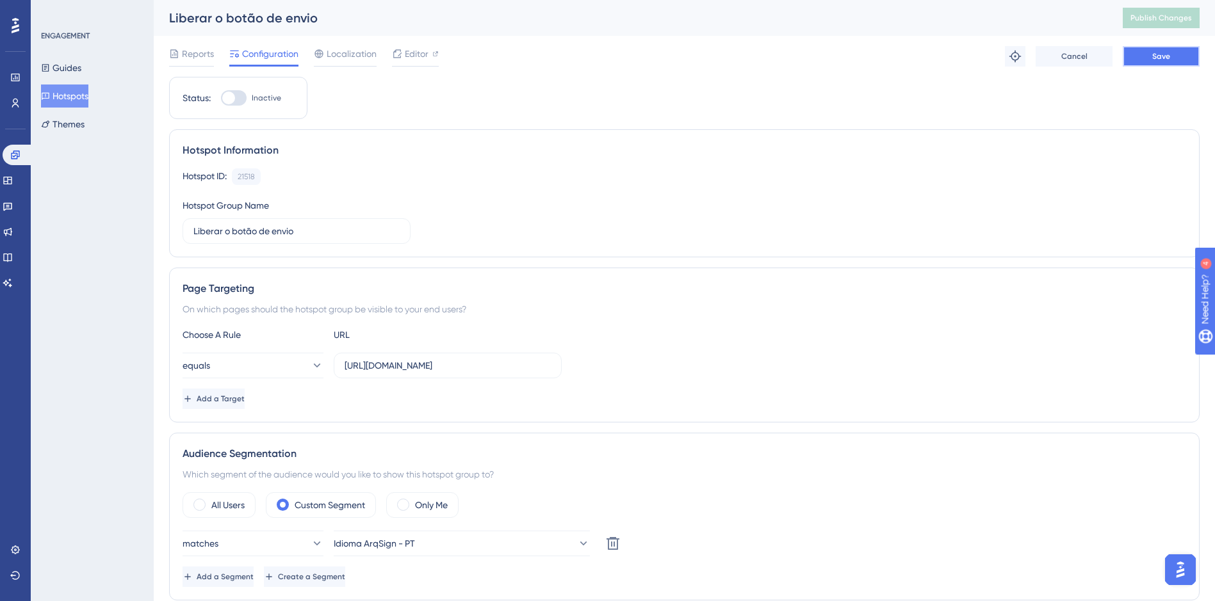
click at [1154, 64] on button "Save" at bounding box center [1161, 56] width 77 height 20
click at [1184, 20] on span "Publish Changes" at bounding box center [1161, 18] width 61 height 10
